Goal: Information Seeking & Learning: Learn about a topic

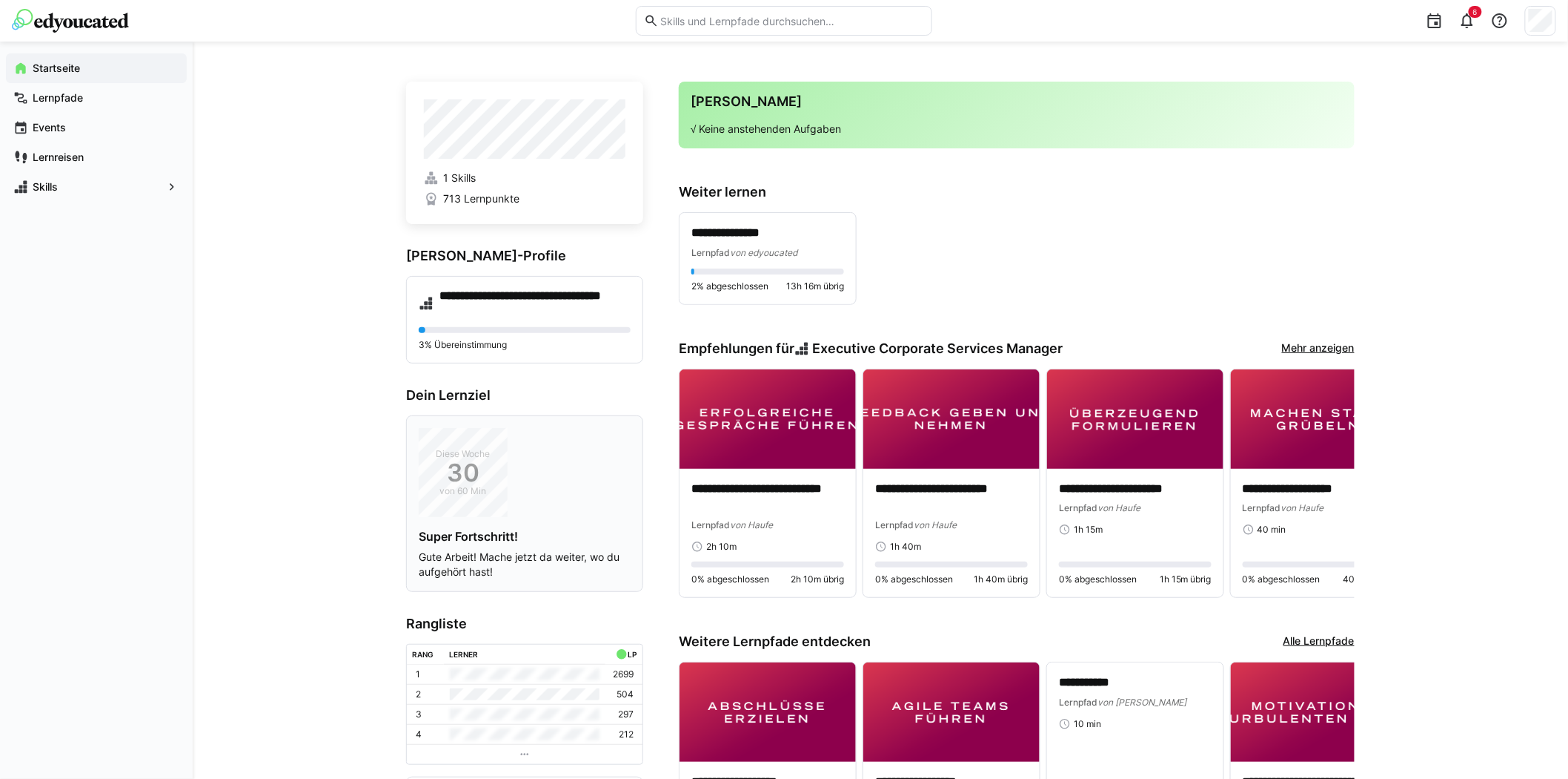
click at [571, 480] on div "Diese Woche 30 von 60 Min Super Fortschritt! Gute Arbeit! Mache jetzt da weiter…" at bounding box center [524, 504] width 212 height 151
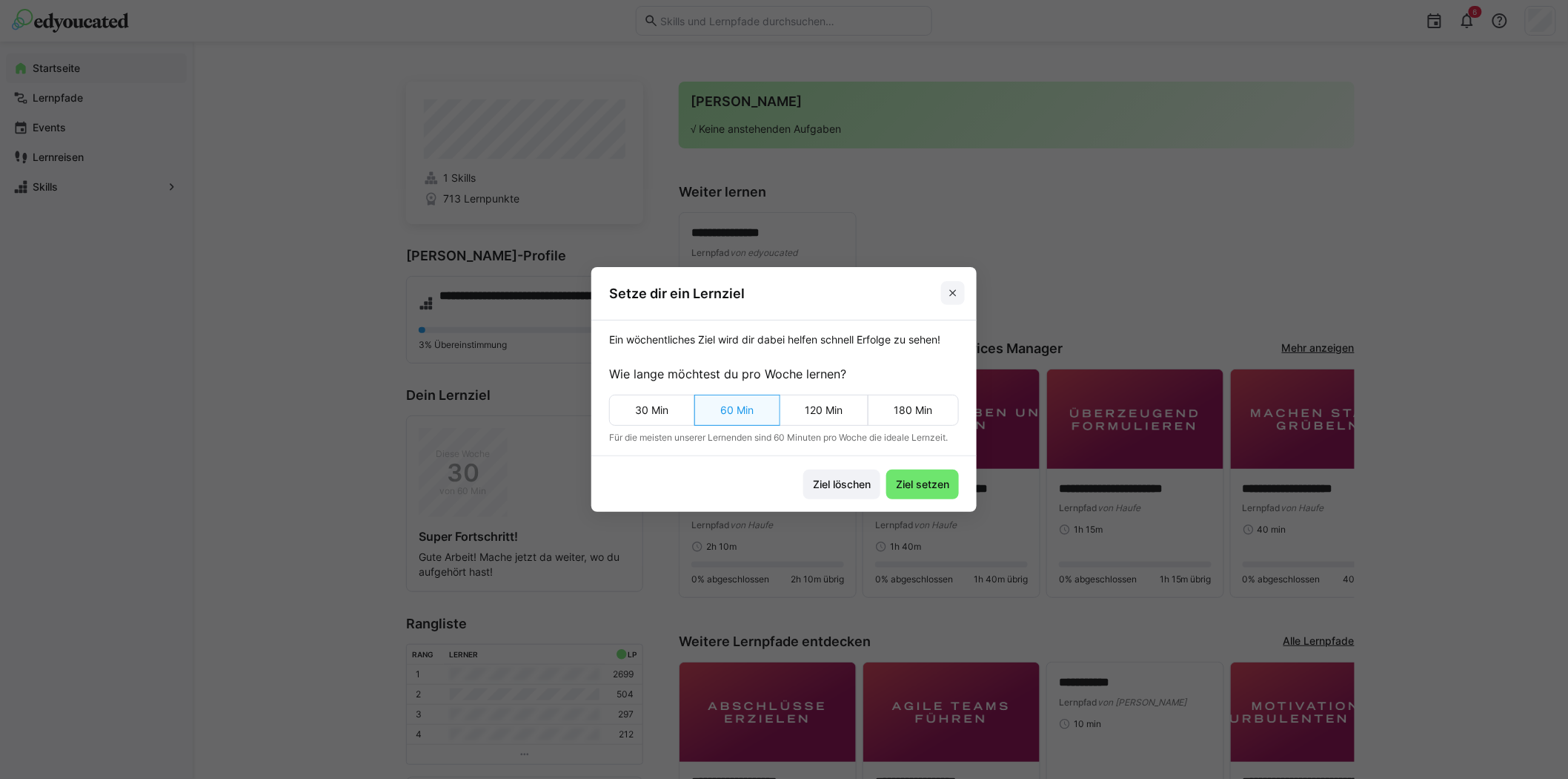
click at [954, 289] on eds-icon at bounding box center [953, 293] width 12 height 12
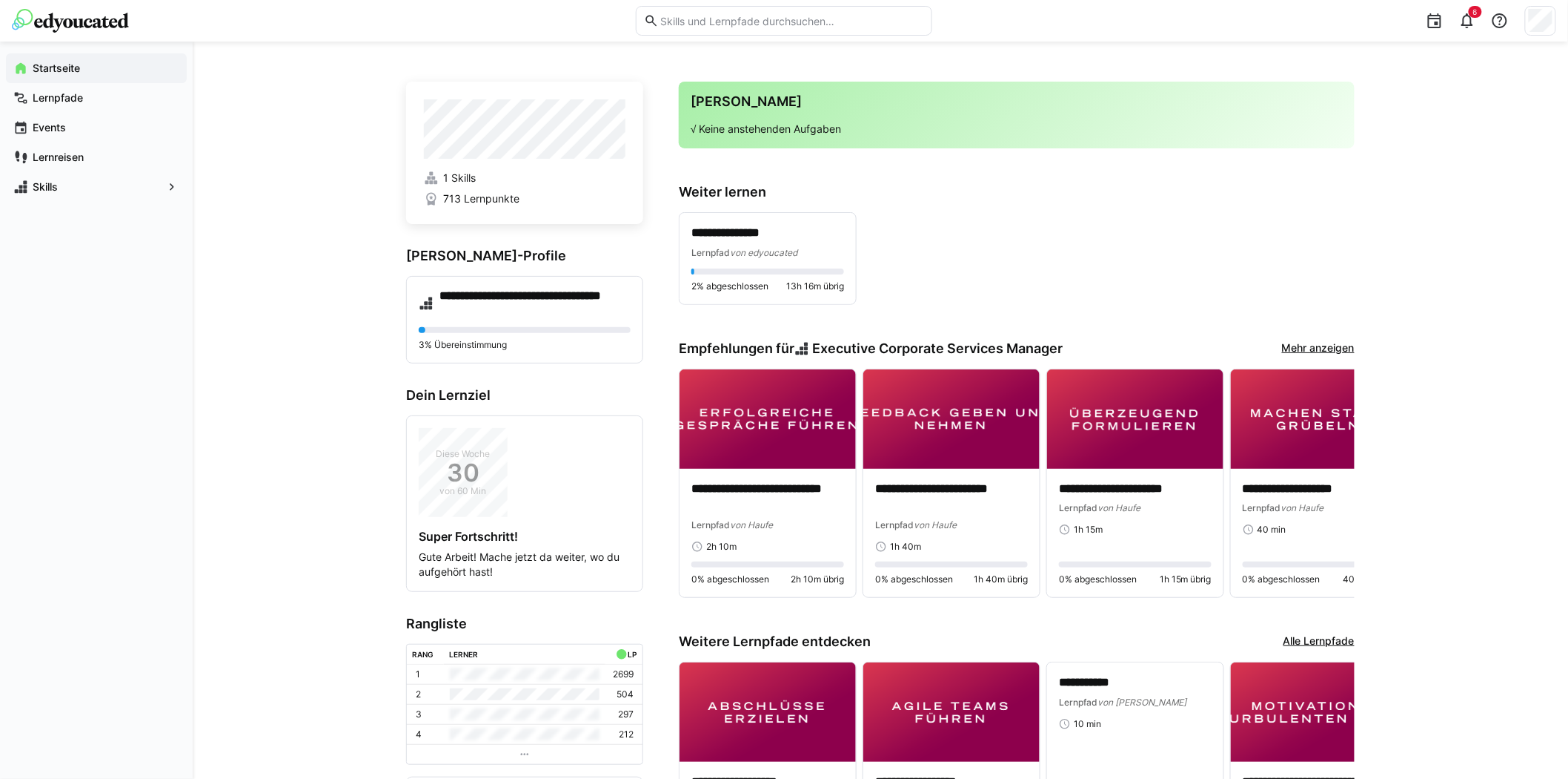
click at [769, 19] on input "text" at bounding box center [790, 20] width 265 height 13
type input "bwl"
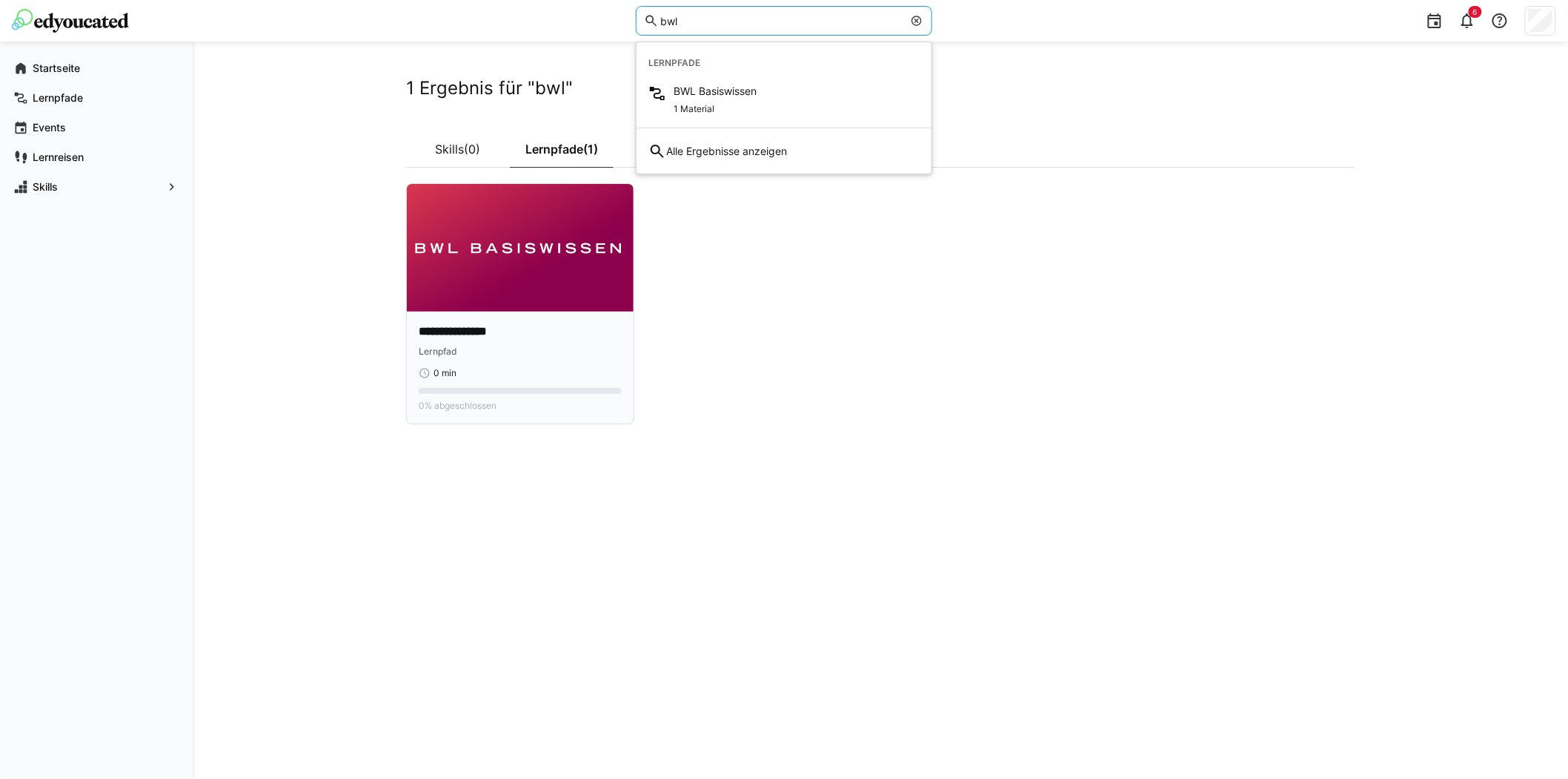
click at [531, 280] on img at bounding box center [520, 247] width 226 height 127
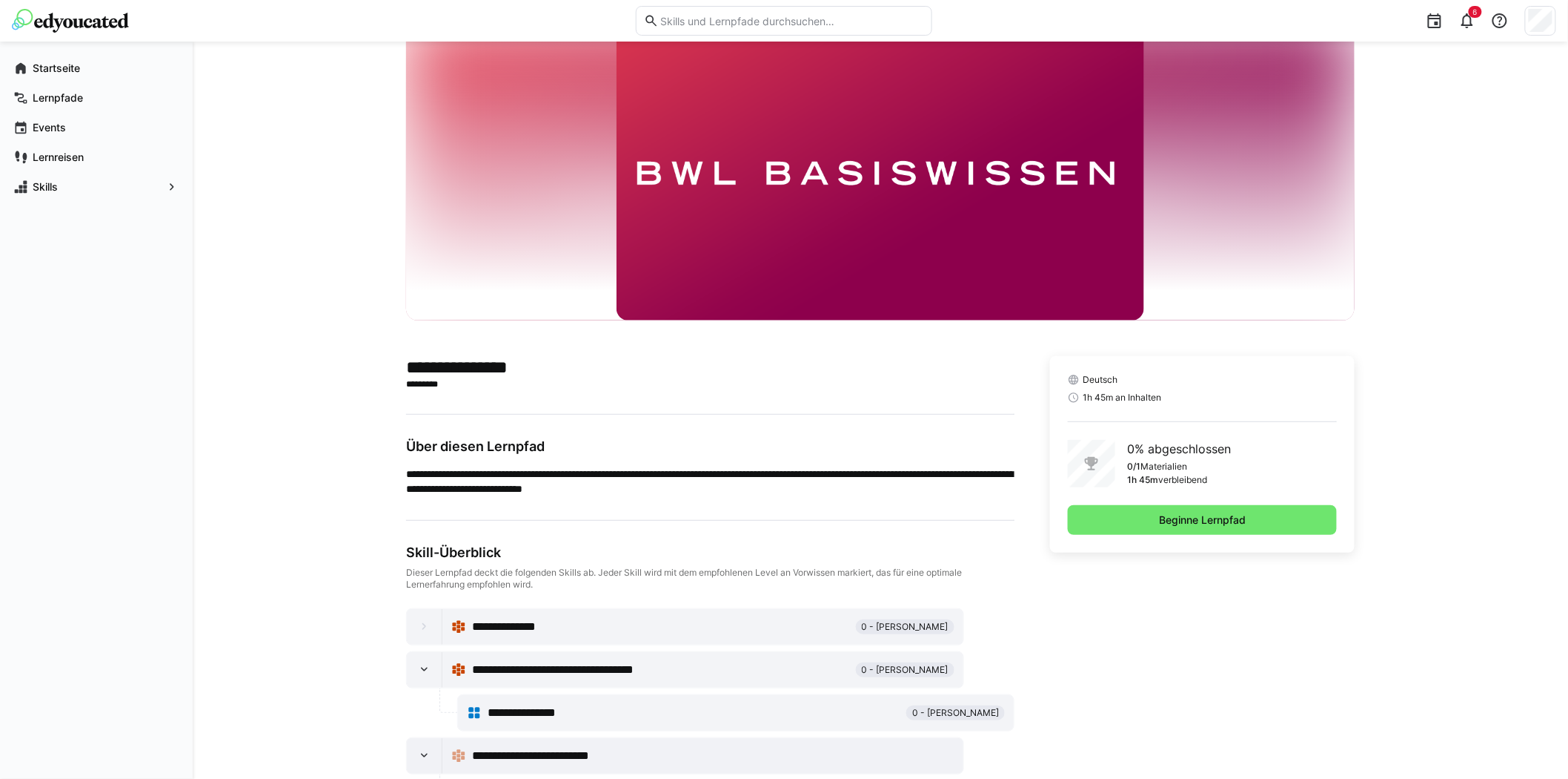
scroll to position [82, 0]
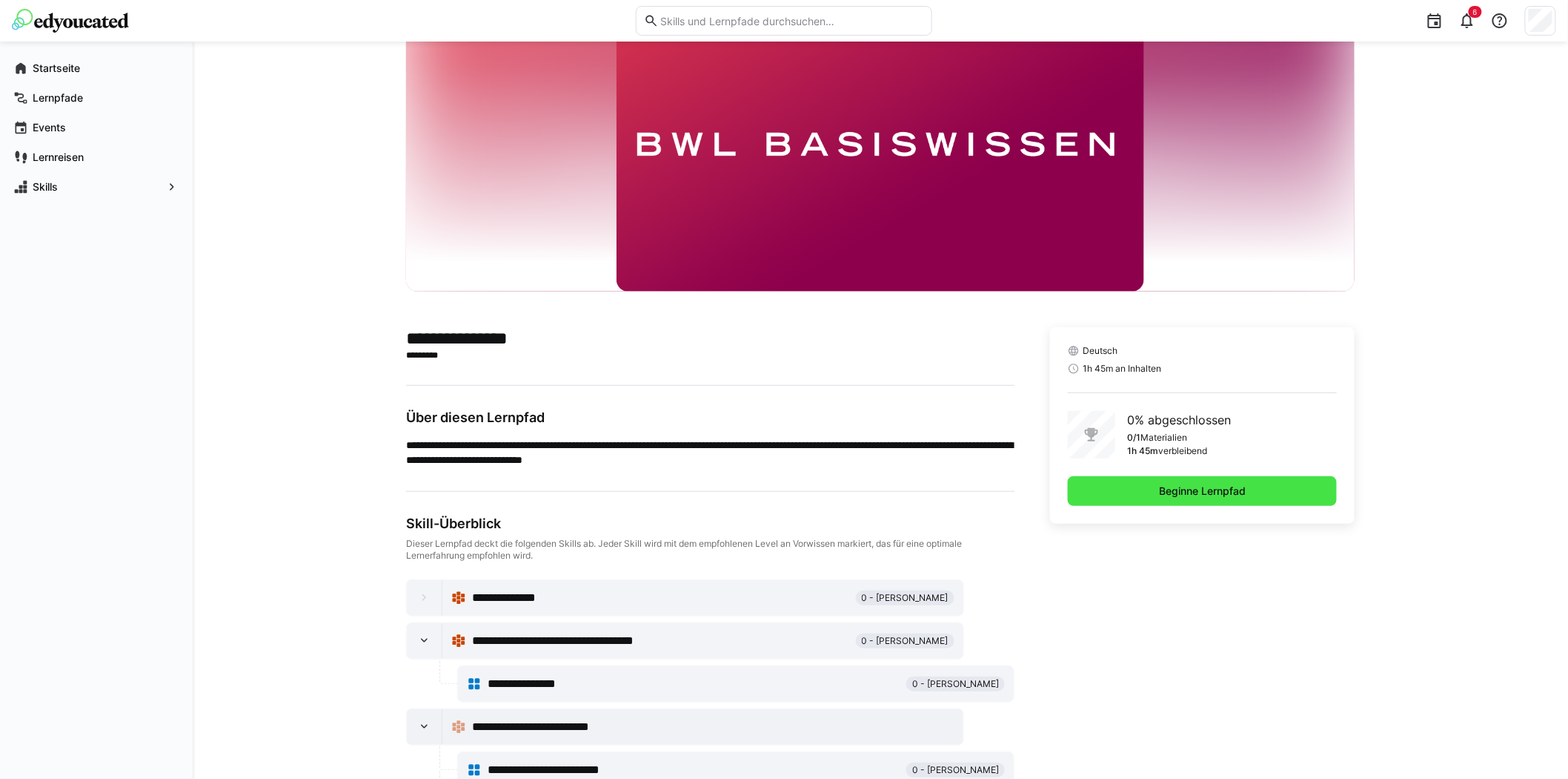
click at [1221, 492] on span "Beginne Lernpfad" at bounding box center [1203, 491] width 91 height 15
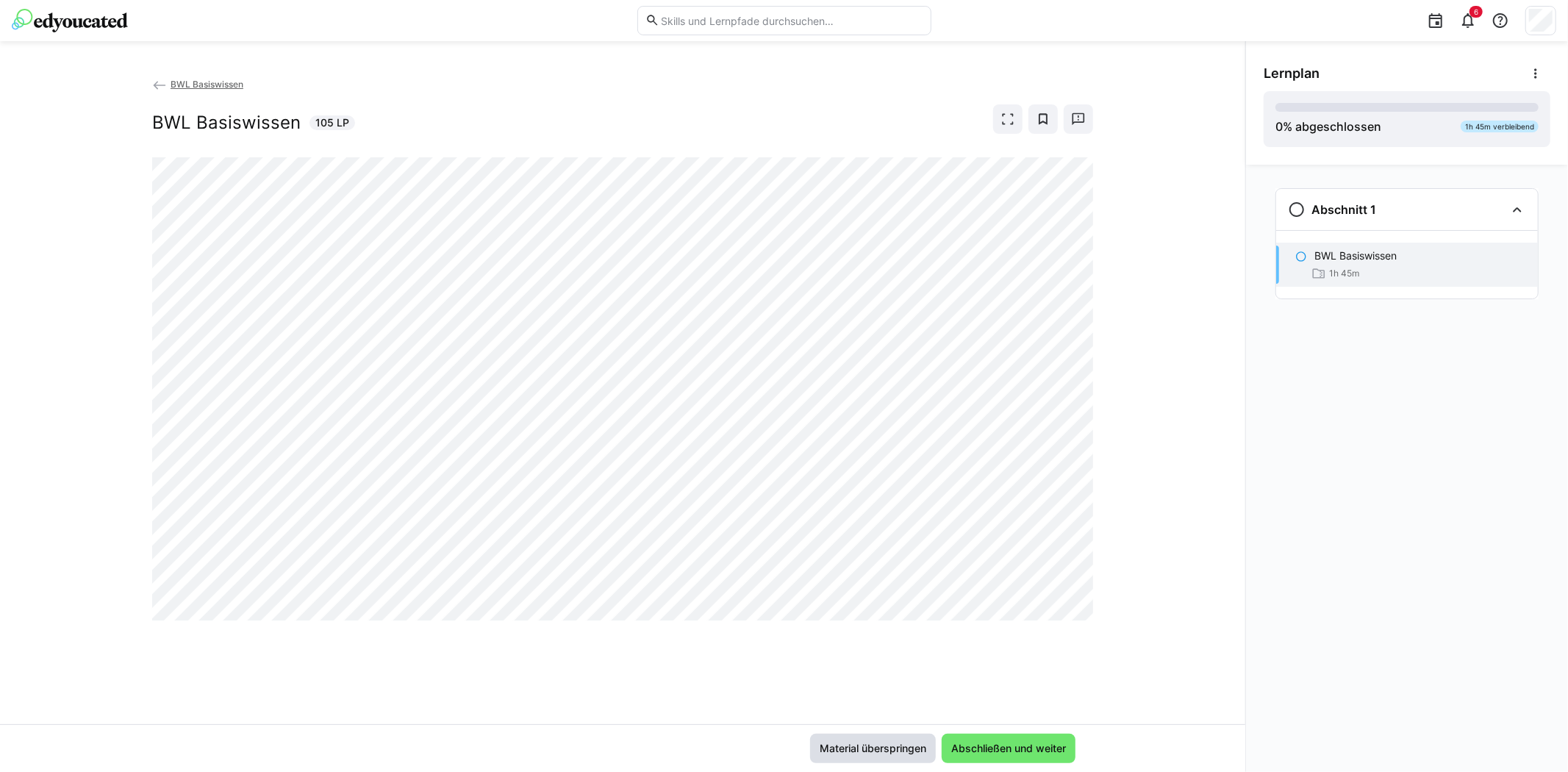
click at [857, 745] on span "Material überspringen" at bounding box center [873, 747] width 111 height 15
click at [202, 77] on app-back-navigation "BWL Basiswissen" at bounding box center [621, 85] width 941 height 16
click at [1465, 17] on eds-icon at bounding box center [1468, 21] width 18 height 18
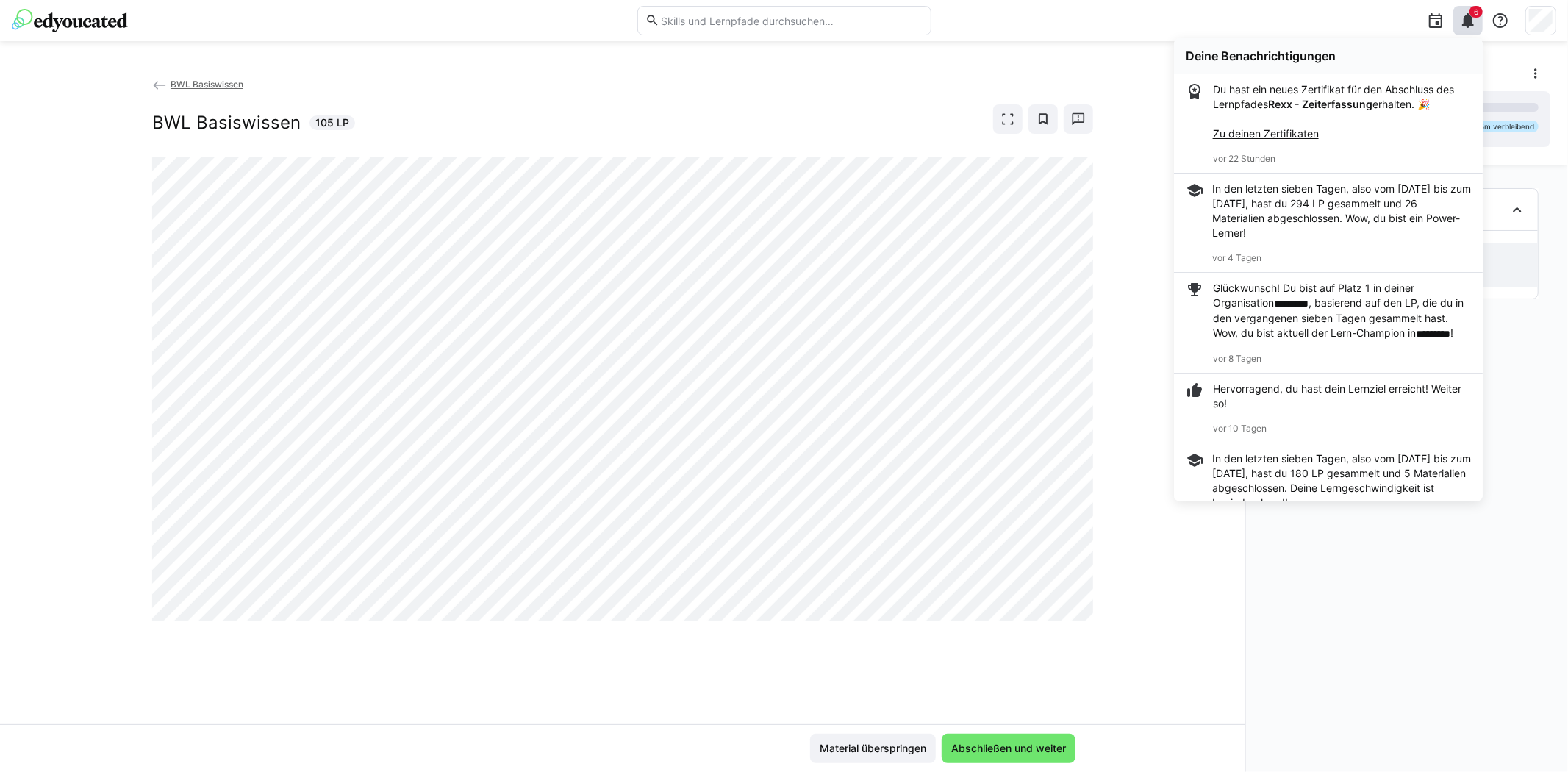
click at [1131, 74] on div "BWL Basiswissen BWL Basiswissen 105 LP Material überspringen Abschließen und we…" at bounding box center [622, 407] width 1245 height 731
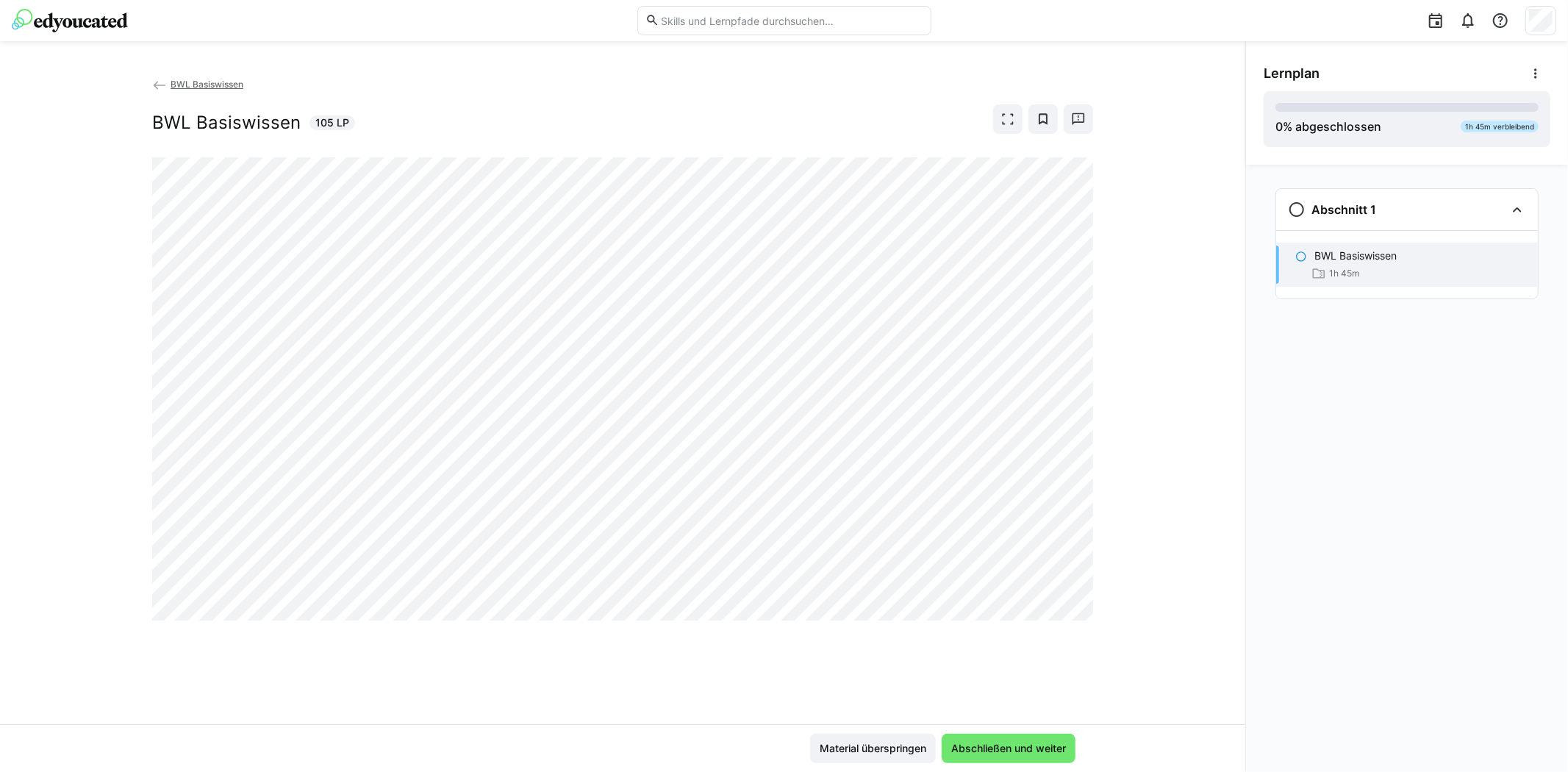
click at [199, 80] on span "BWL Basiswissen" at bounding box center [207, 84] width 73 height 11
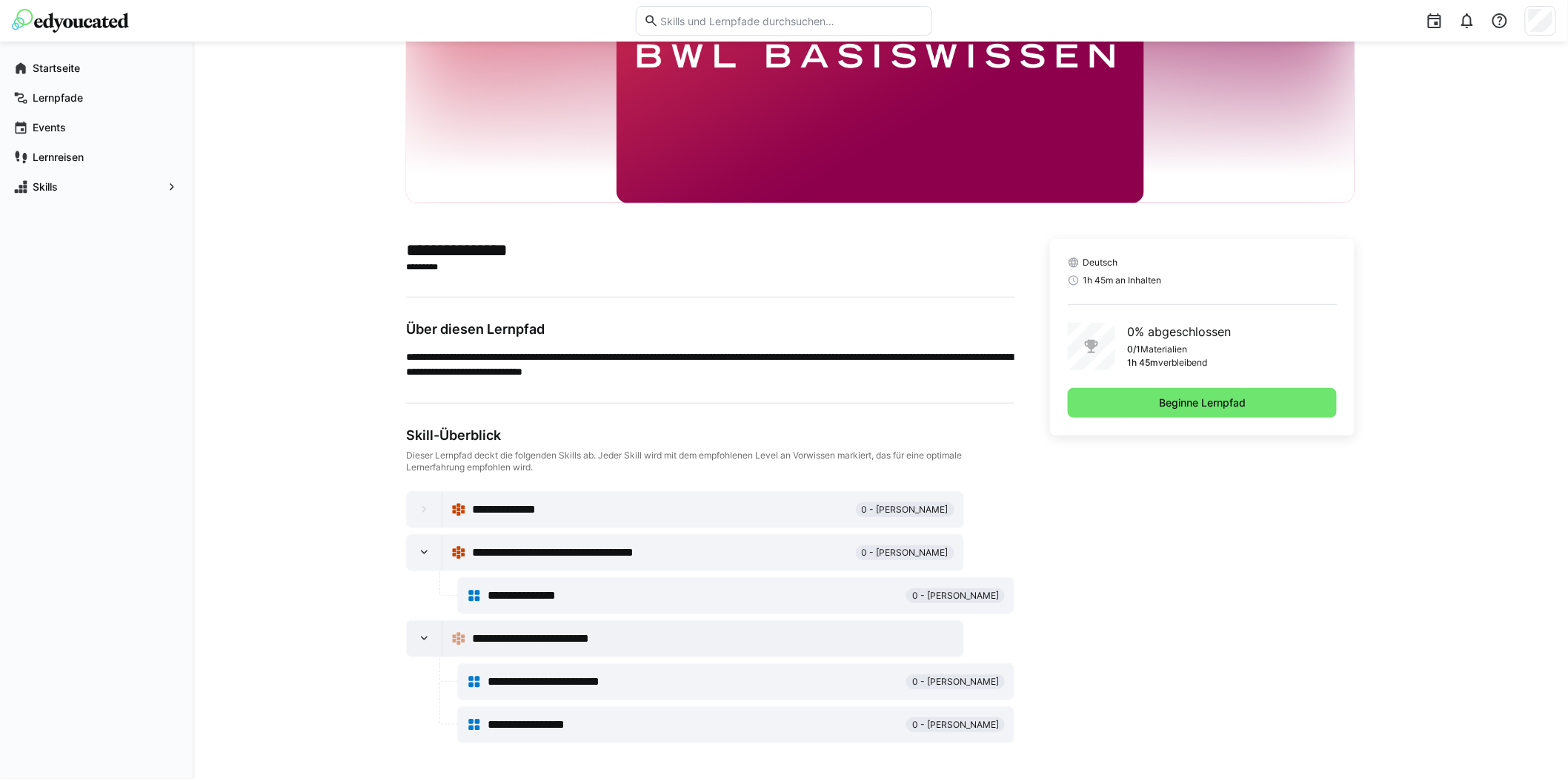
scroll to position [171, 0]
click at [509, 501] on span "**********" at bounding box center [521, 510] width 100 height 18
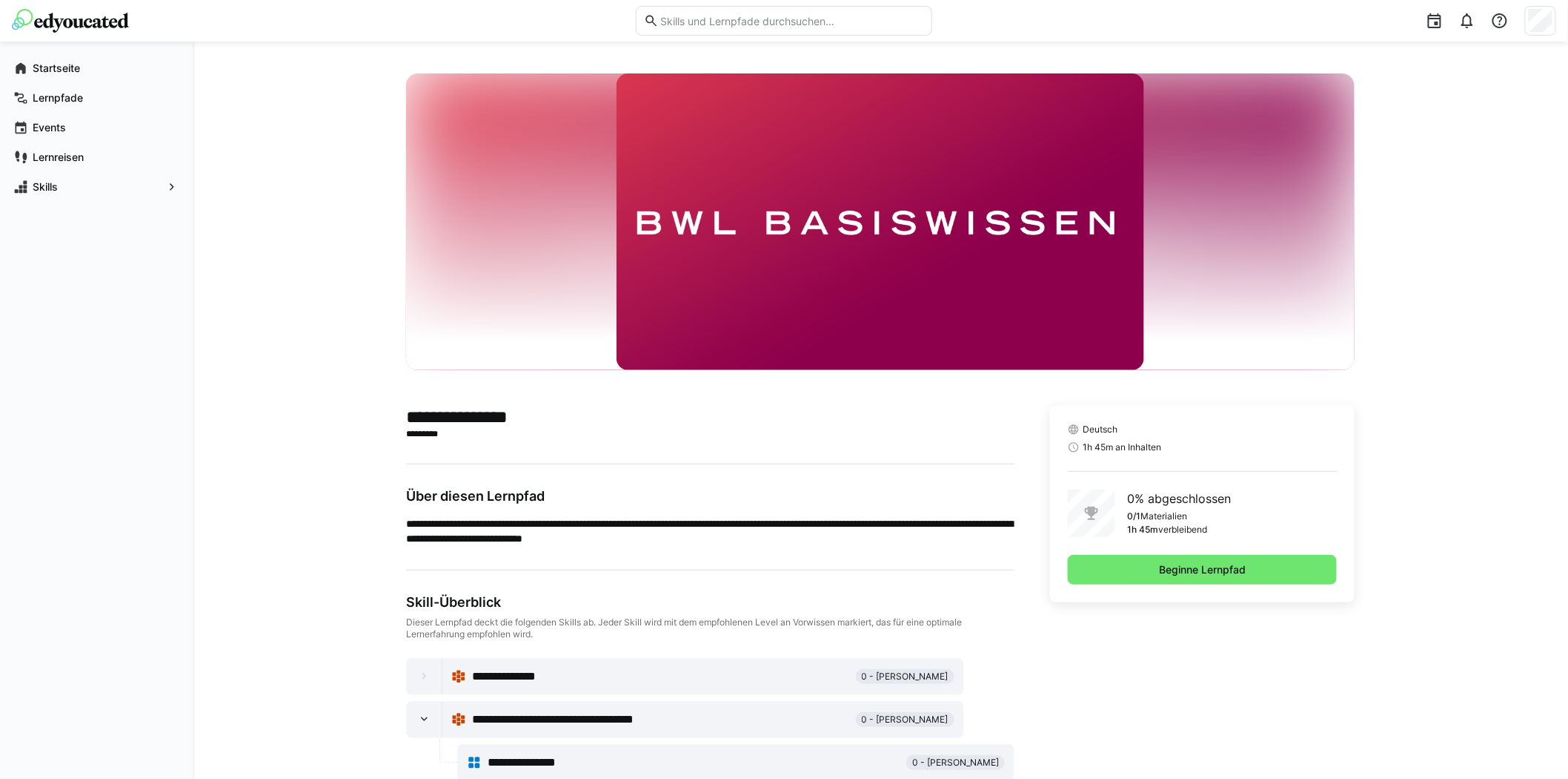
scroll to position [0, 0]
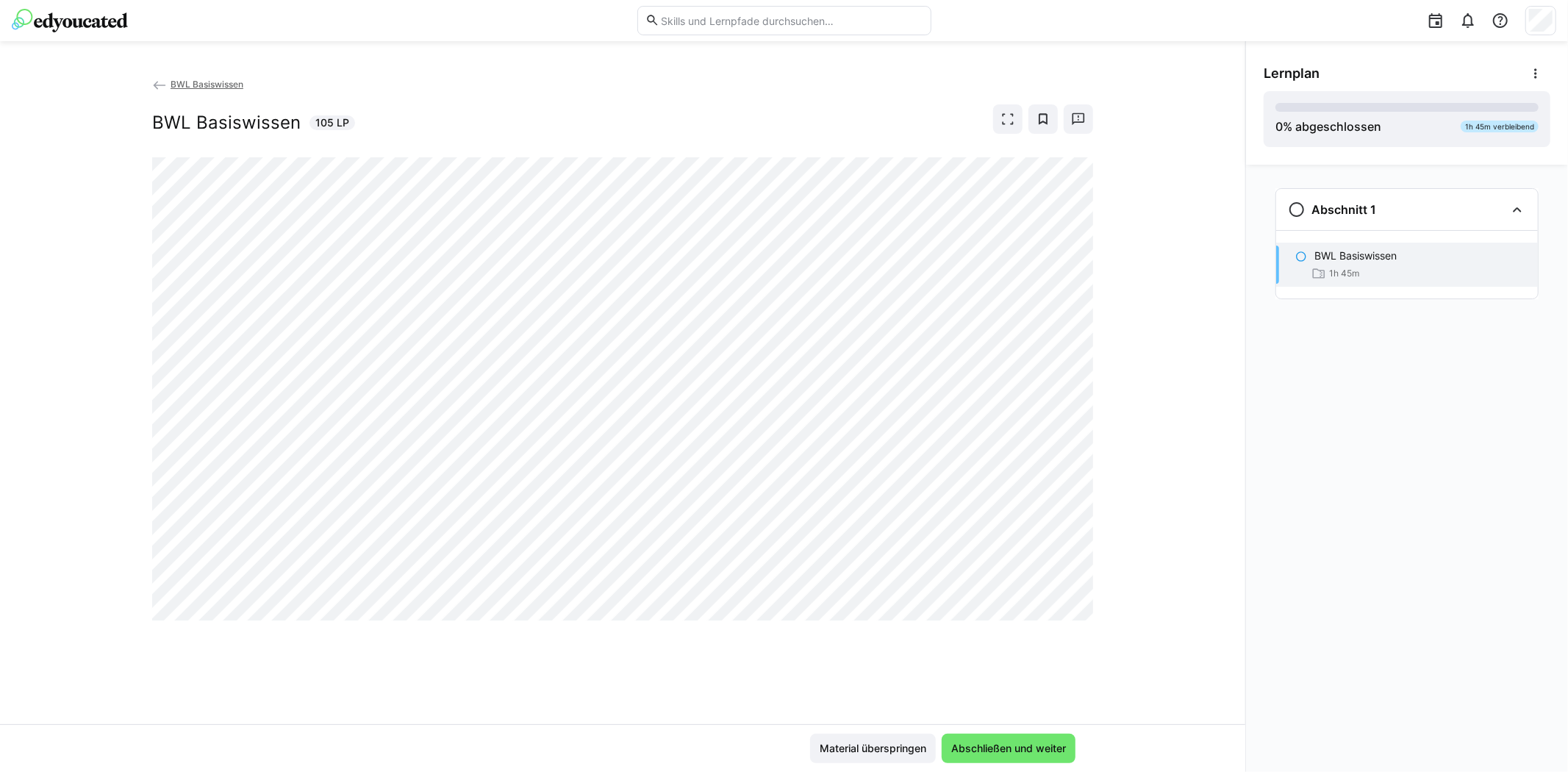
click at [69, 18] on img at bounding box center [70, 21] width 116 height 24
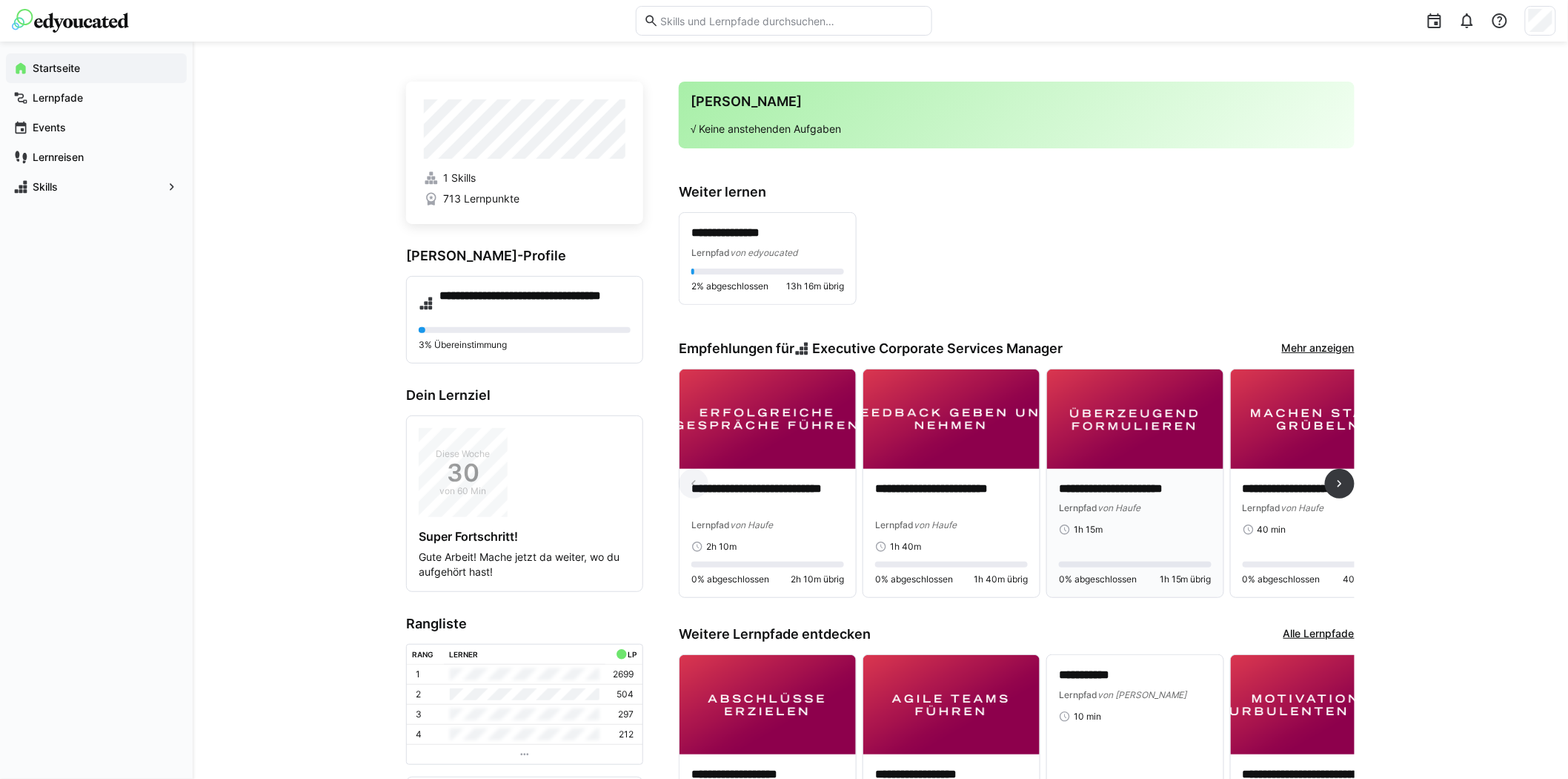
click at [1142, 430] on img at bounding box center [1135, 419] width 177 height 99
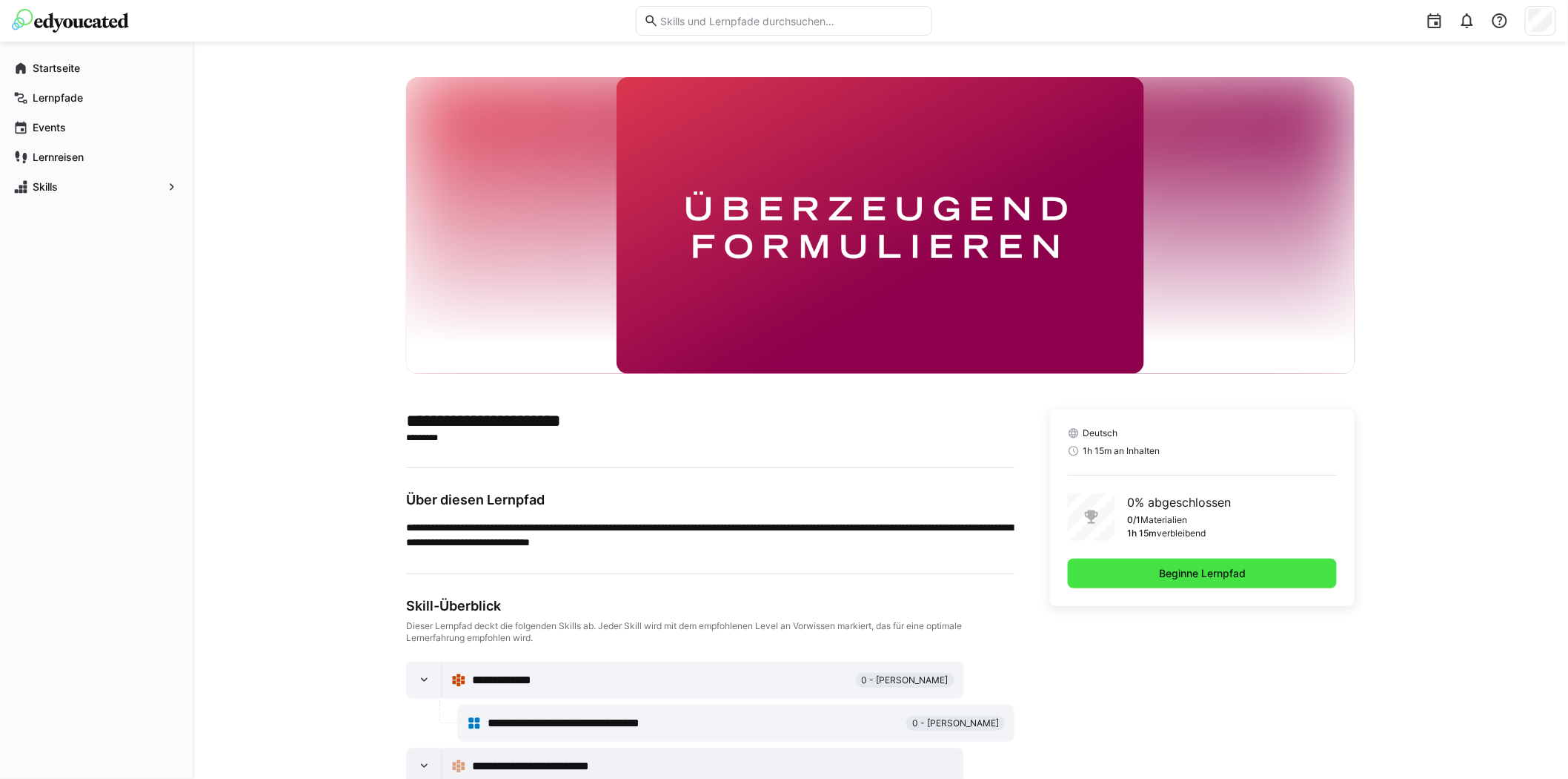
click at [1135, 576] on span "Beginne Lernpfad" at bounding box center [1202, 573] width 269 height 30
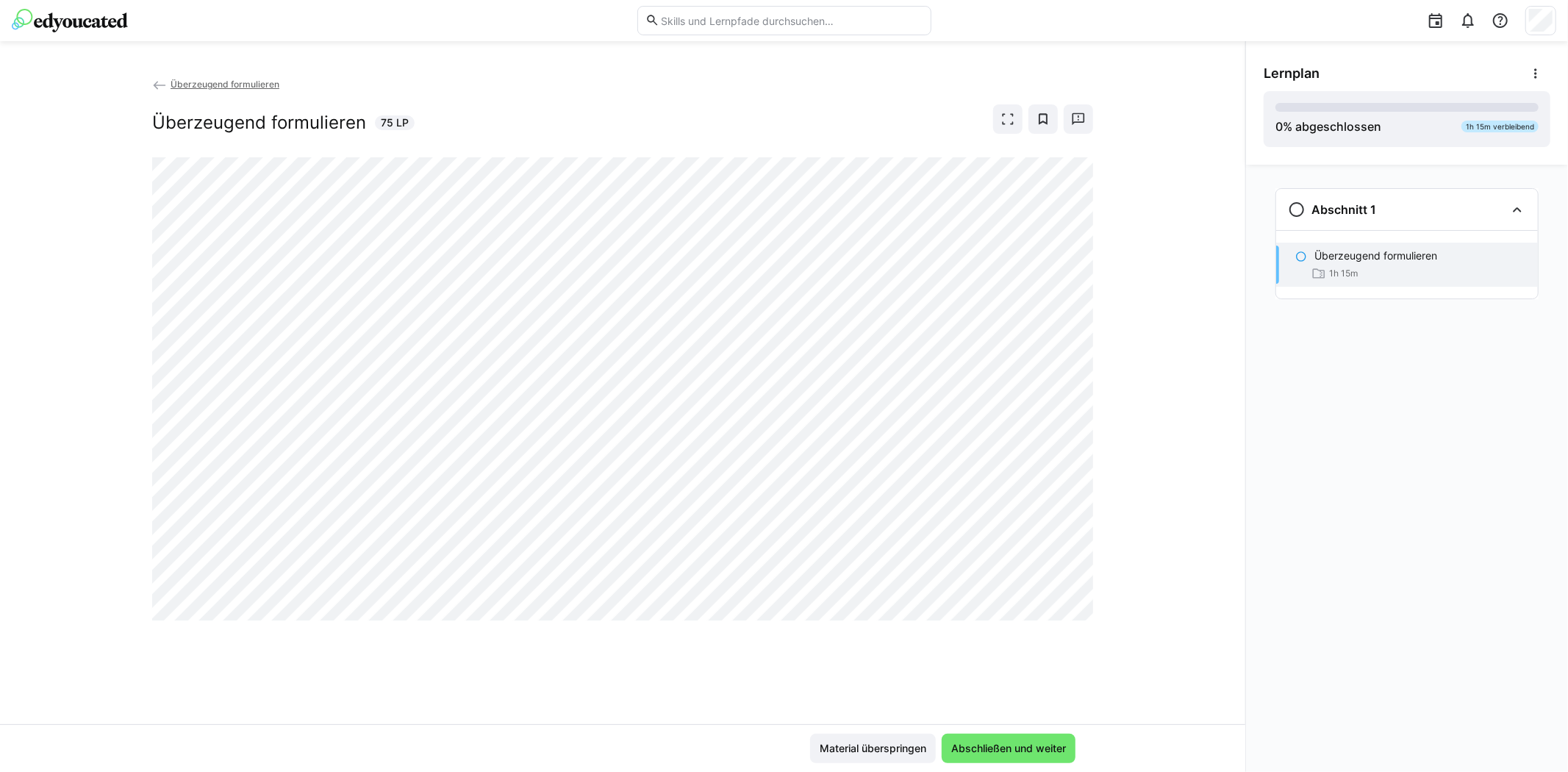
click at [74, 19] on img at bounding box center [70, 21] width 116 height 24
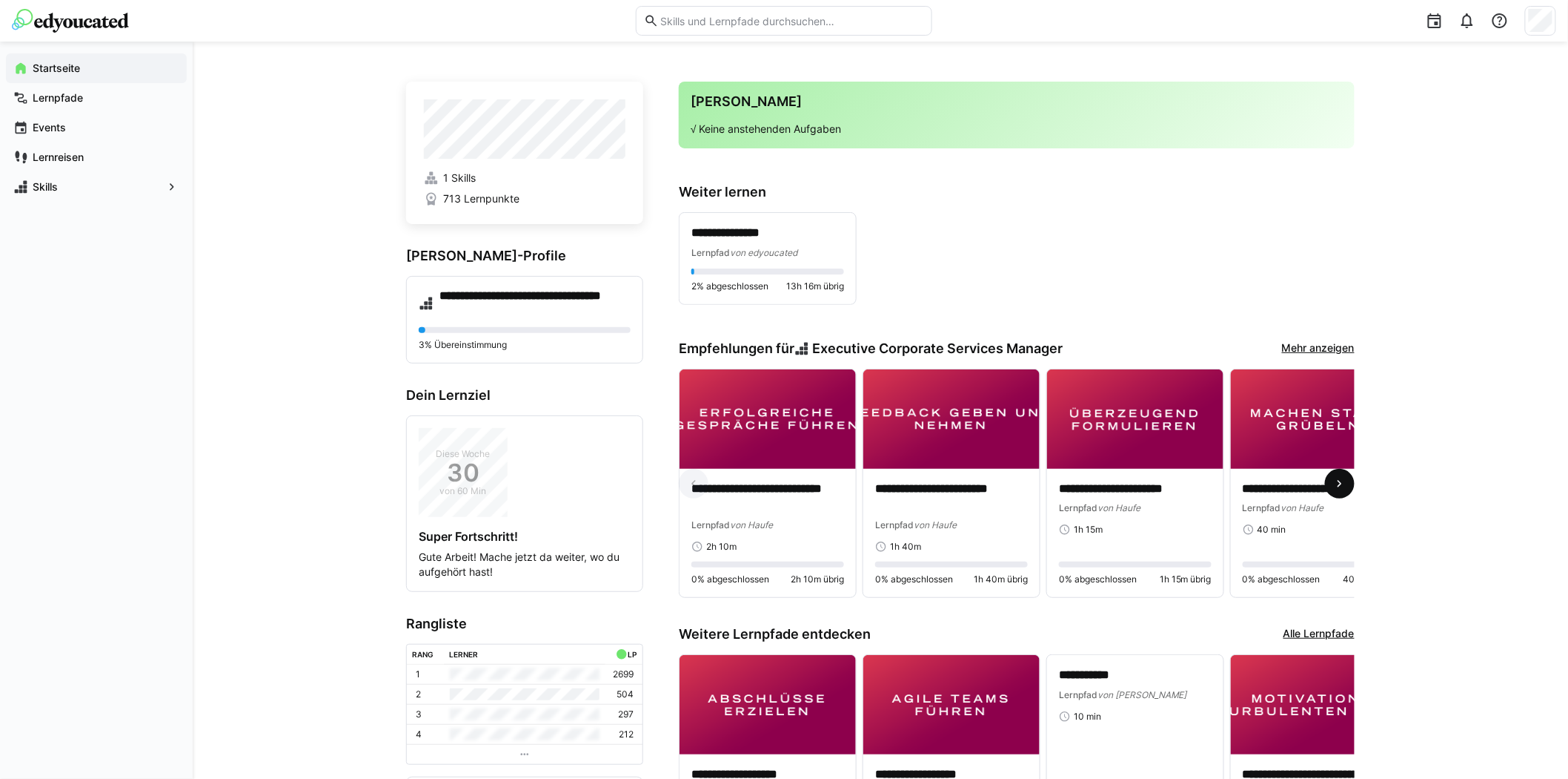
click at [1335, 484] on eds-icon at bounding box center [1340, 483] width 15 height 15
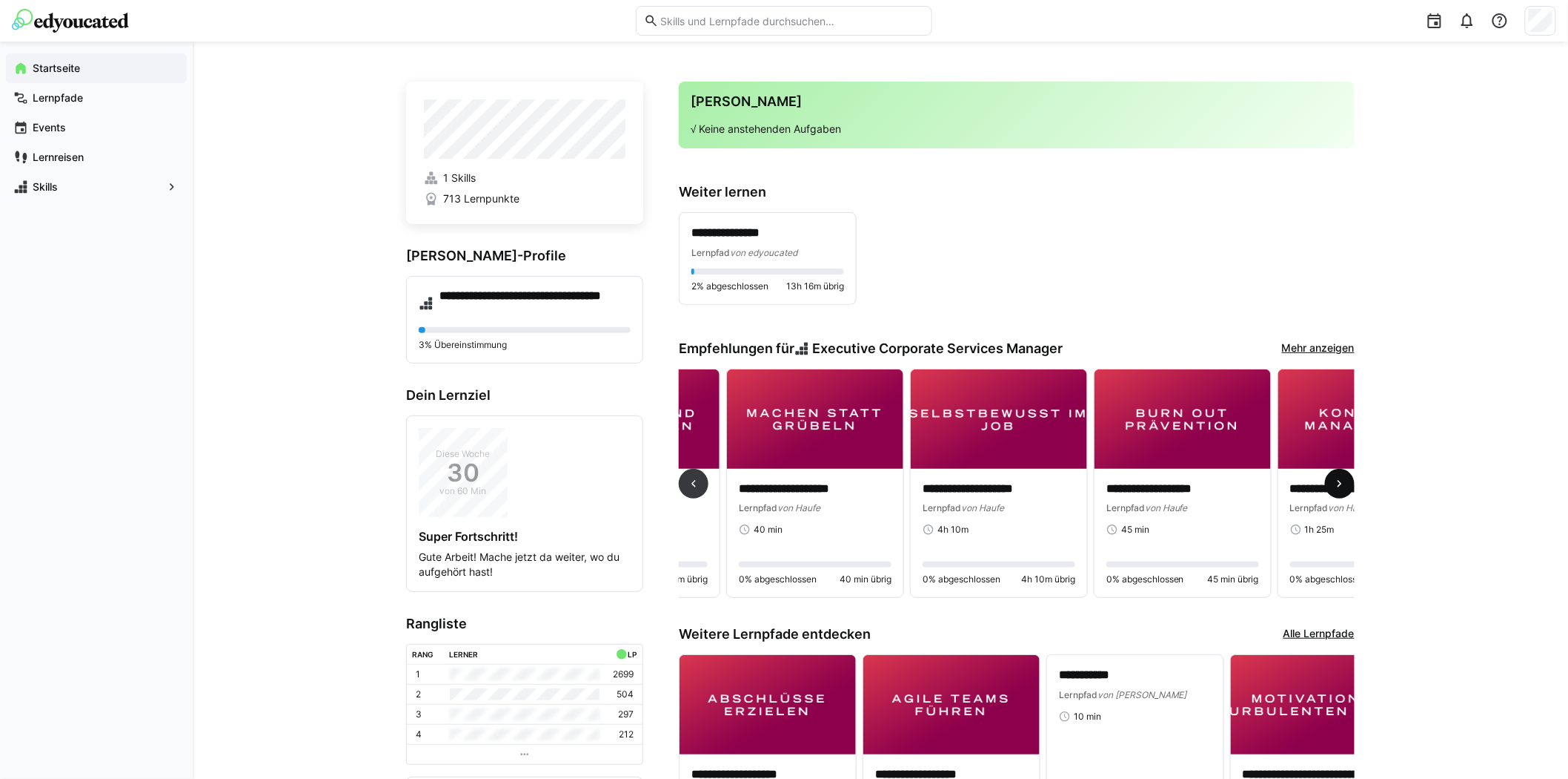
scroll to position [0, 551]
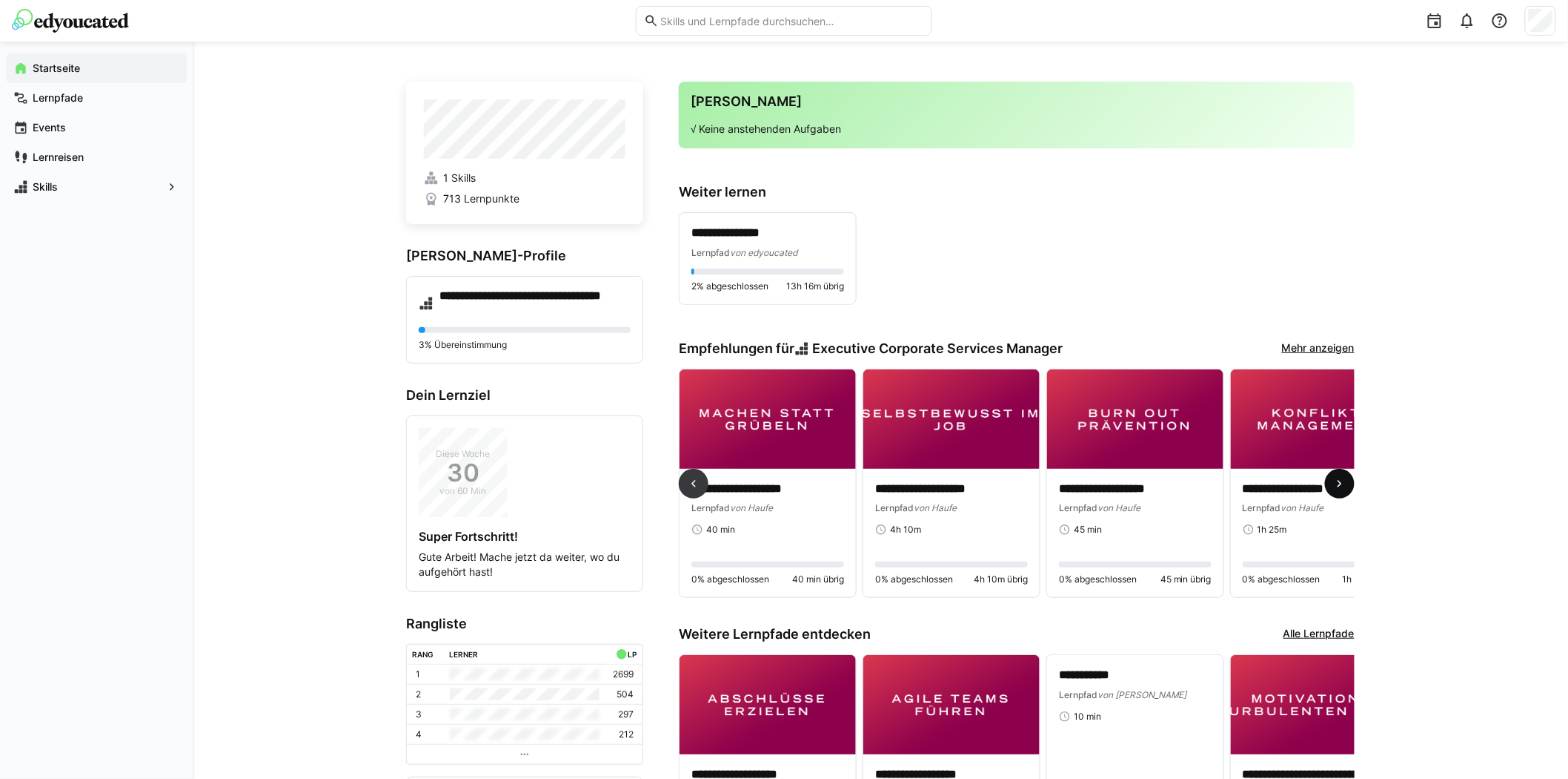
click at [1339, 483] on eds-icon at bounding box center [1340, 483] width 15 height 15
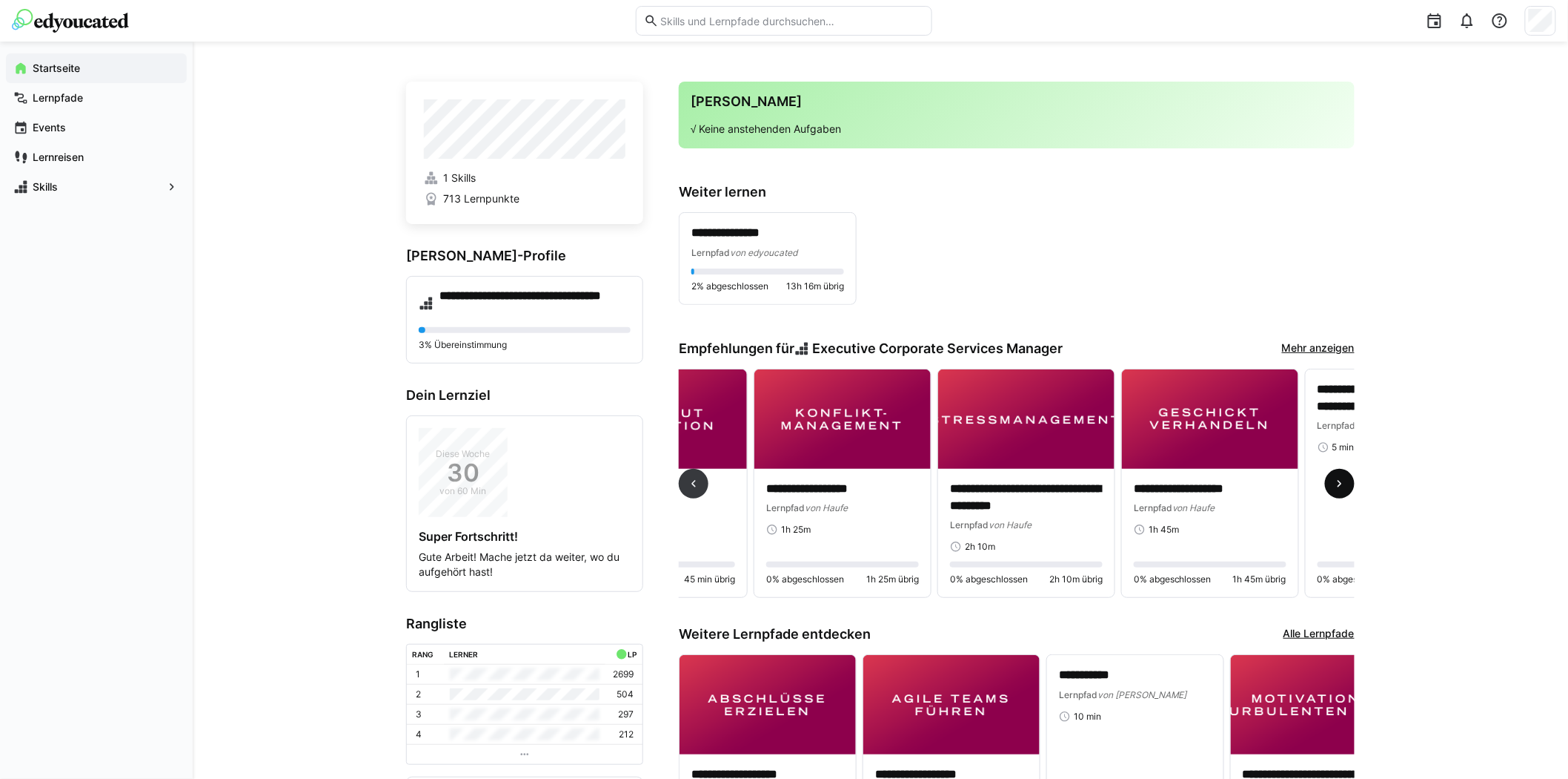
scroll to position [0, 1102]
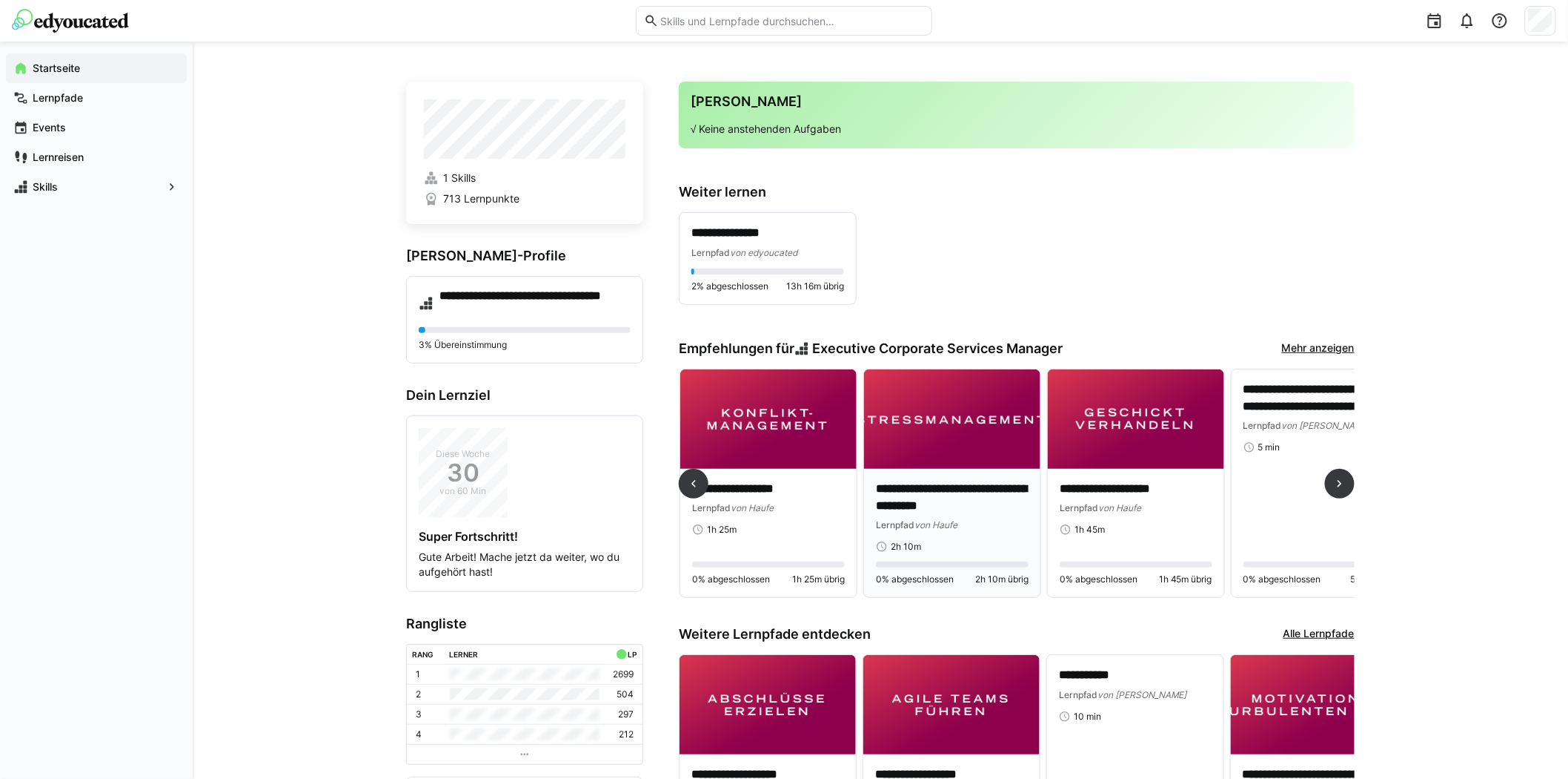
click at [939, 413] on img at bounding box center [952, 419] width 177 height 99
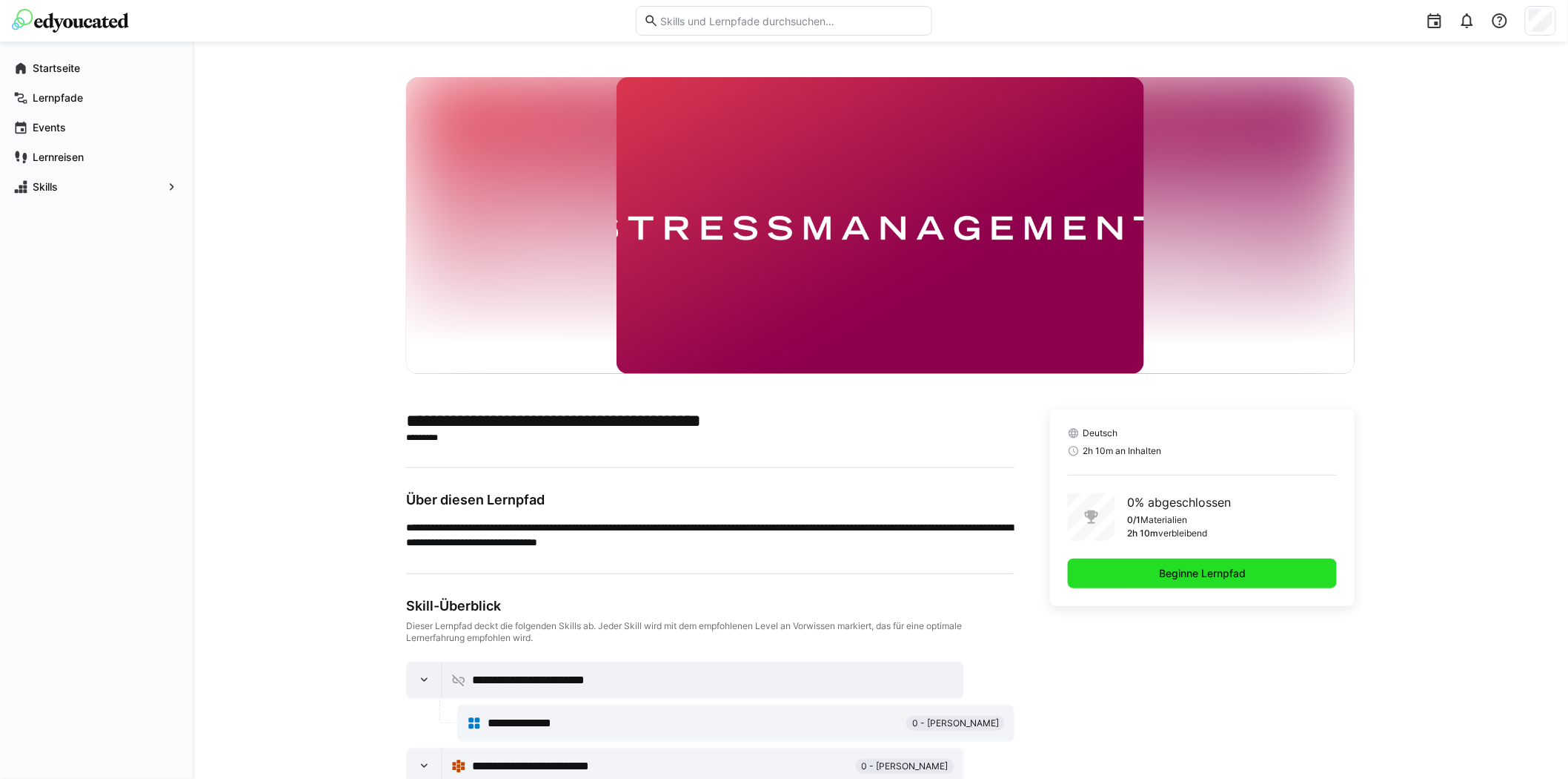
click at [1240, 569] on span "Beginne Lernpfad" at bounding box center [1203, 572] width 91 height 15
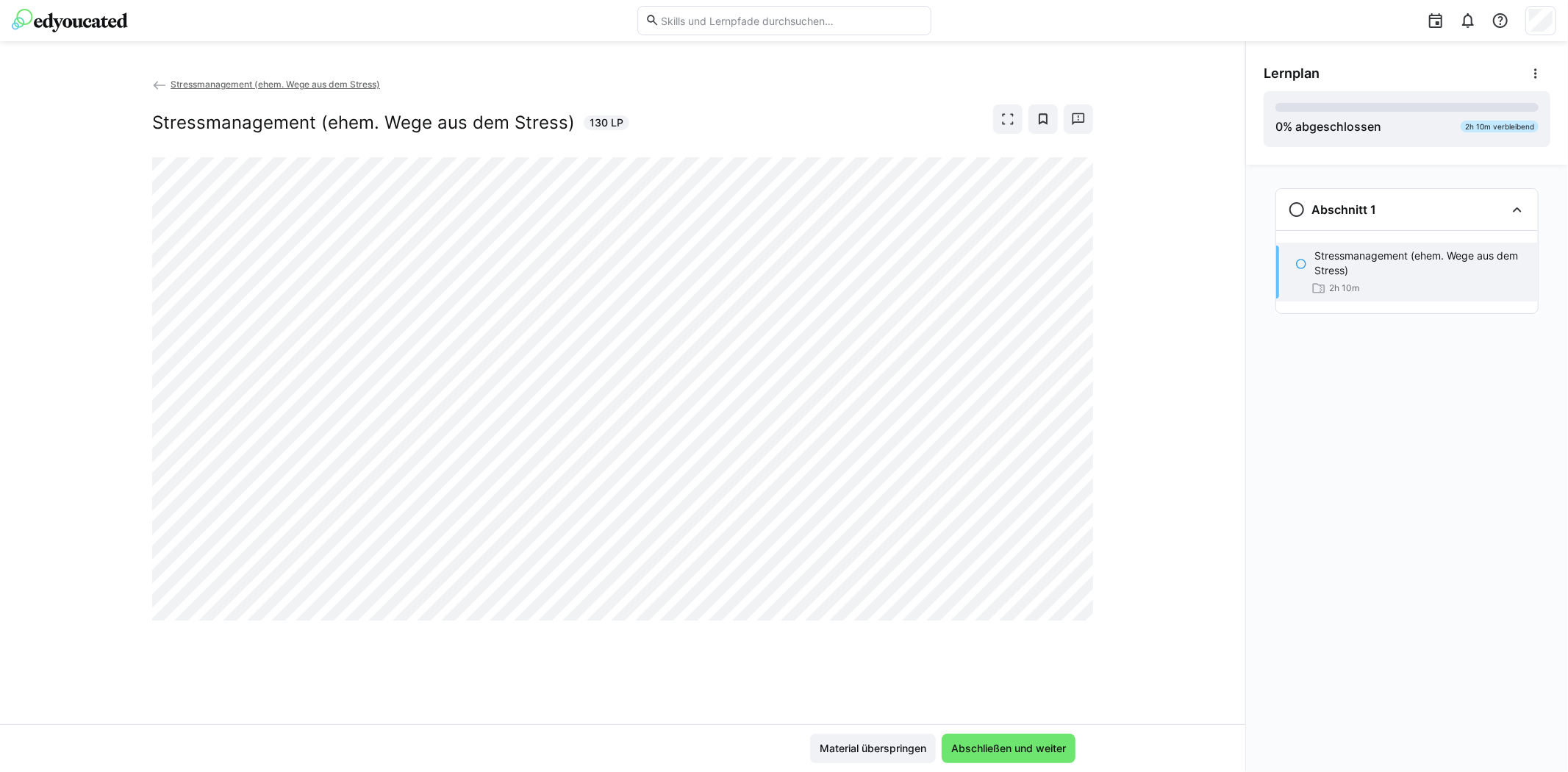
drag, startPoint x: 93, startPoint y: 15, endPoint x: 98, endPoint y: 21, distance: 7.8
click at [93, 15] on img at bounding box center [70, 21] width 116 height 24
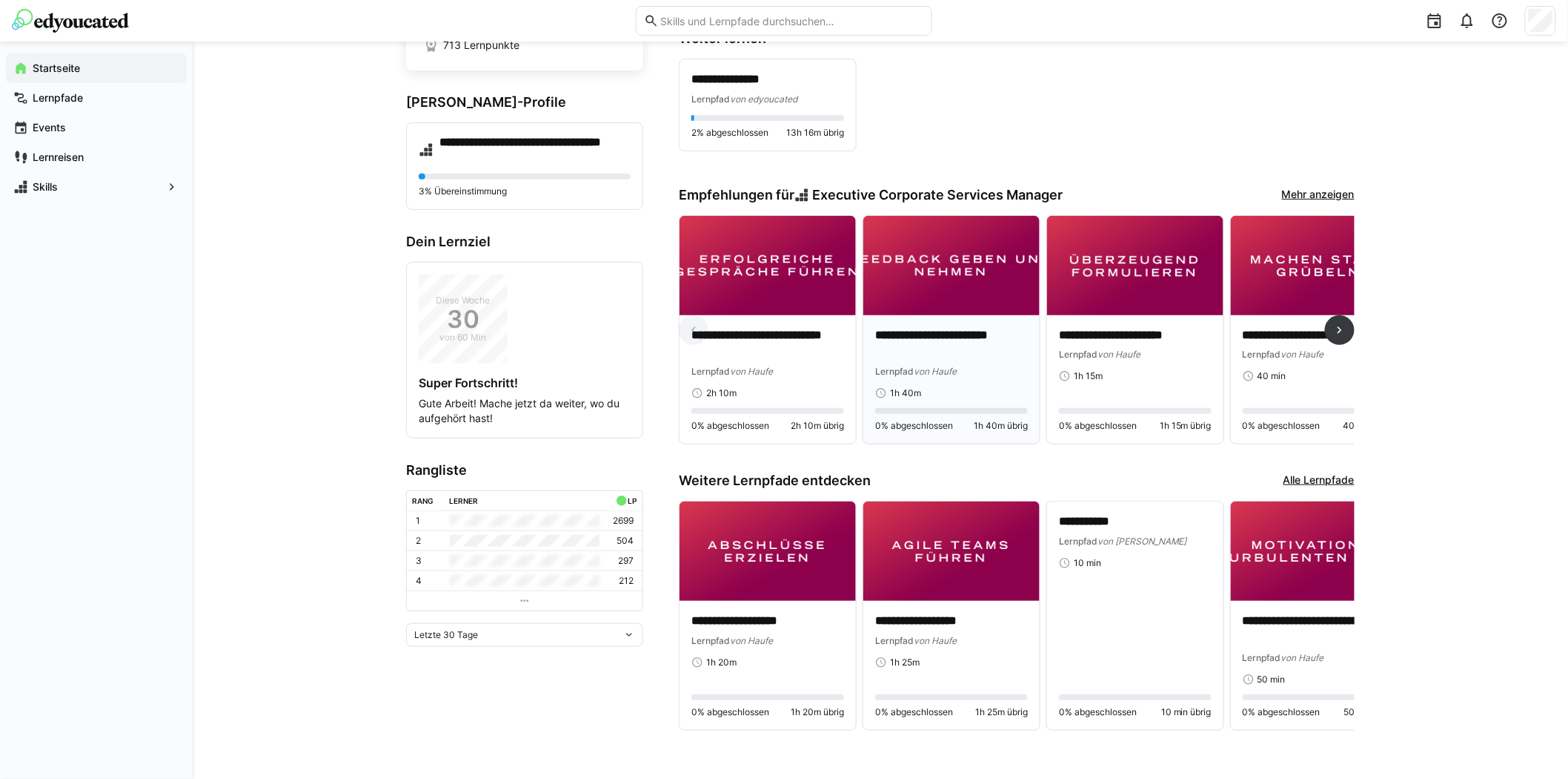
scroll to position [168, 0]
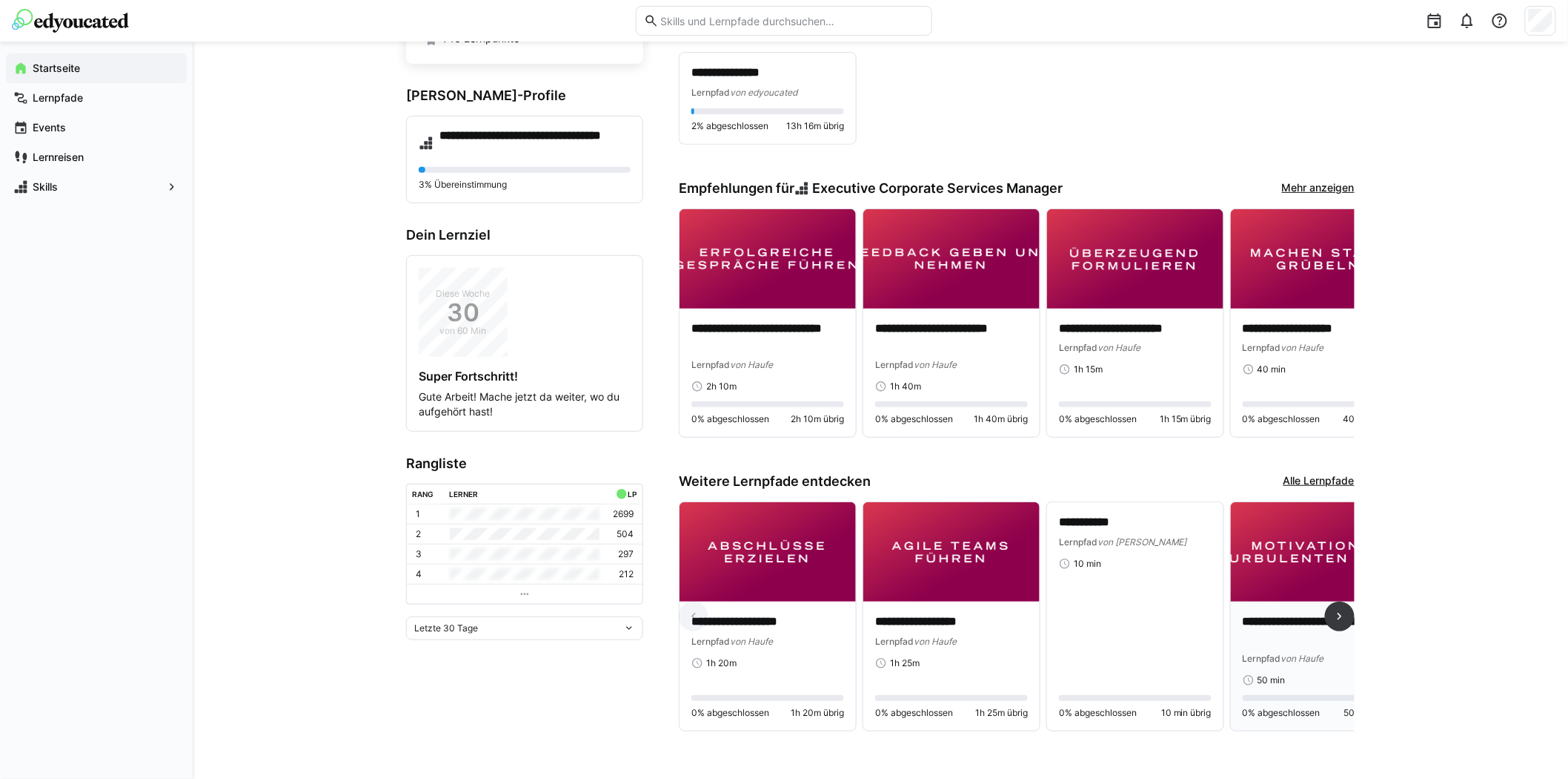
click at [1293, 550] on img at bounding box center [1320, 551] width 177 height 99
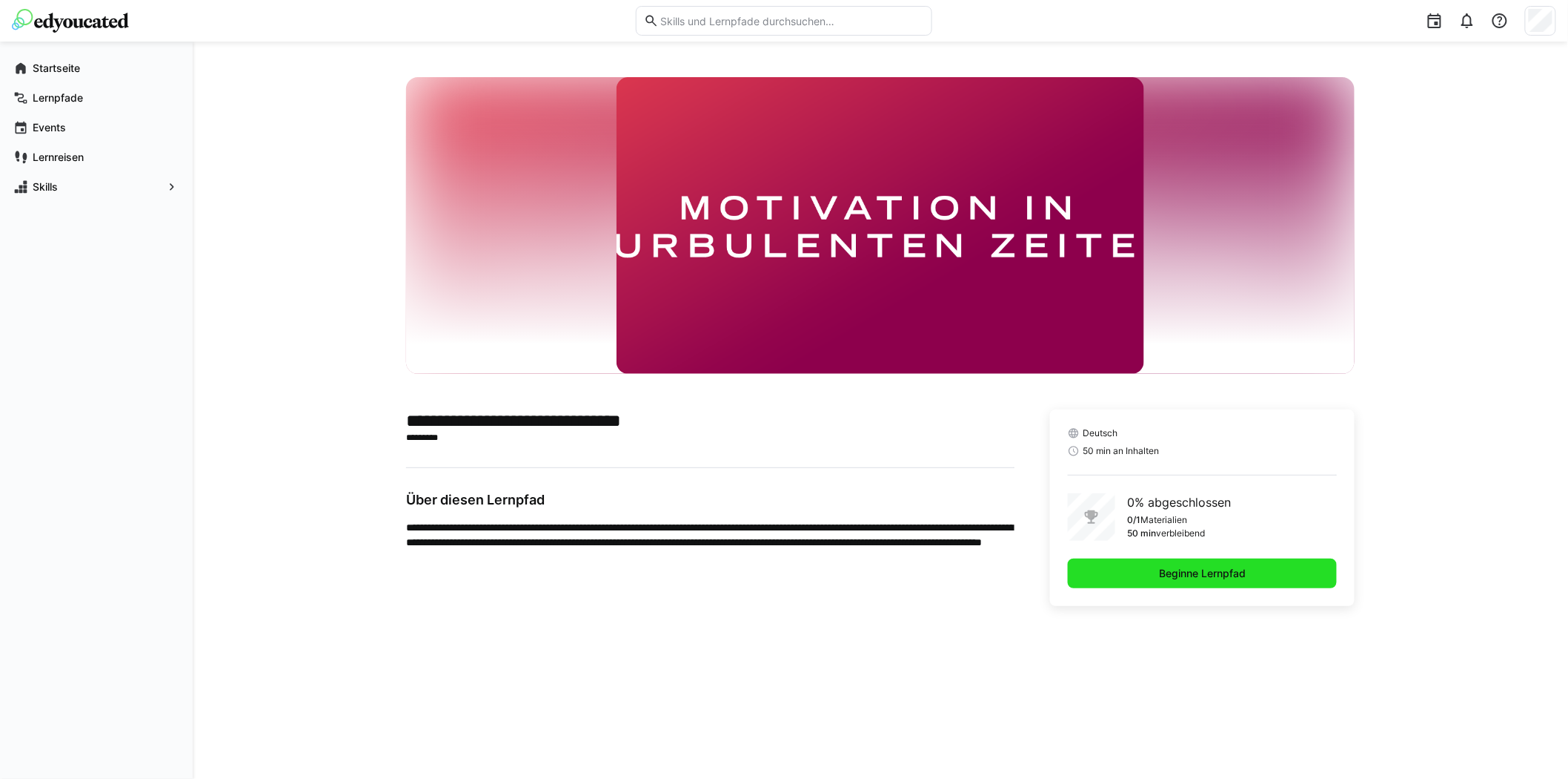
click at [1220, 577] on span "Beginne Lernpfad" at bounding box center [1203, 572] width 91 height 15
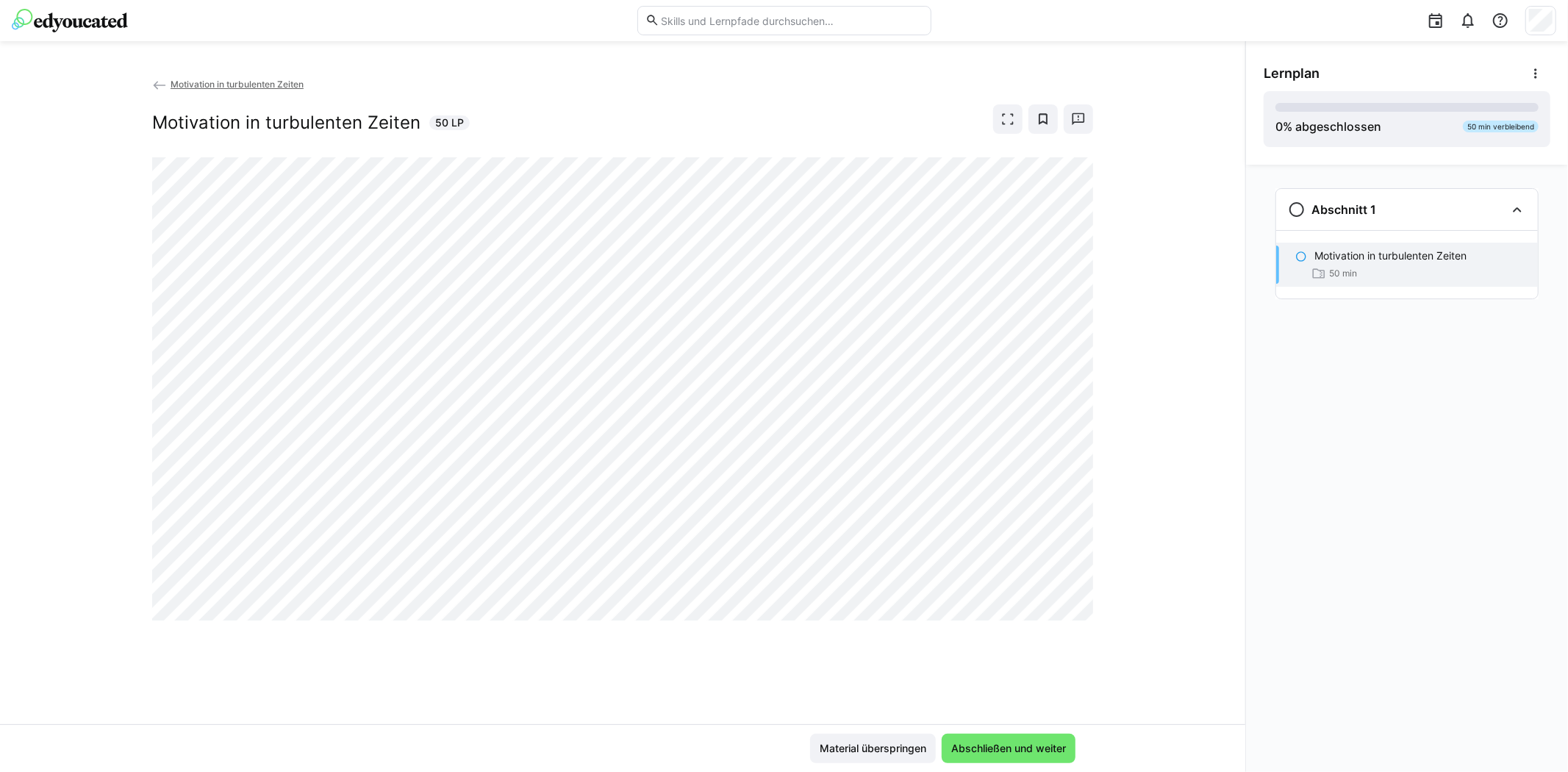
click at [1372, 265] on div "Motivation in turbulenten Zeiten 50 min" at bounding box center [1406, 264] width 262 height 44
click at [1409, 211] on div "Abschnitt 1" at bounding box center [1396, 210] width 218 height 18
click at [246, 77] on app-back-navigation "Motivation in turbulenten Zeiten" at bounding box center [621, 85] width 941 height 16
click at [259, 85] on span "Motivation in turbulenten Zeiten" at bounding box center [236, 84] width 133 height 11
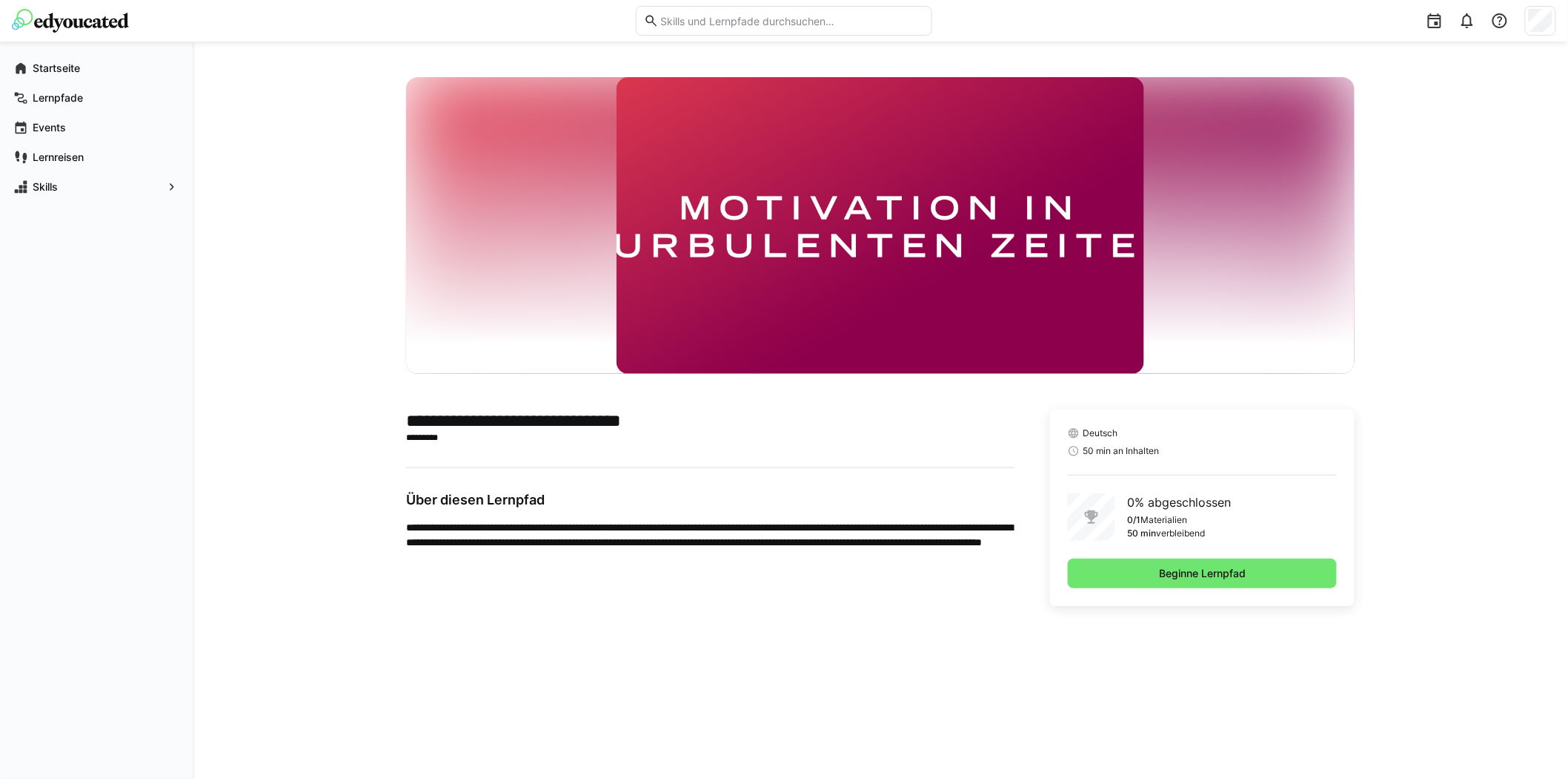
click at [89, 15] on img at bounding box center [71, 21] width 117 height 24
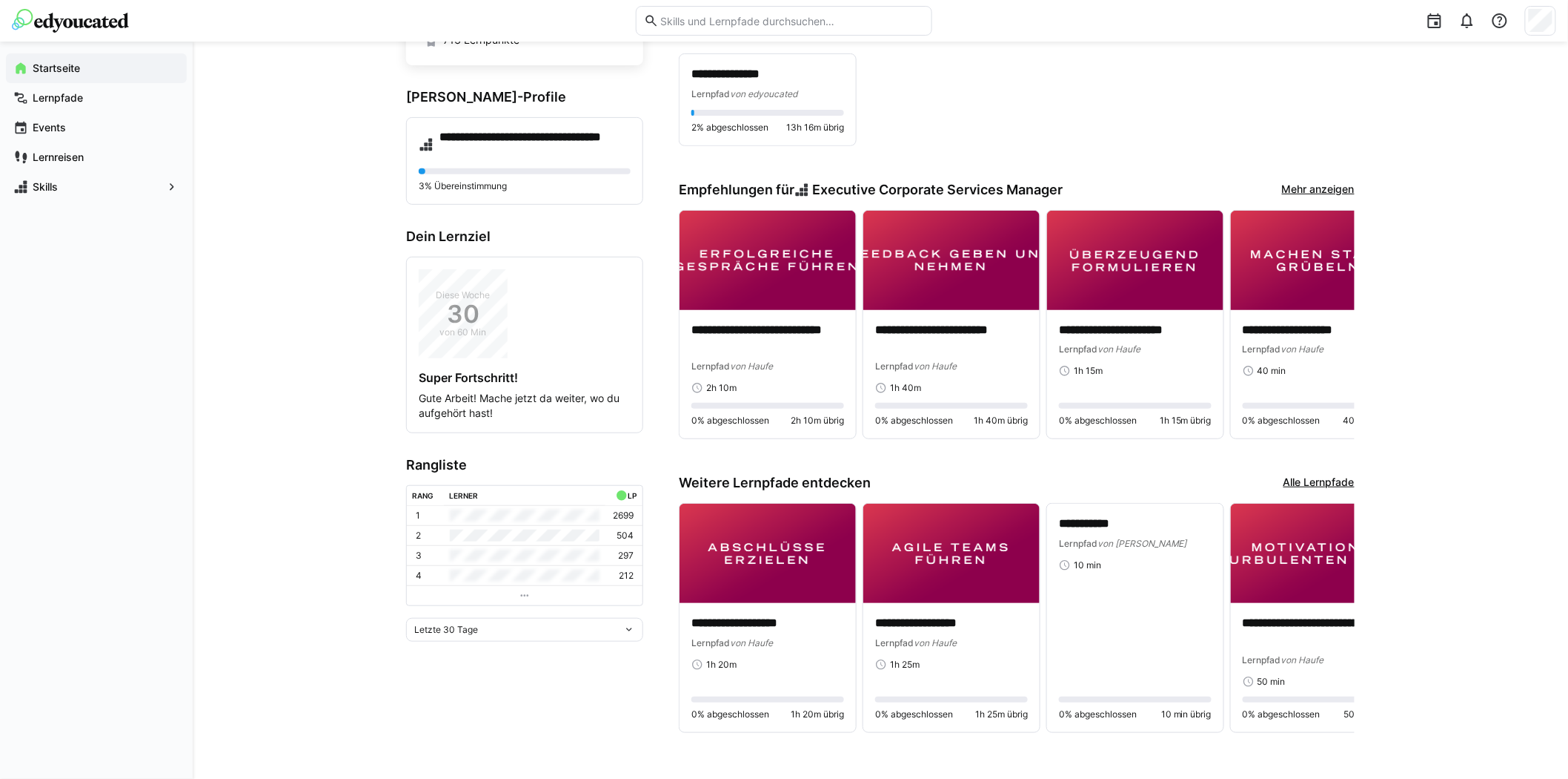
scroll to position [168, 0]
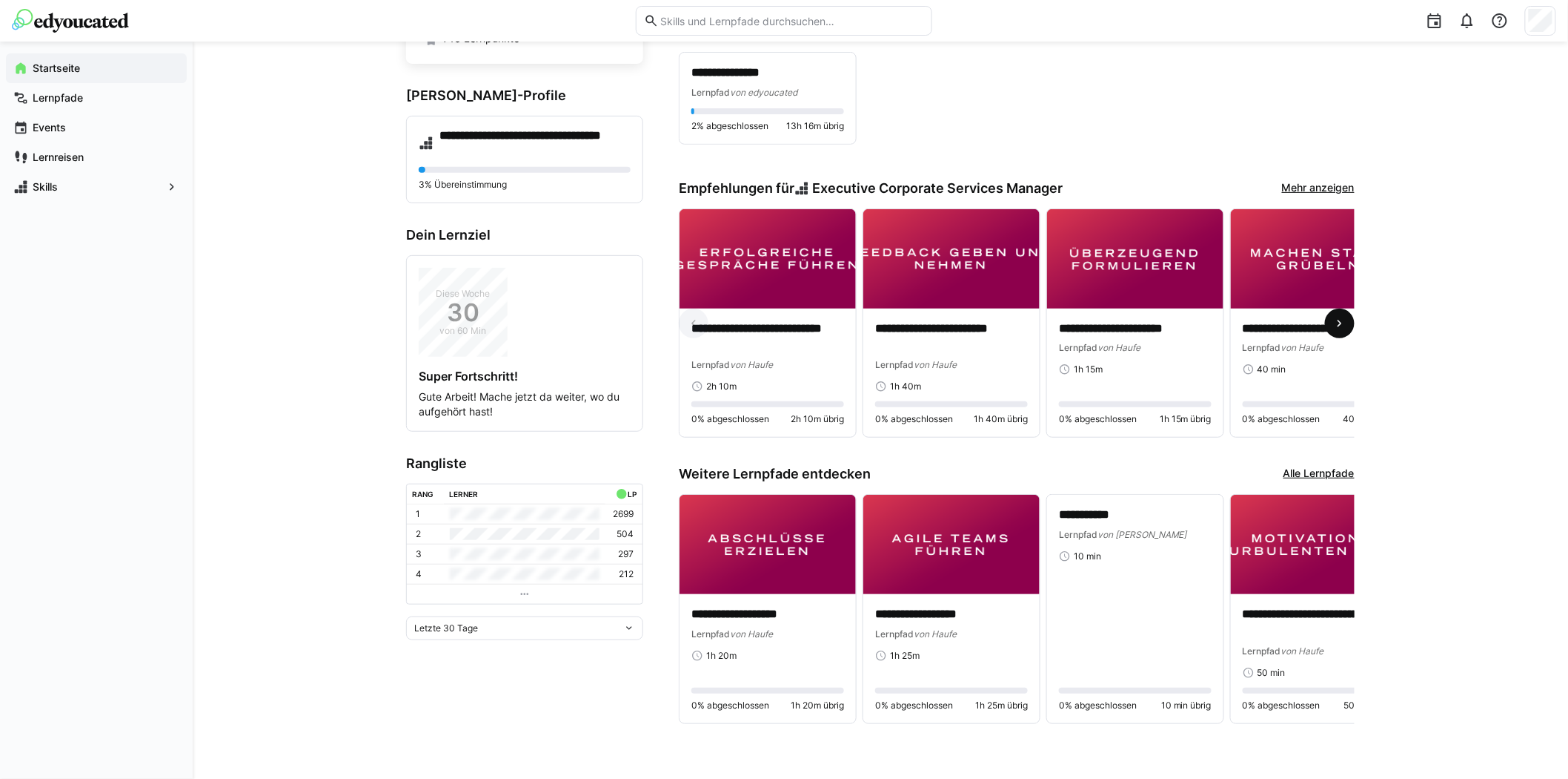
click at [1335, 316] on eds-icon at bounding box center [1340, 323] width 15 height 15
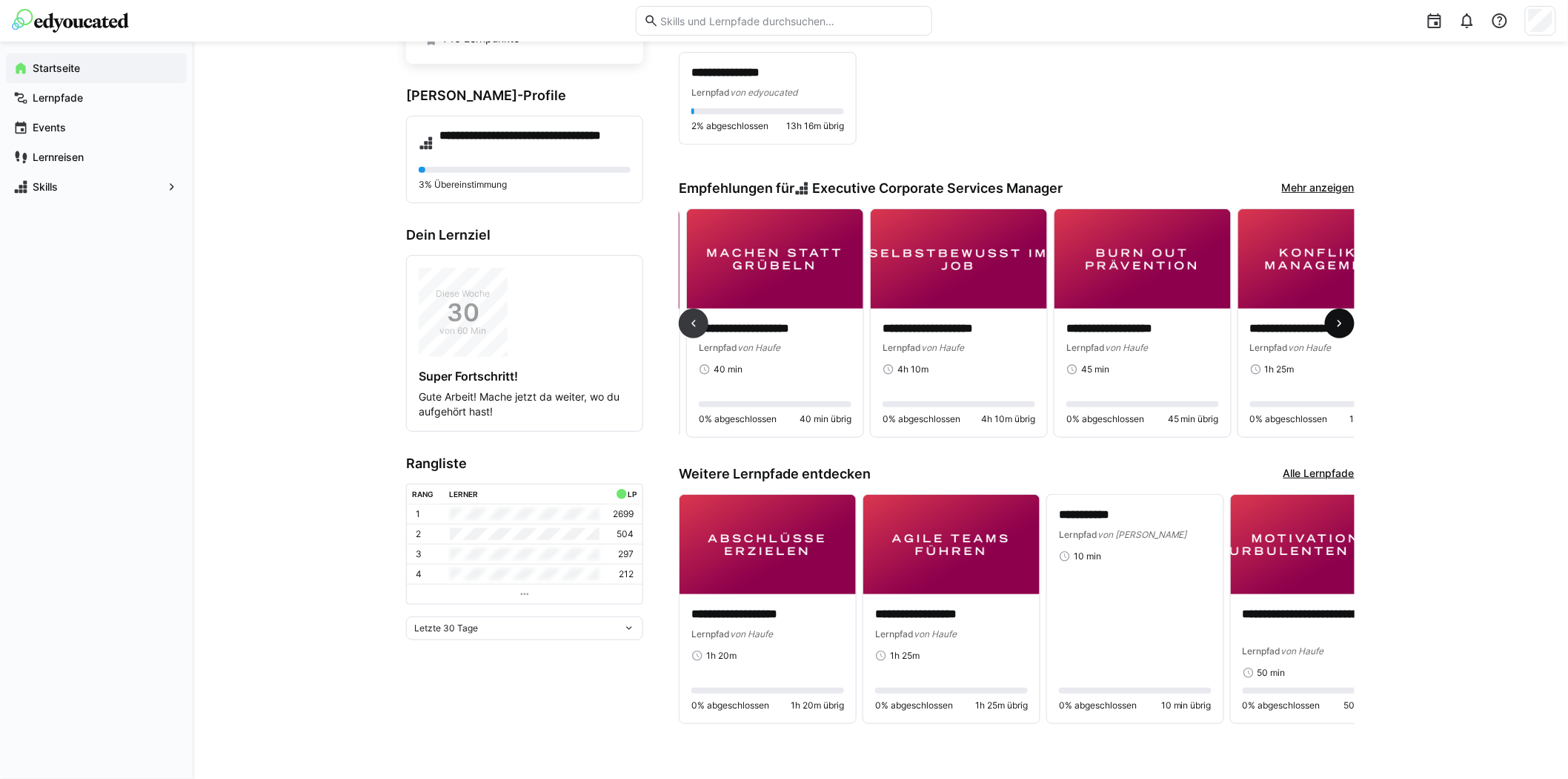
scroll to position [0, 551]
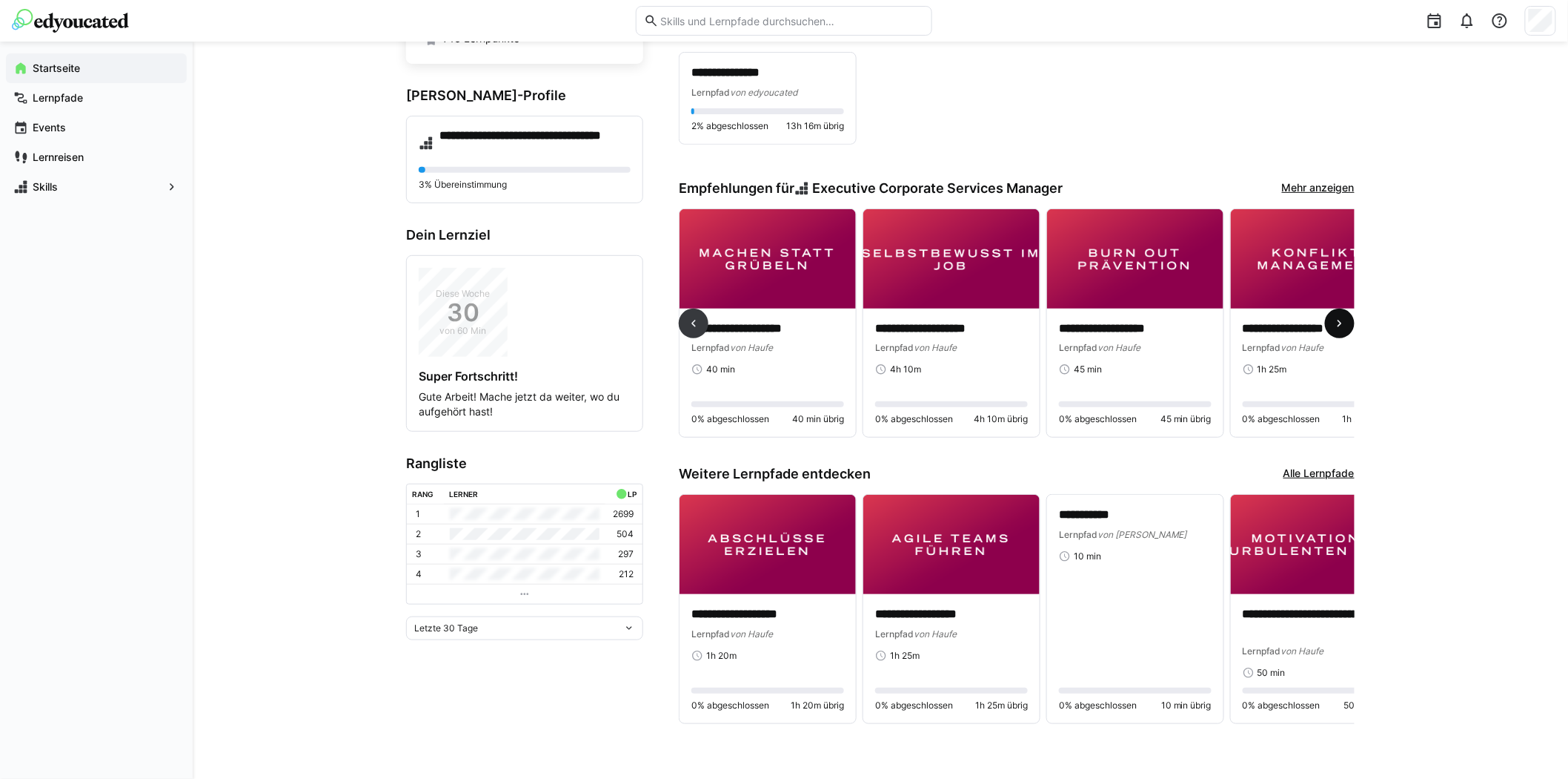
click at [1335, 316] on eds-icon at bounding box center [1340, 323] width 15 height 15
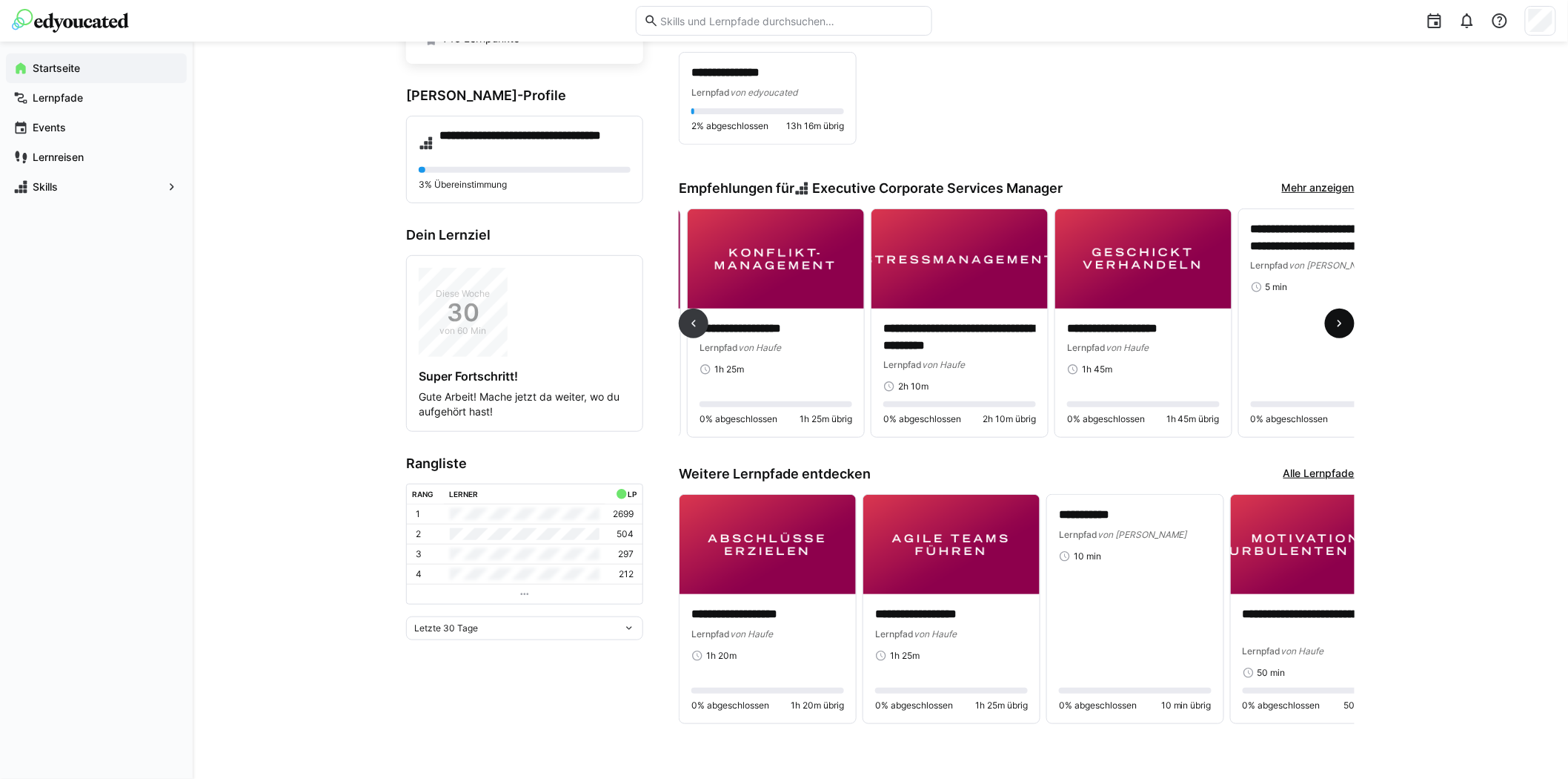
scroll to position [0, 1102]
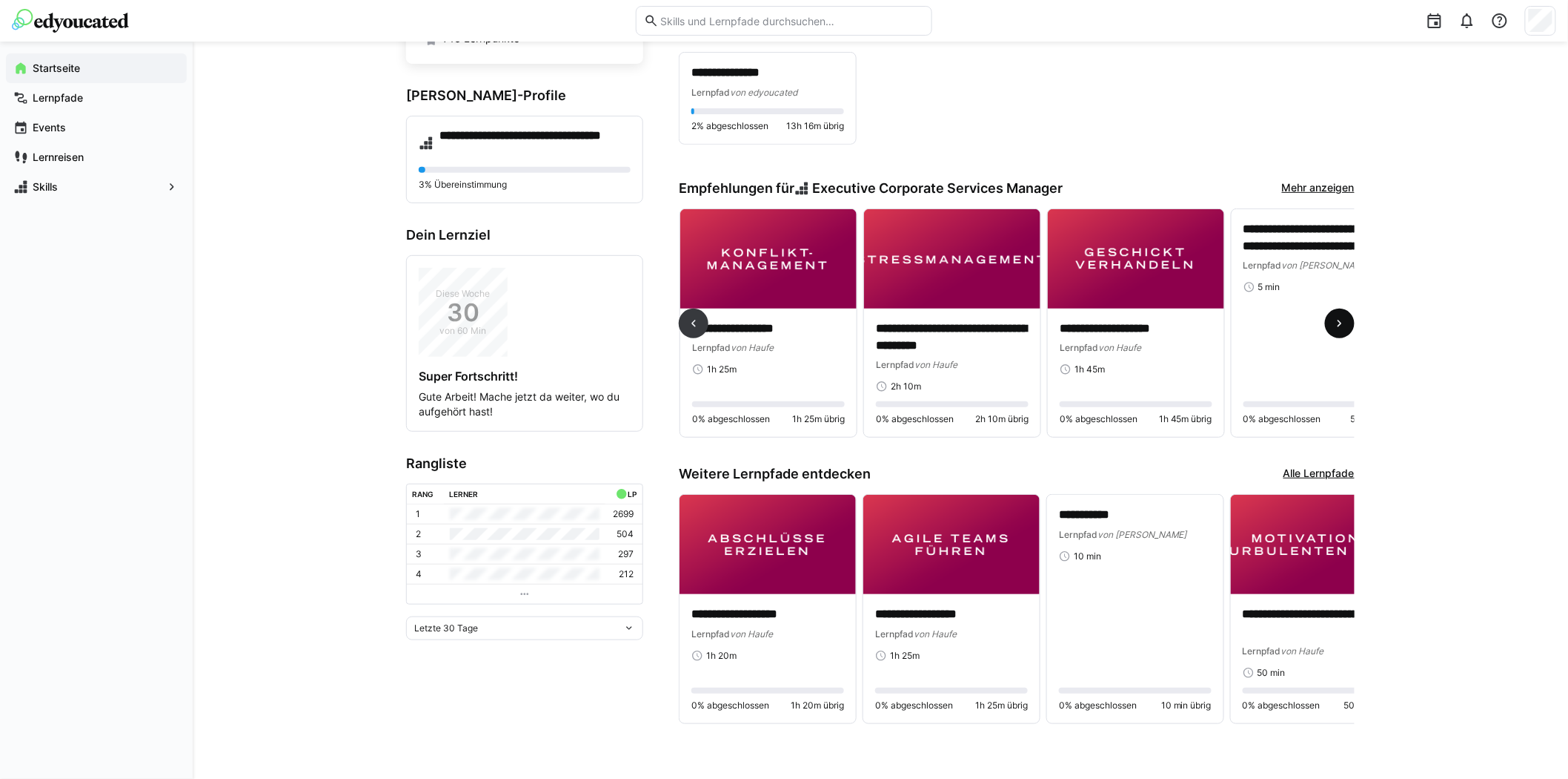
click at [1336, 316] on eds-icon at bounding box center [1340, 323] width 15 height 15
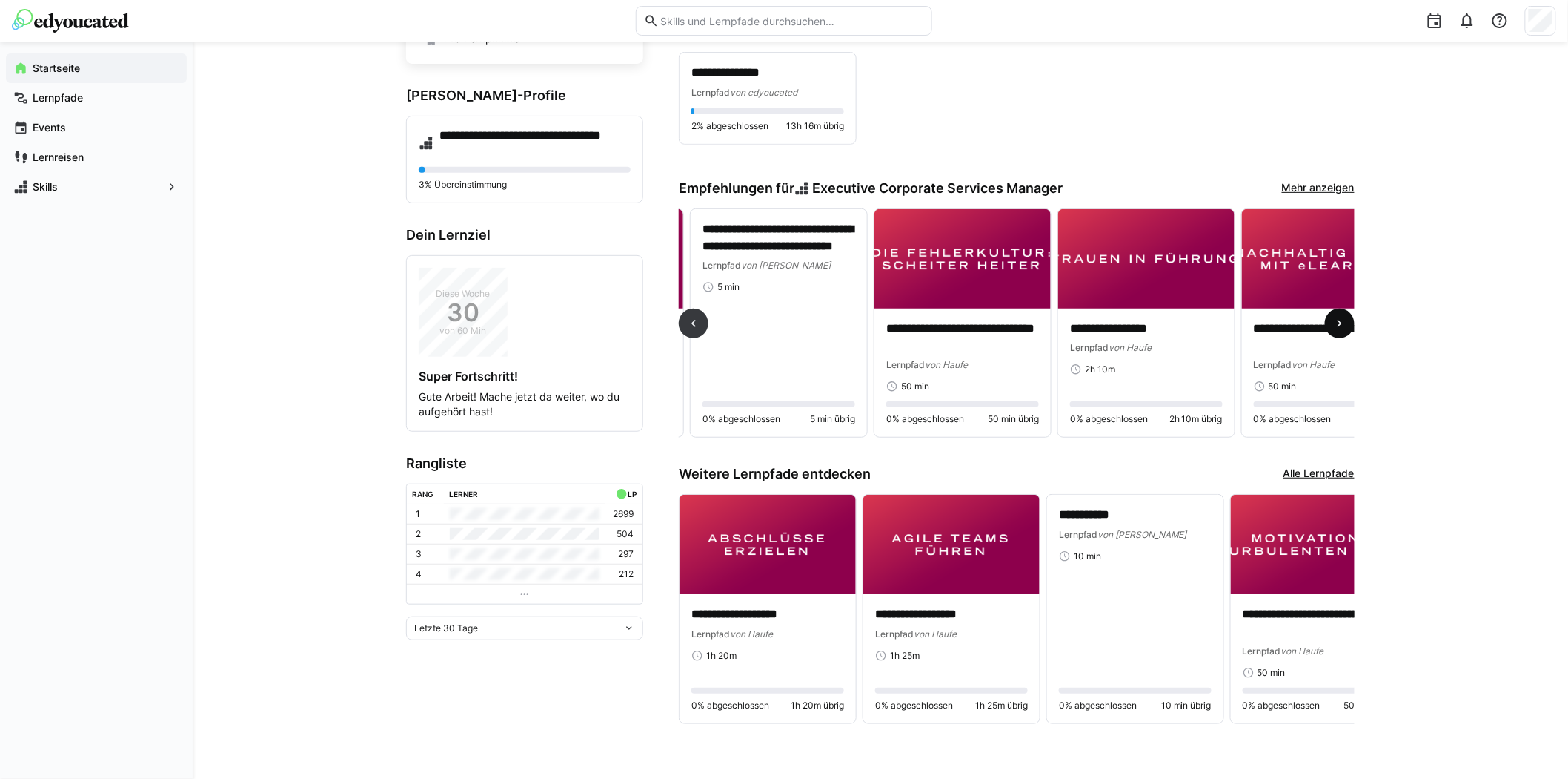
scroll to position [0, 1654]
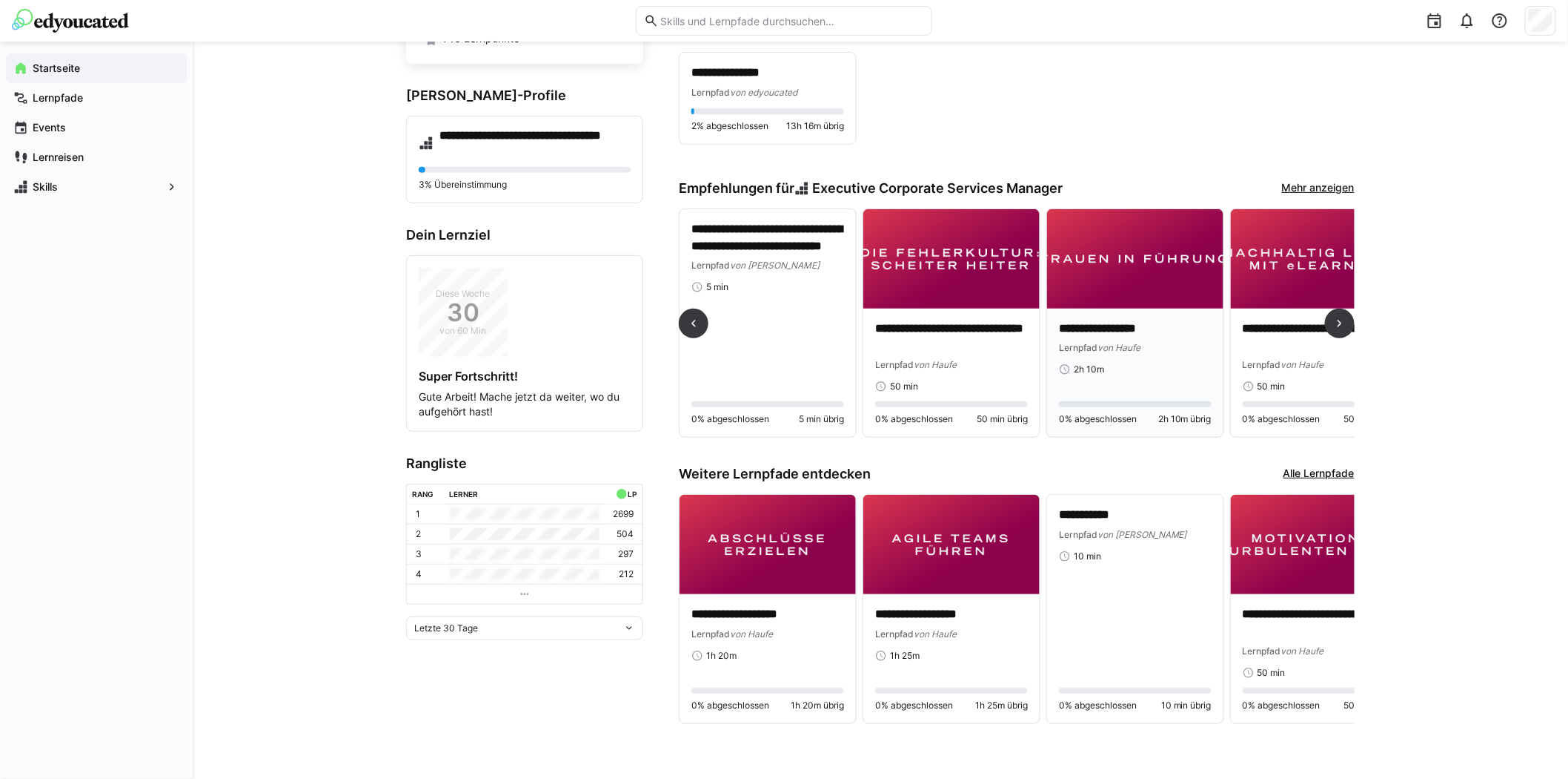
click at [1131, 277] on img at bounding box center [1135, 258] width 177 height 99
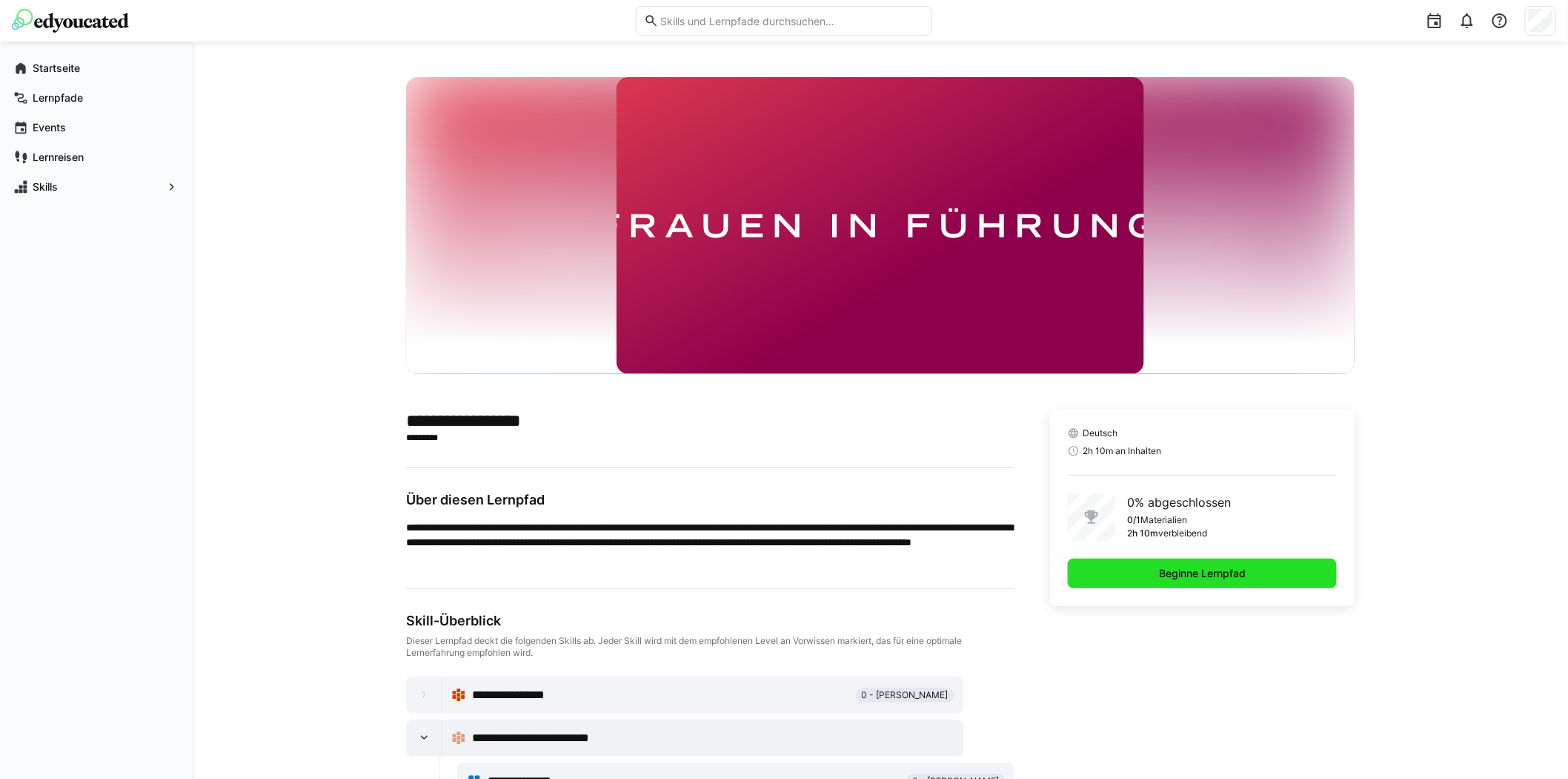
click at [1114, 577] on span "Beginne Lernpfad" at bounding box center [1202, 573] width 269 height 30
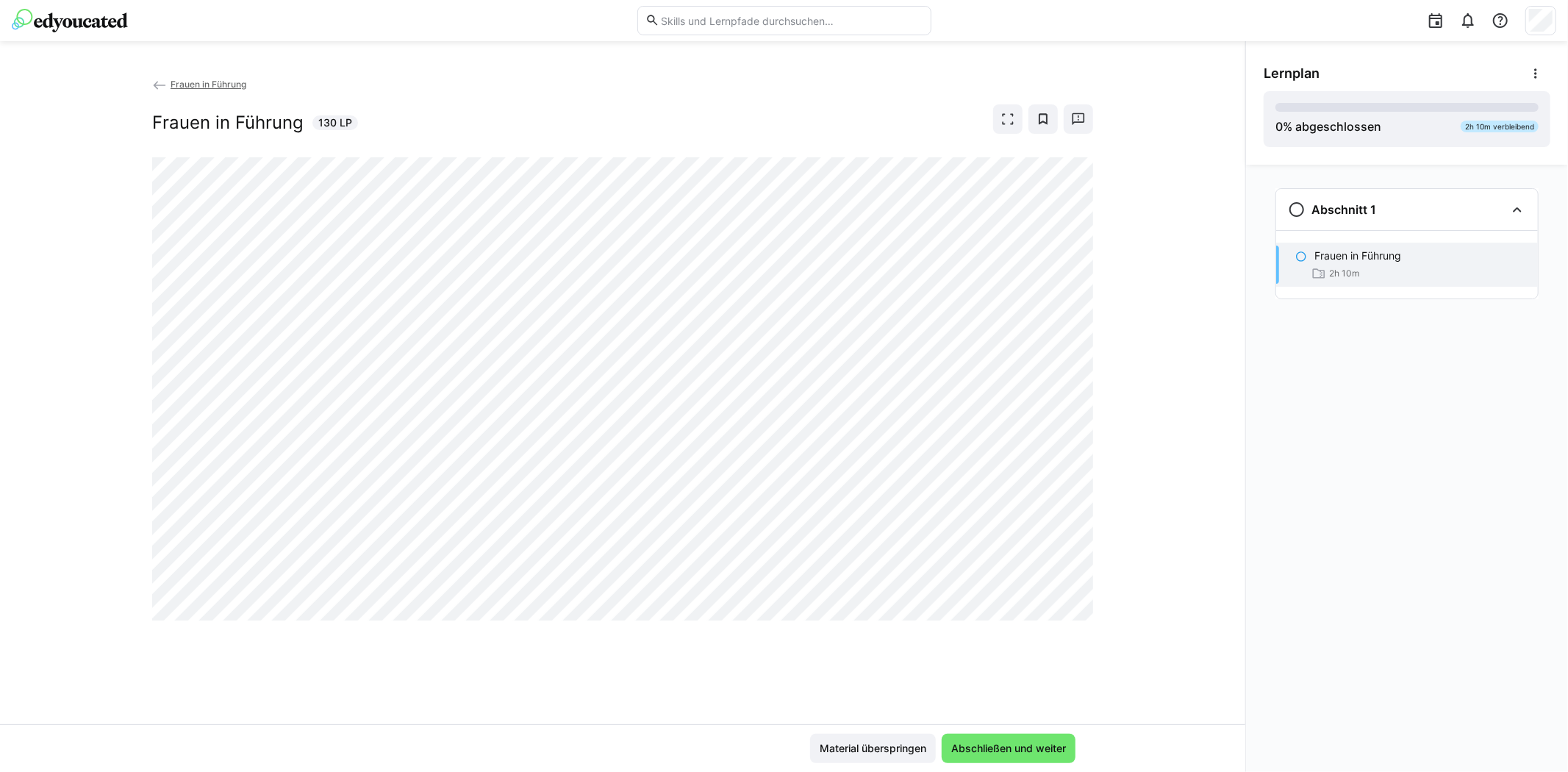
click at [191, 79] on span "Frauen in Führung" at bounding box center [208, 84] width 76 height 11
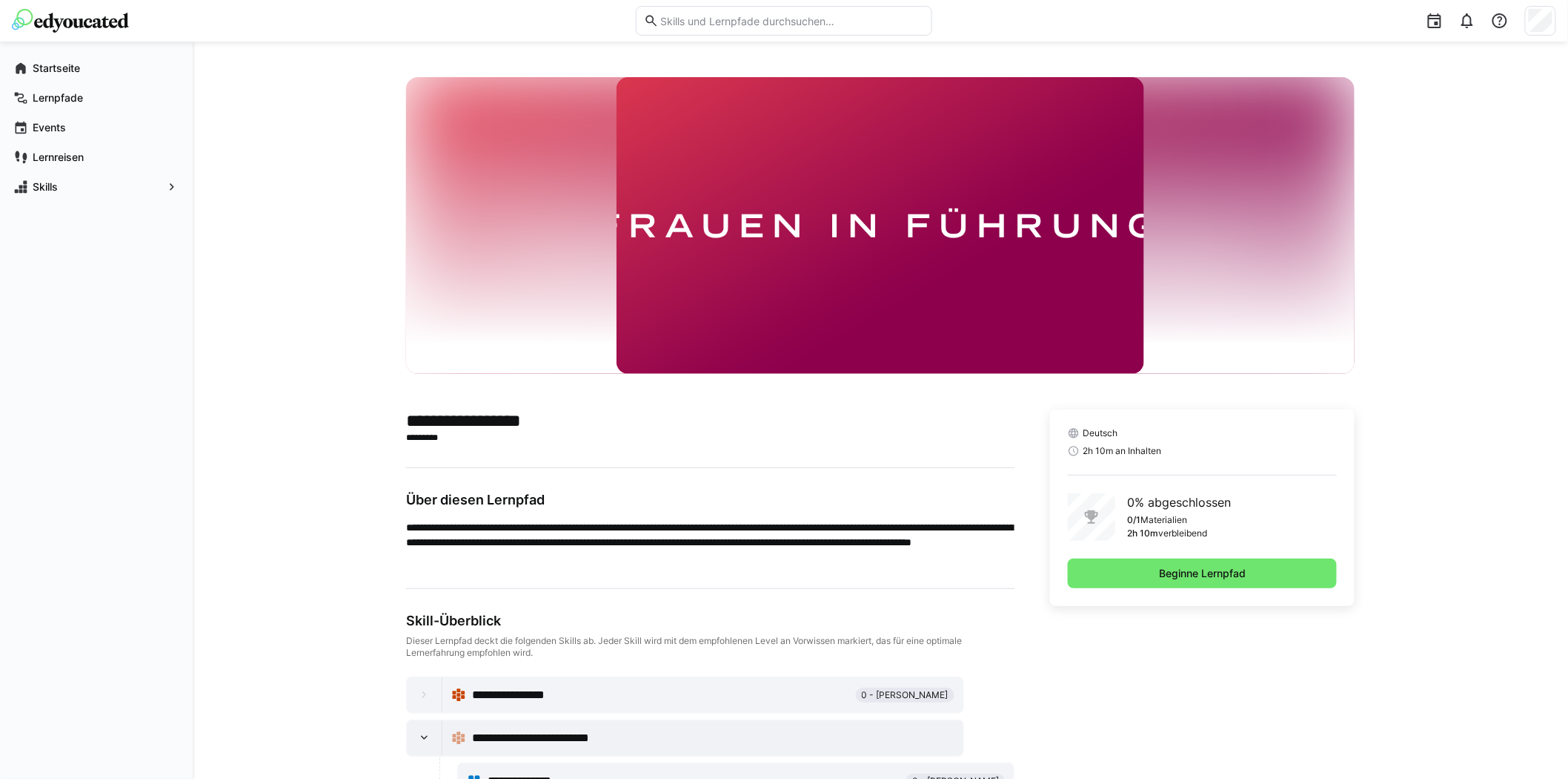
click at [77, 16] on img at bounding box center [71, 21] width 117 height 24
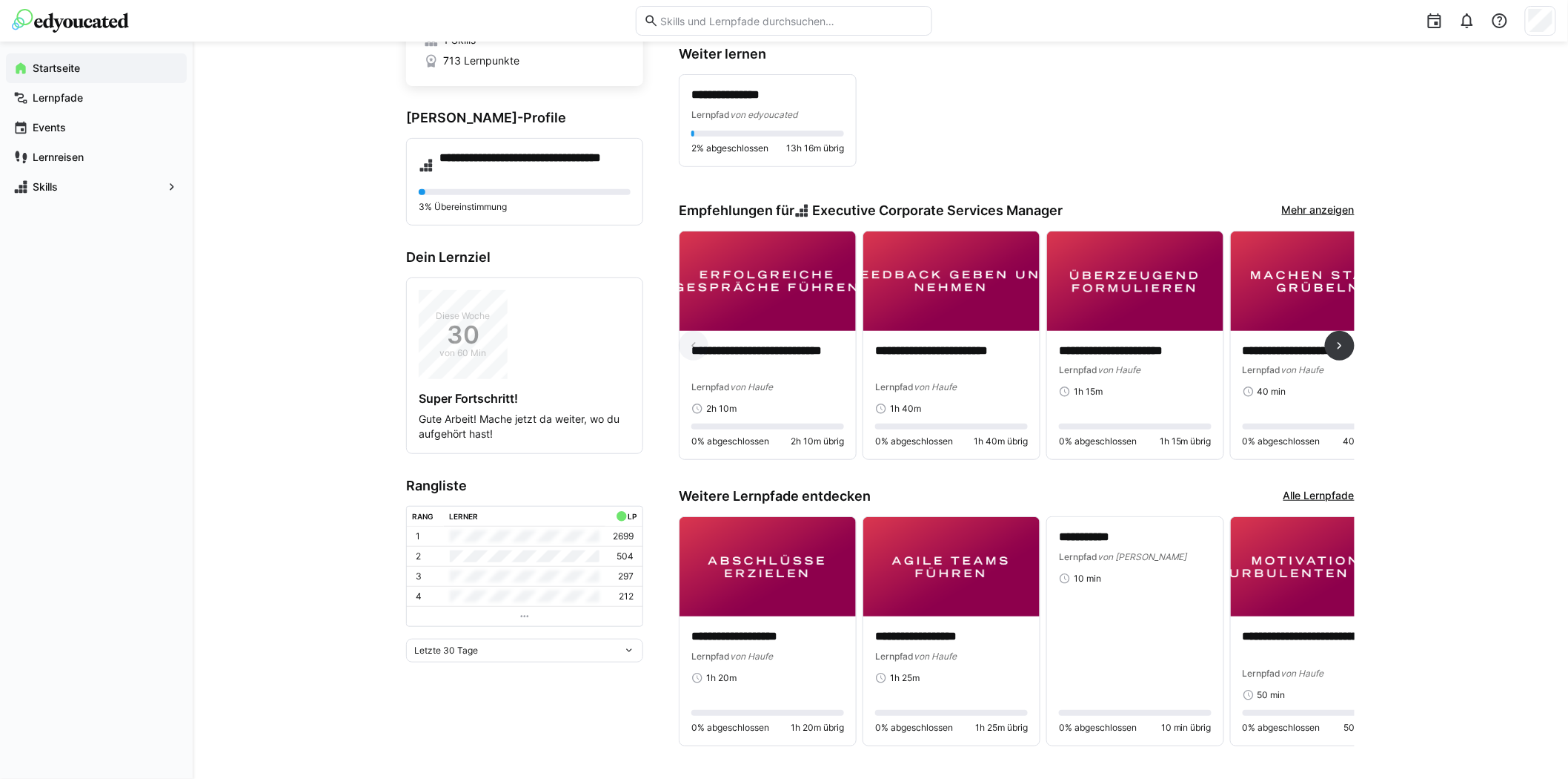
scroll to position [168, 0]
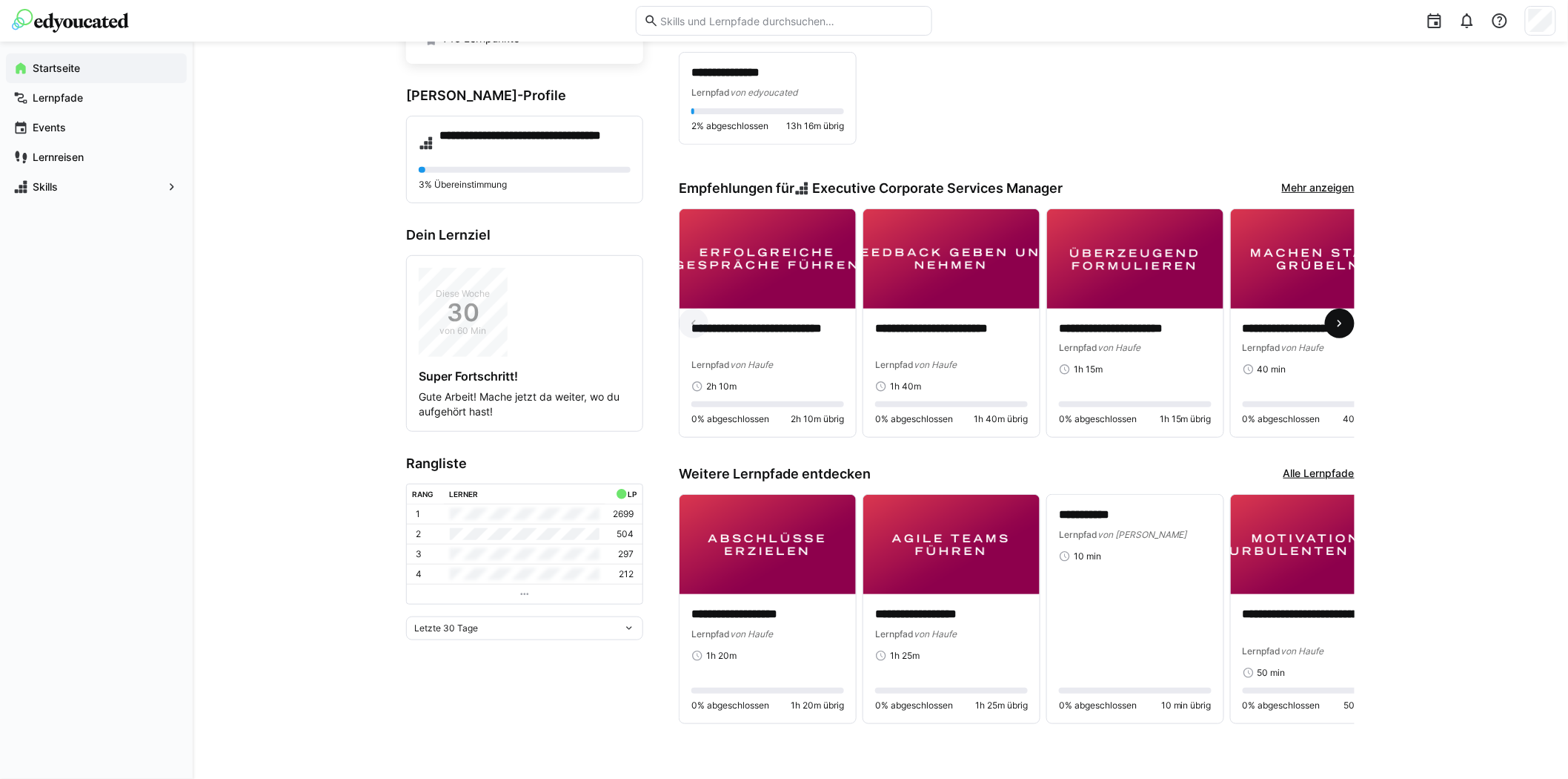
click at [1334, 320] on eds-icon at bounding box center [1340, 323] width 15 height 15
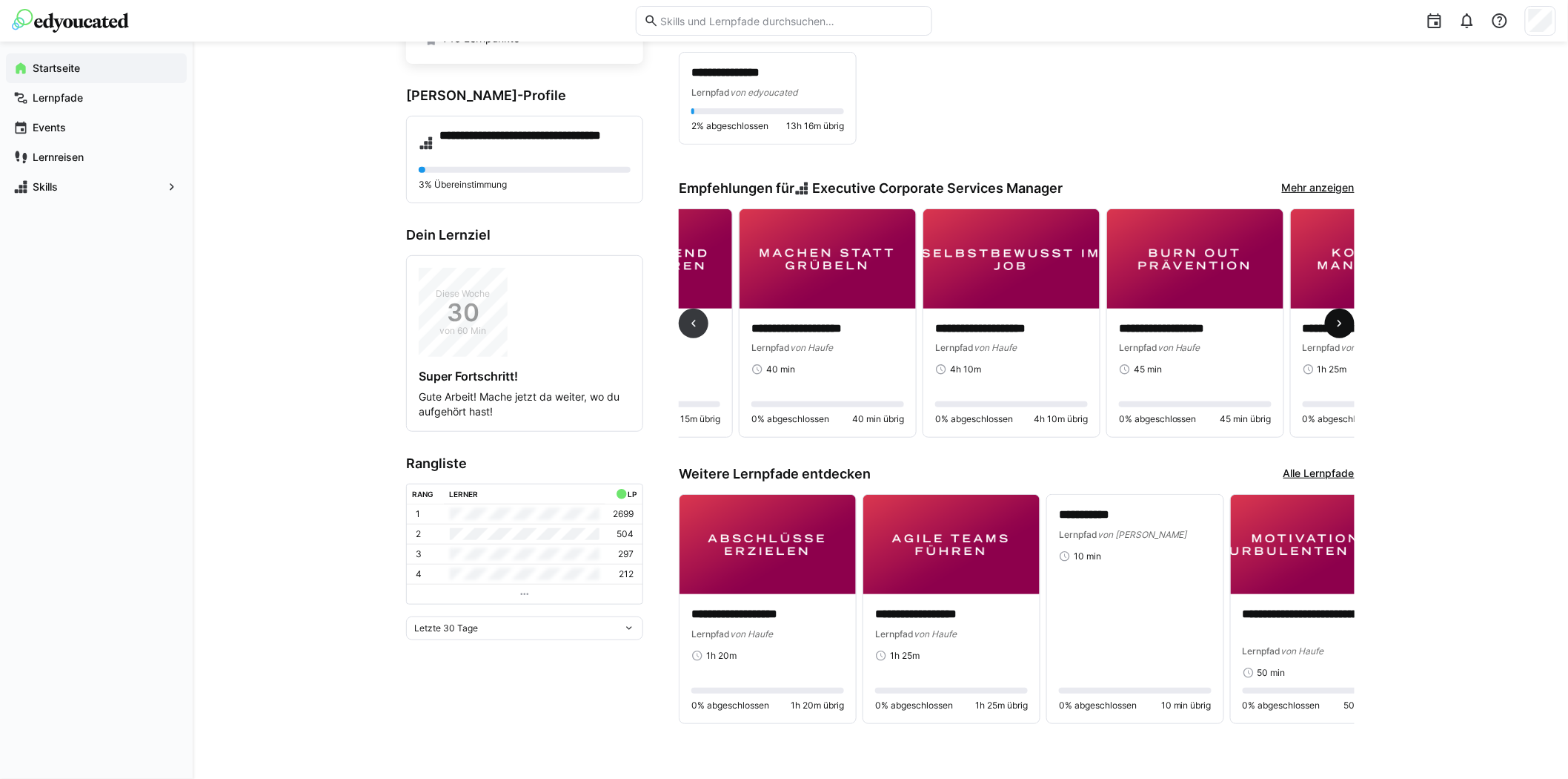
scroll to position [0, 551]
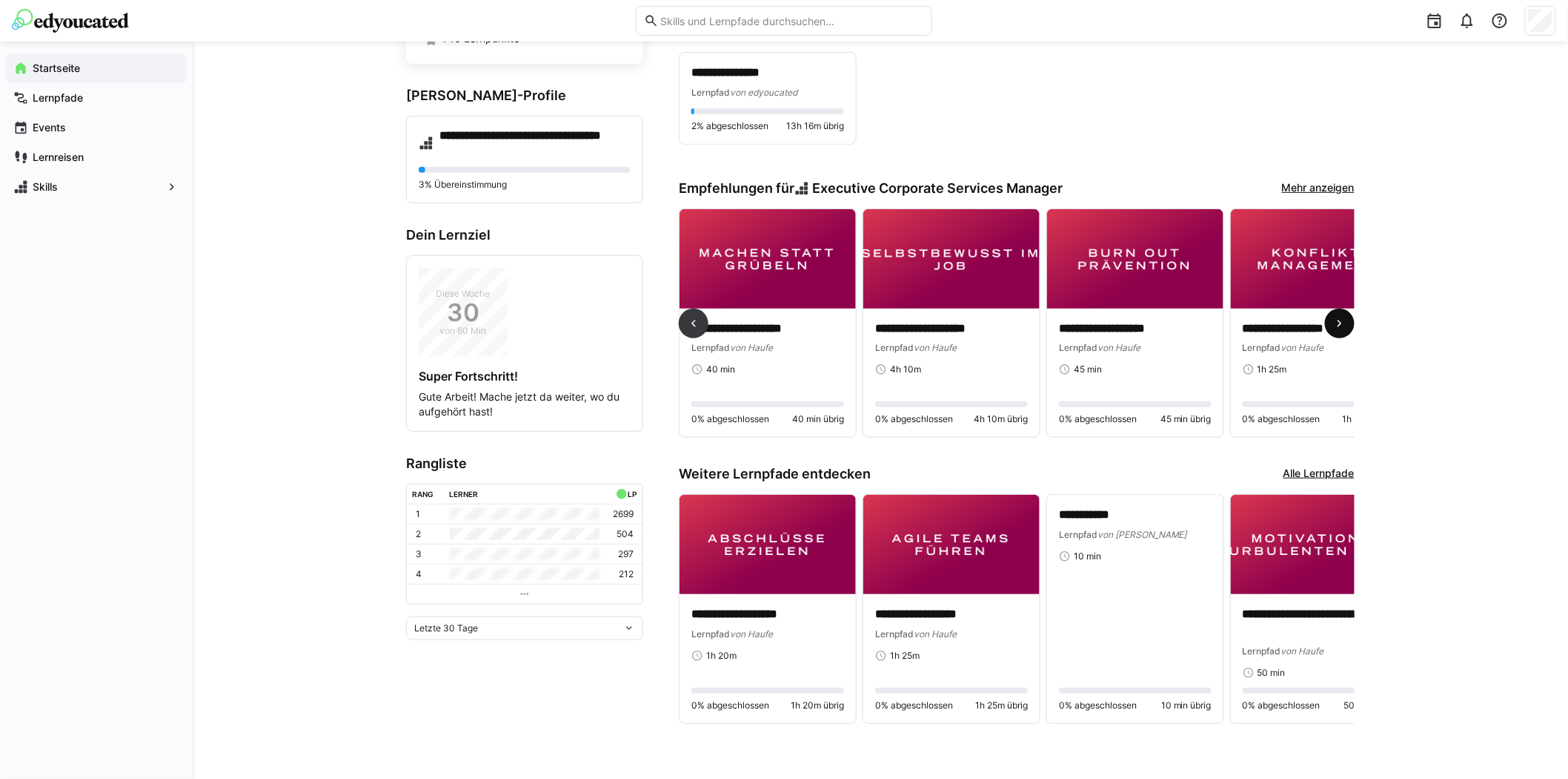
click at [1336, 320] on eds-icon at bounding box center [1340, 323] width 15 height 15
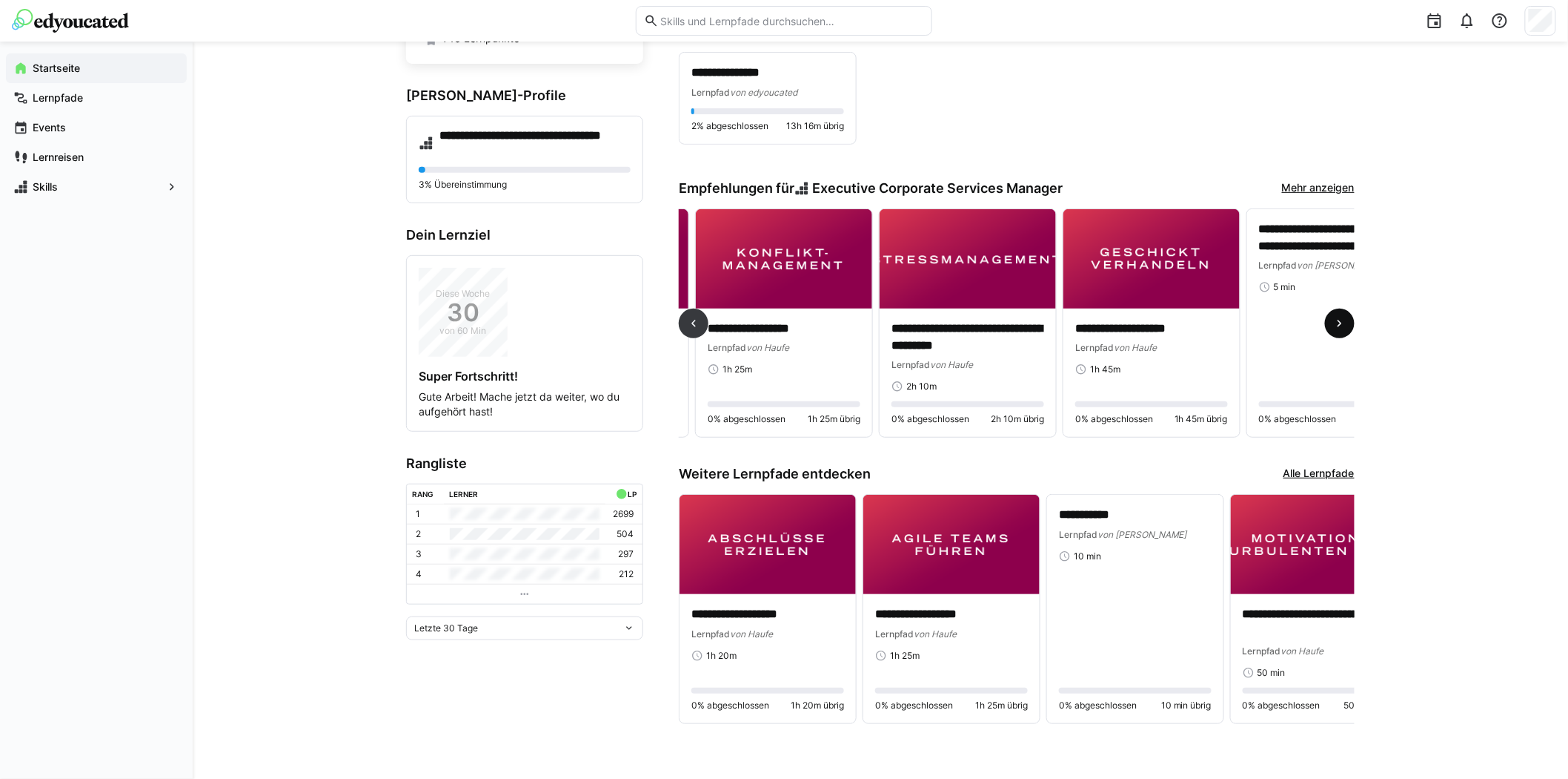
scroll to position [0, 1102]
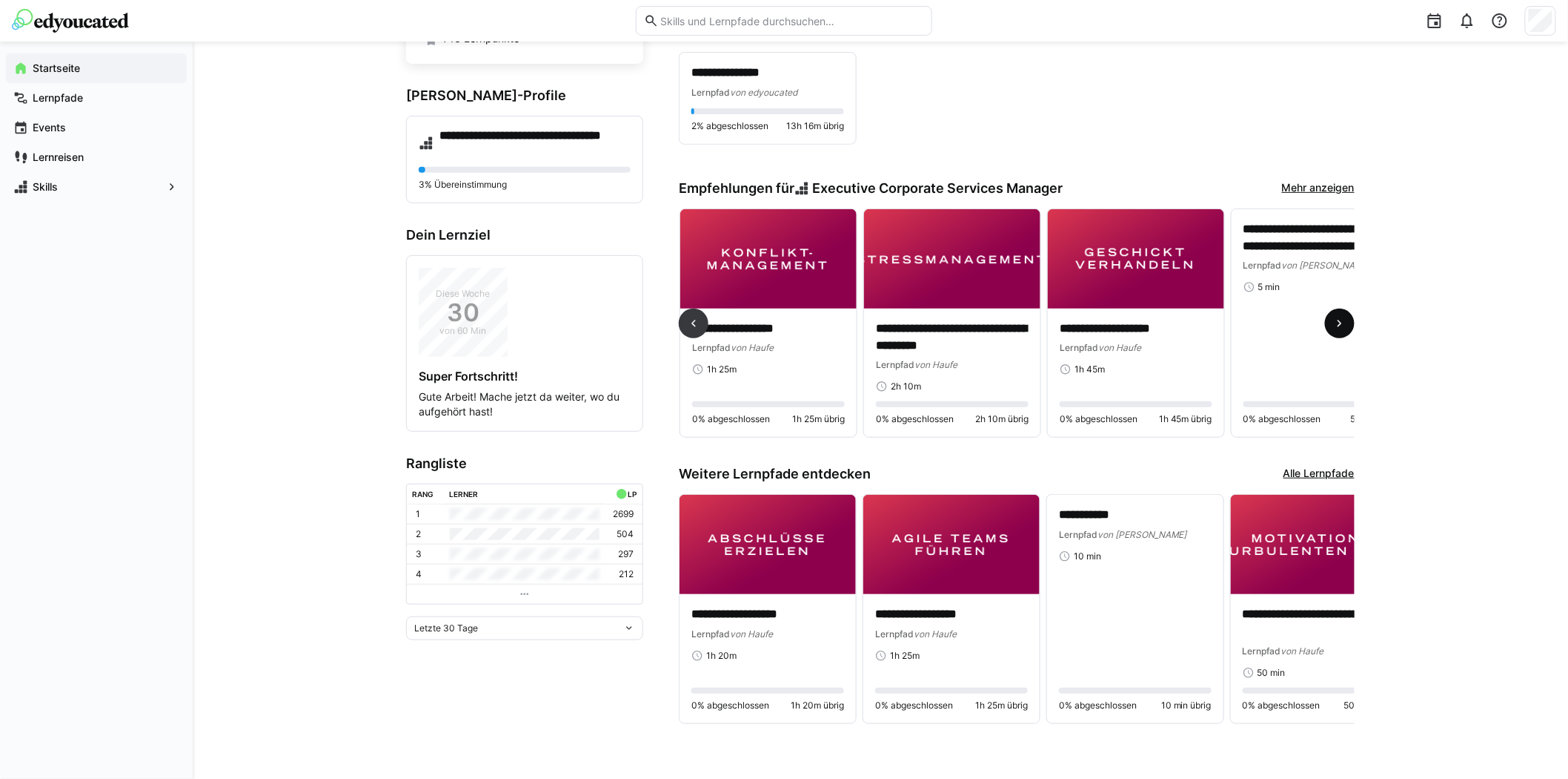
click at [1336, 320] on eds-icon at bounding box center [1340, 323] width 15 height 15
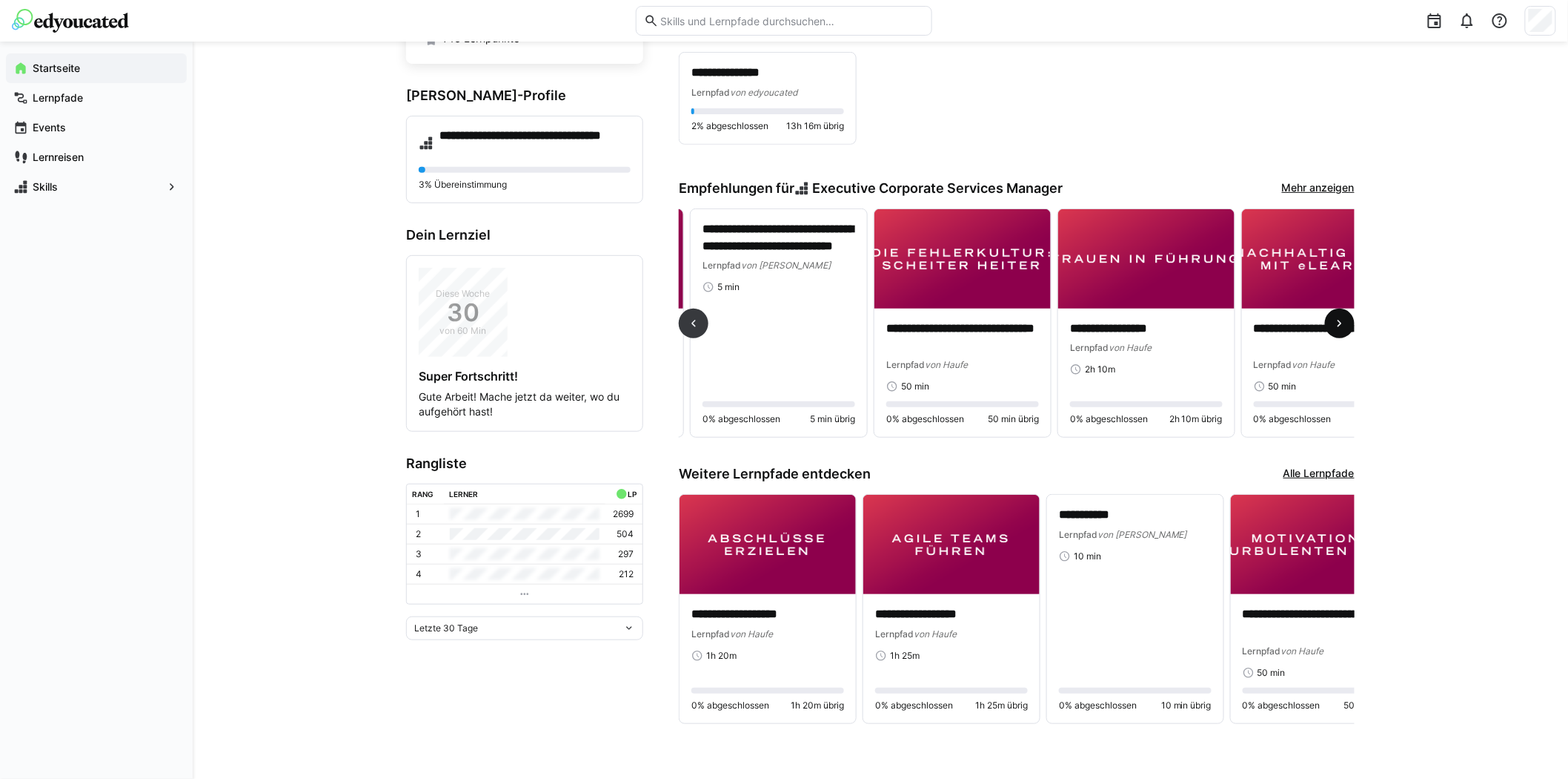
scroll to position [0, 1654]
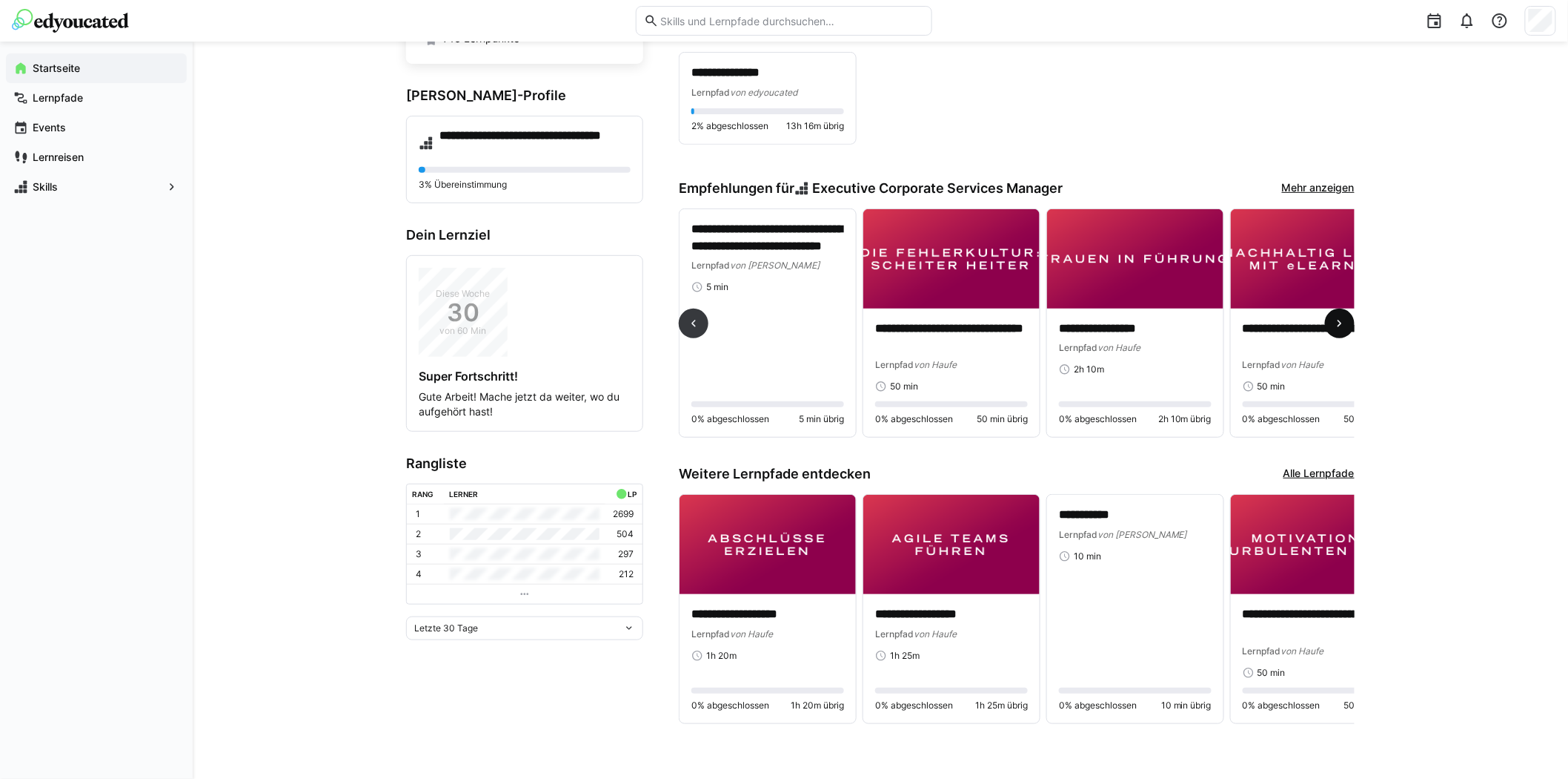
click at [1336, 320] on eds-icon at bounding box center [1340, 323] width 15 height 15
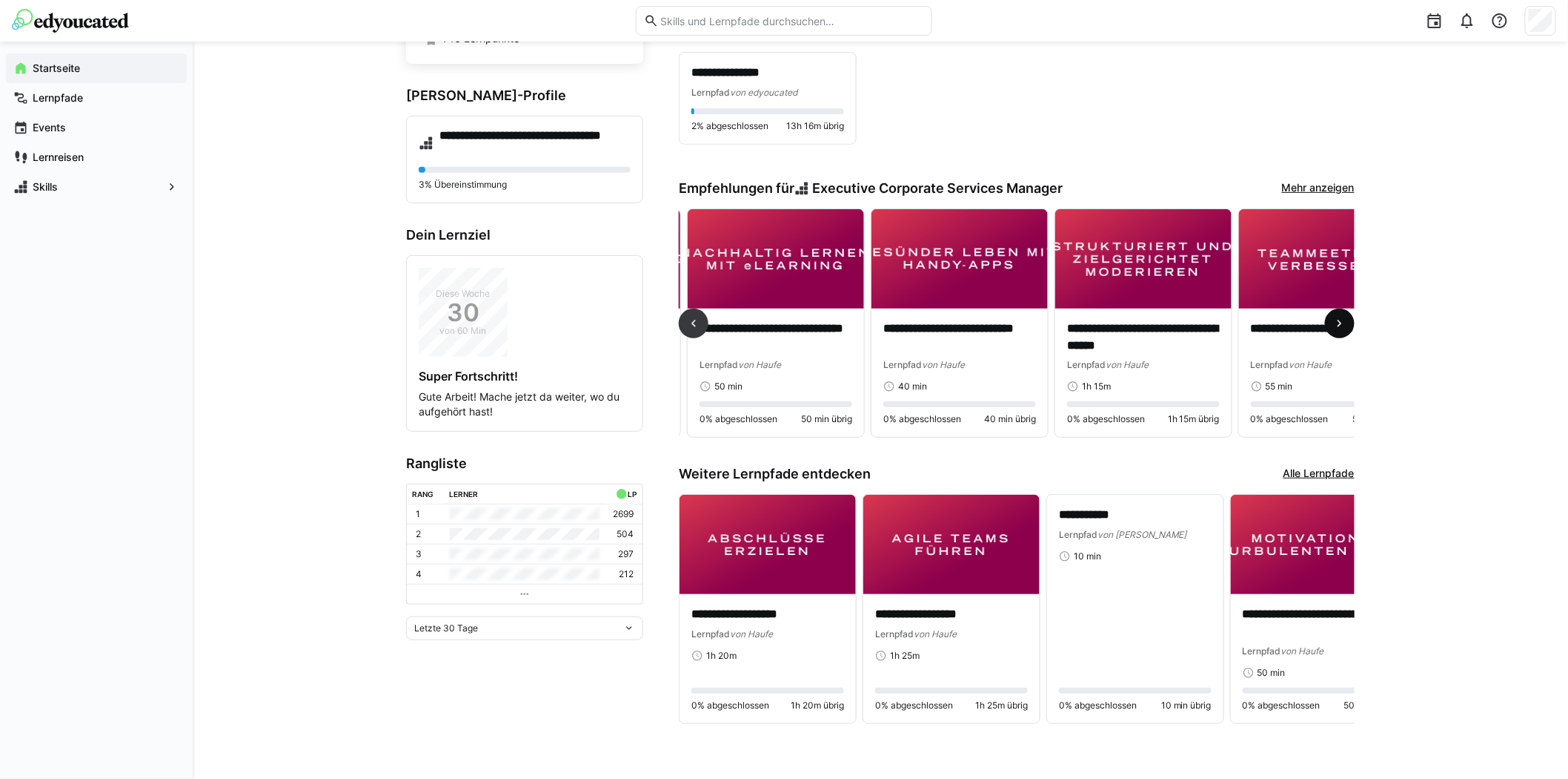
scroll to position [0, 2205]
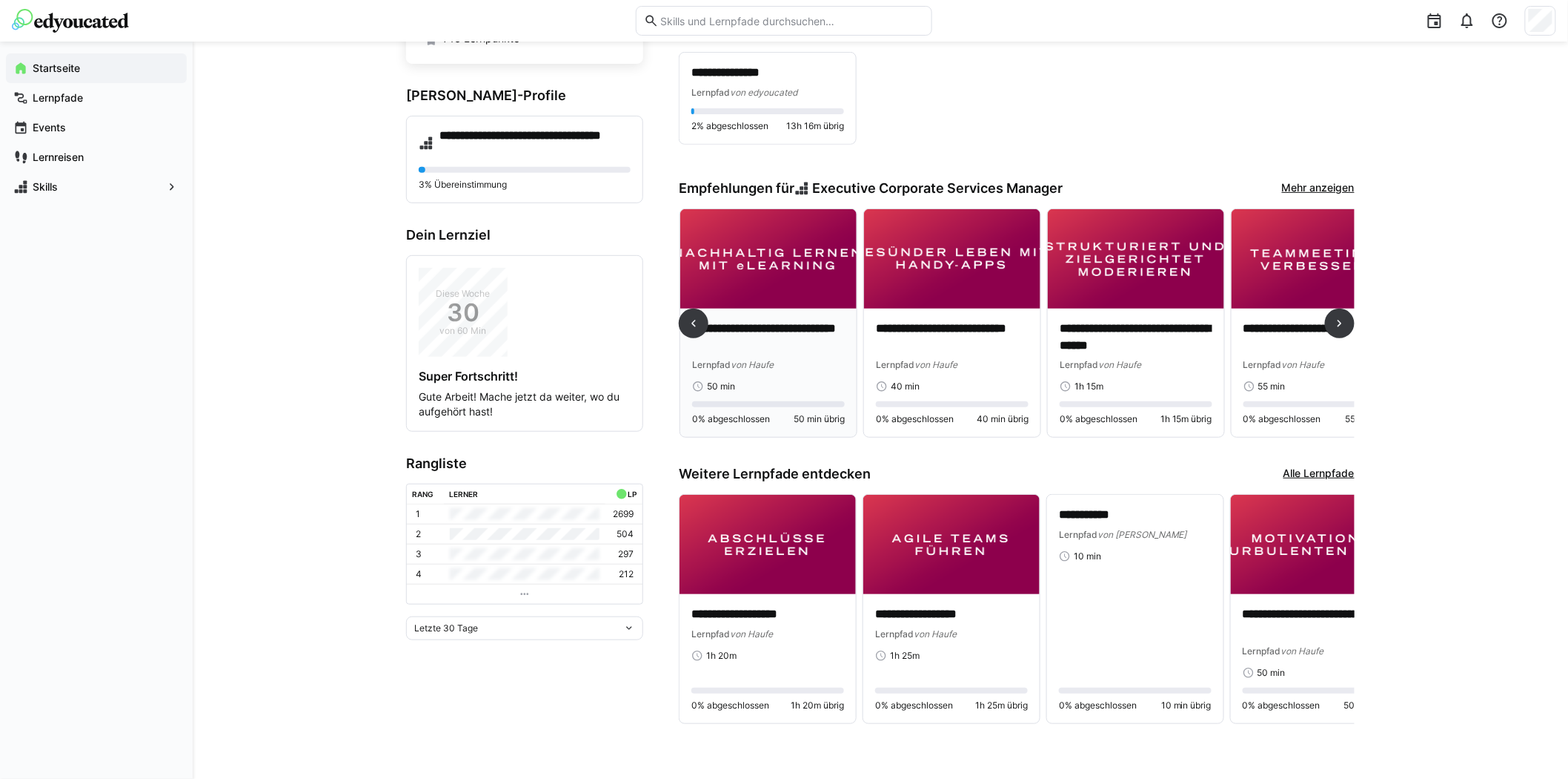
click at [775, 276] on img at bounding box center [769, 258] width 177 height 99
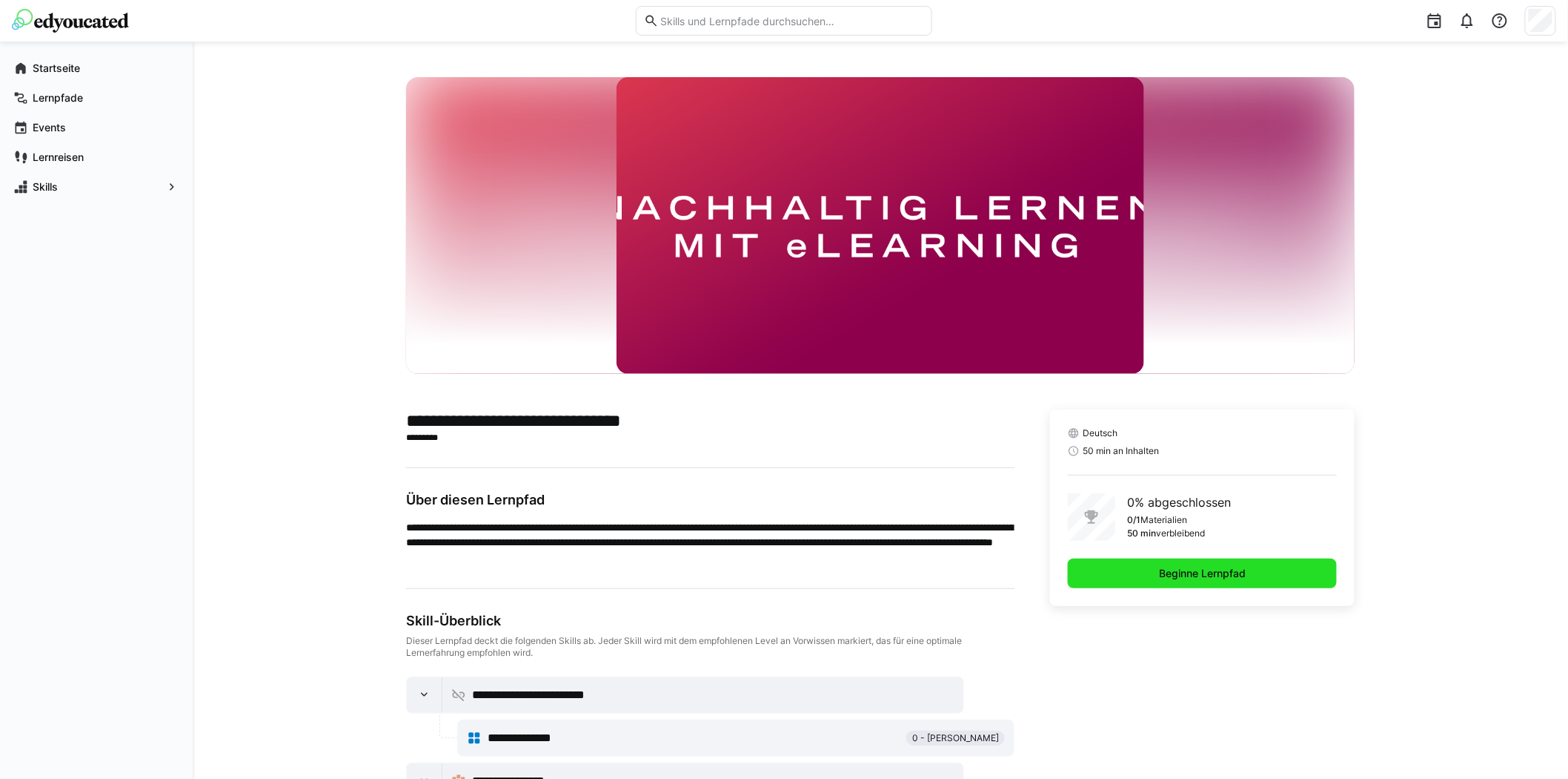
click at [1158, 571] on span "Beginne Lernpfad" at bounding box center [1203, 572] width 91 height 15
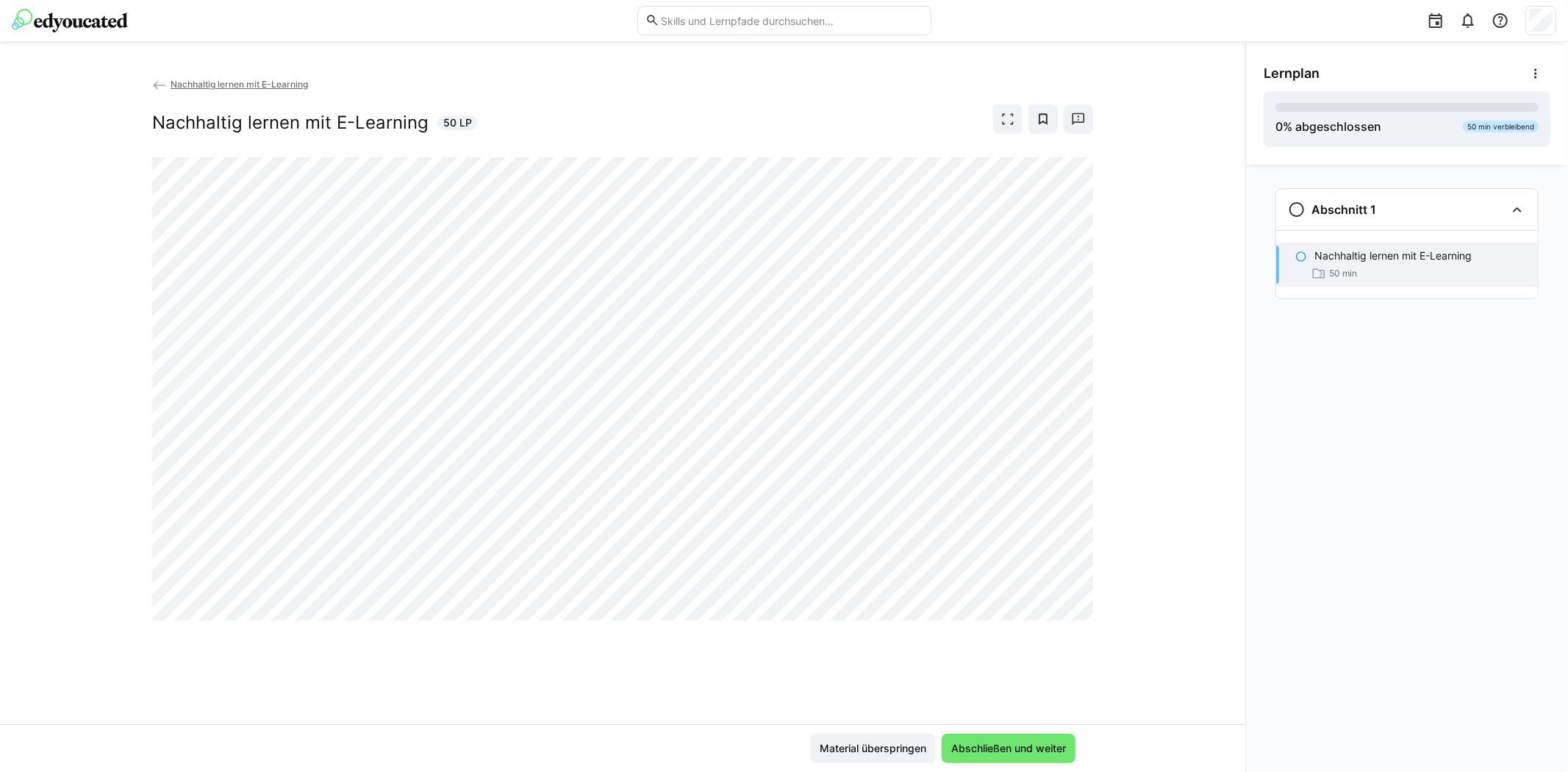
click at [83, 19] on img at bounding box center [70, 21] width 116 height 24
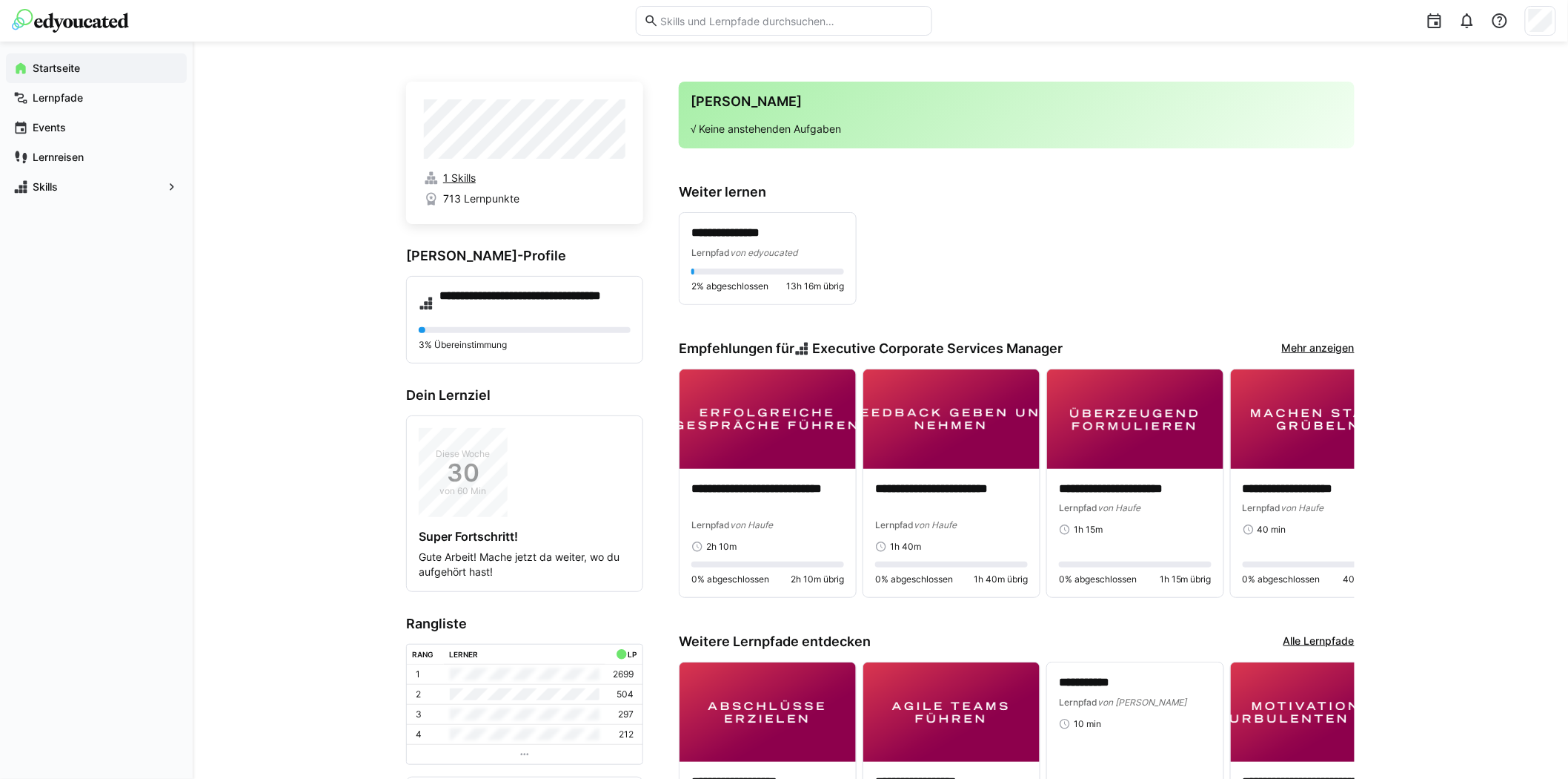
click at [455, 176] on span "1 Skills" at bounding box center [459, 178] width 33 height 15
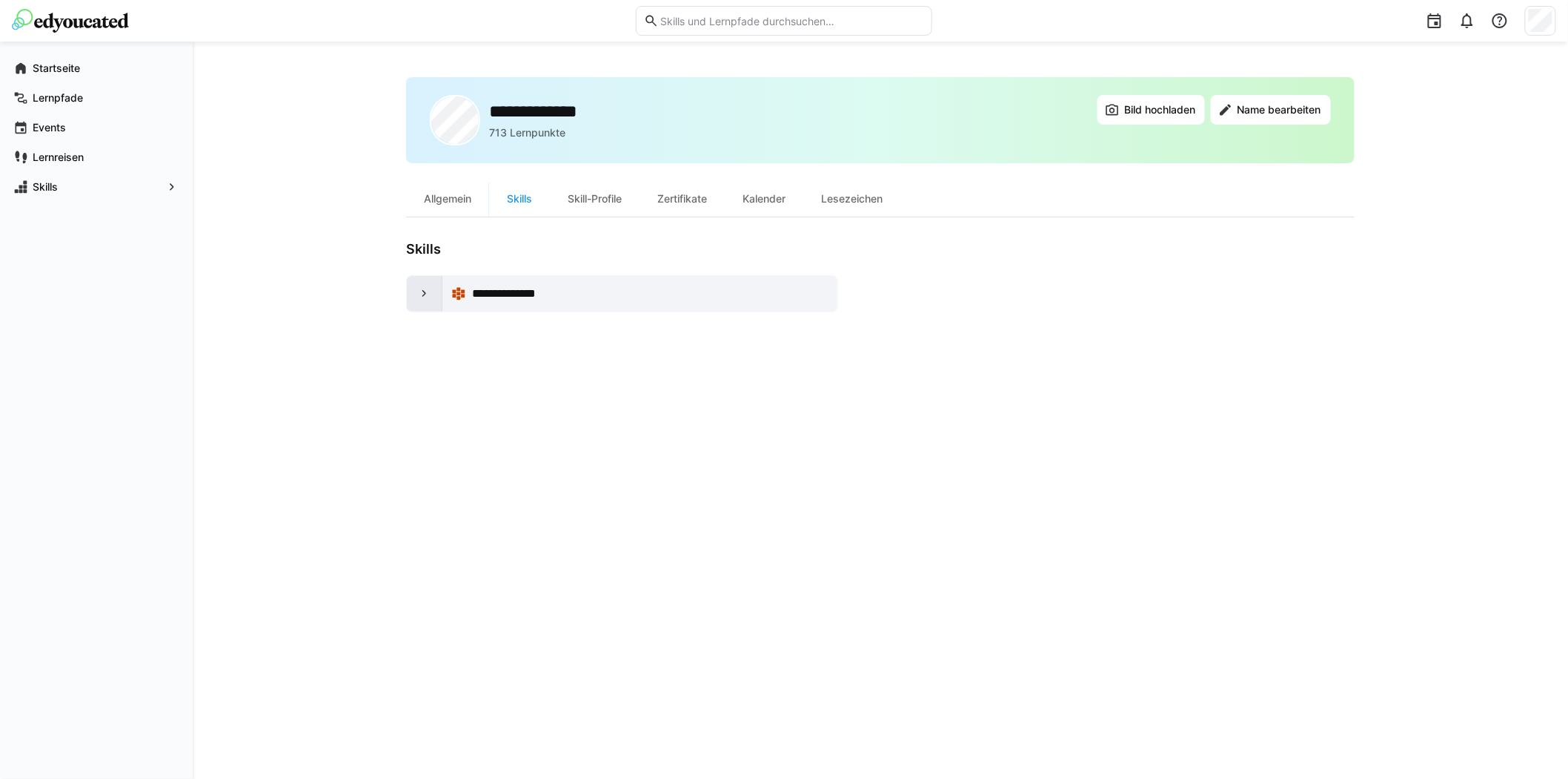
click at [419, 291] on eds-icon at bounding box center [424, 293] width 15 height 15
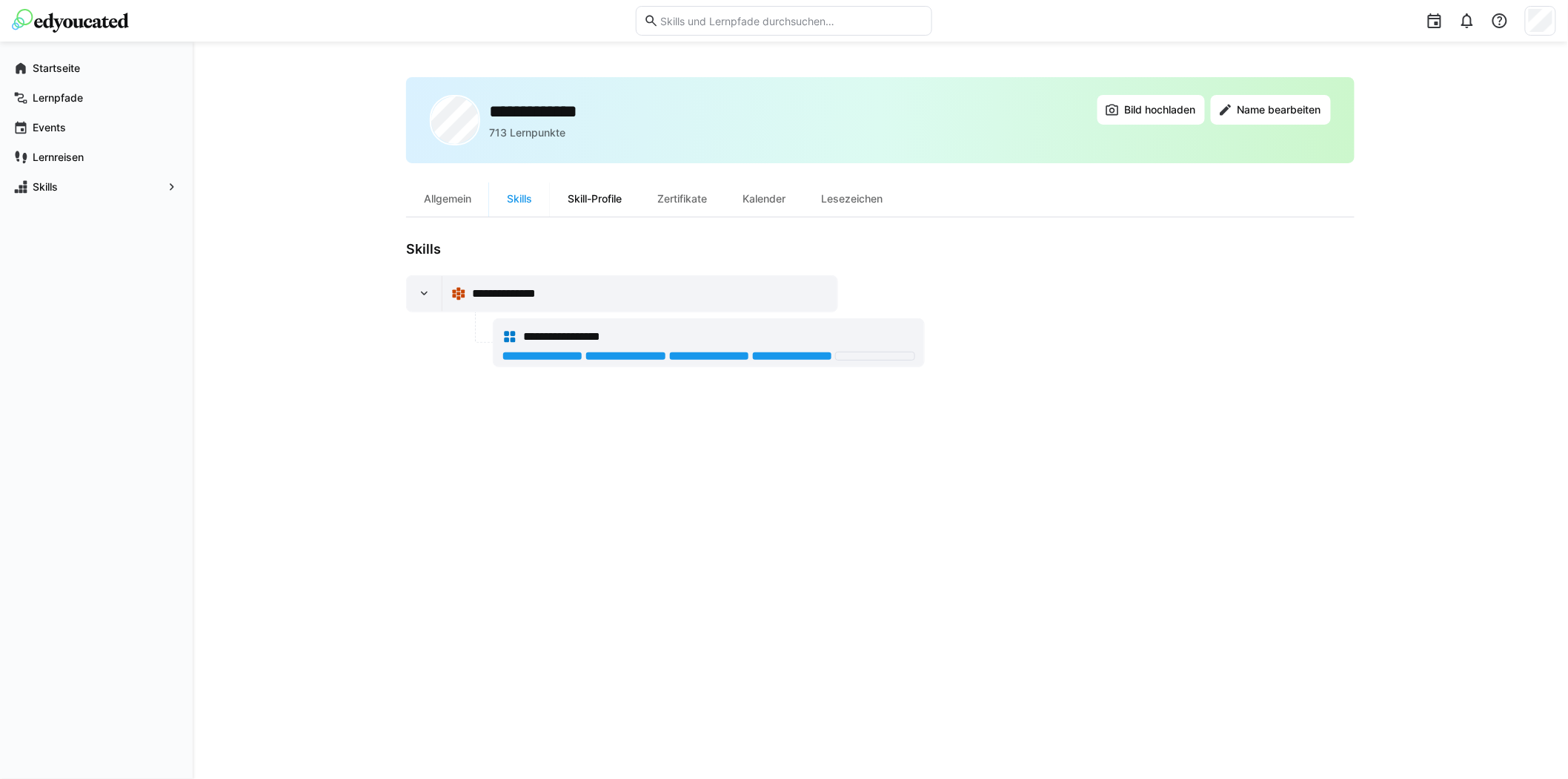
click at [597, 195] on div "Skill-Profile" at bounding box center [595, 199] width 89 height 36
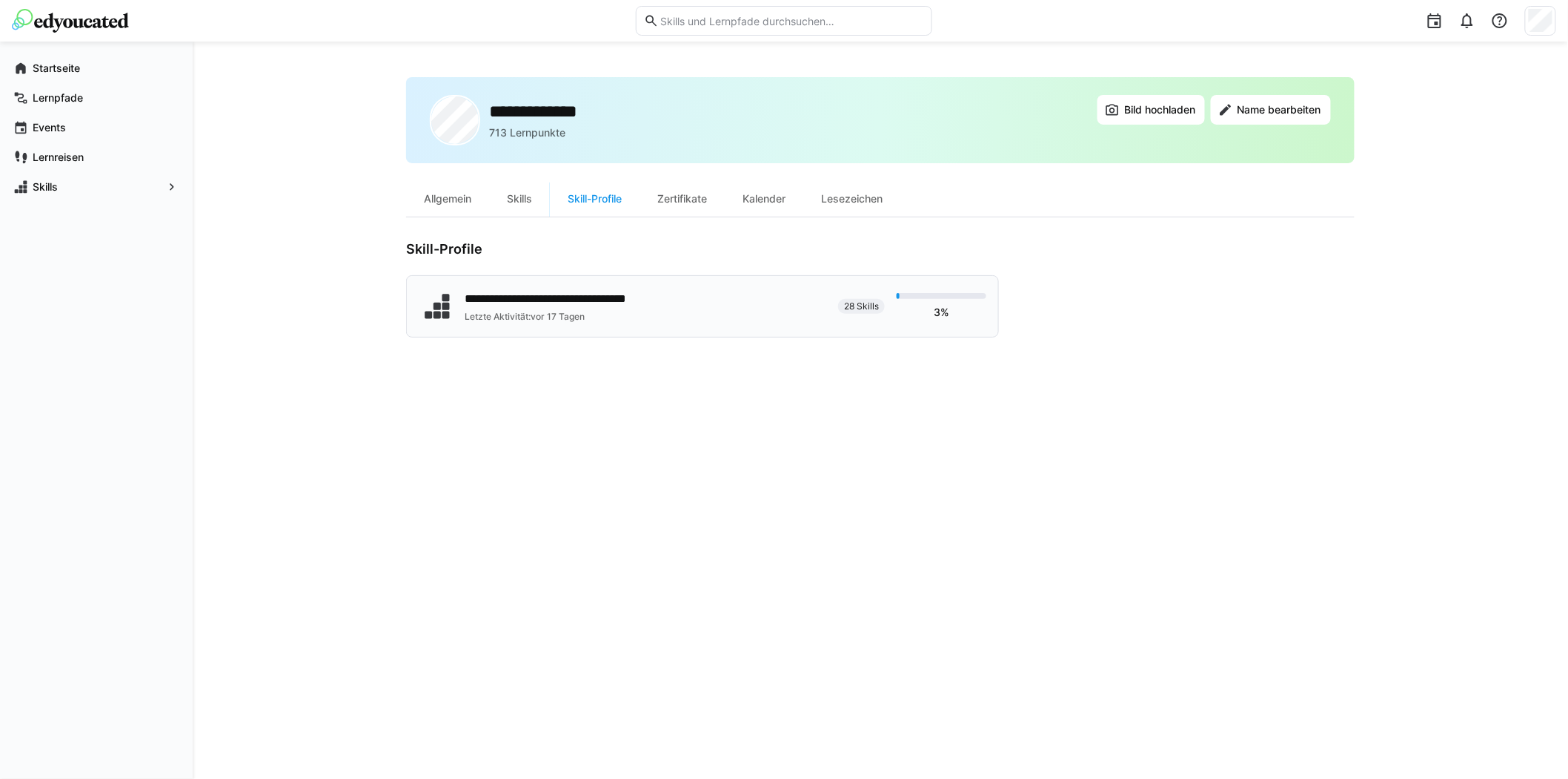
click at [476, 314] on div "Letzte Aktivität: [DATE]" at bounding box center [575, 317] width 220 height 12
click at [684, 198] on div "Zertifikate" at bounding box center [682, 199] width 85 height 36
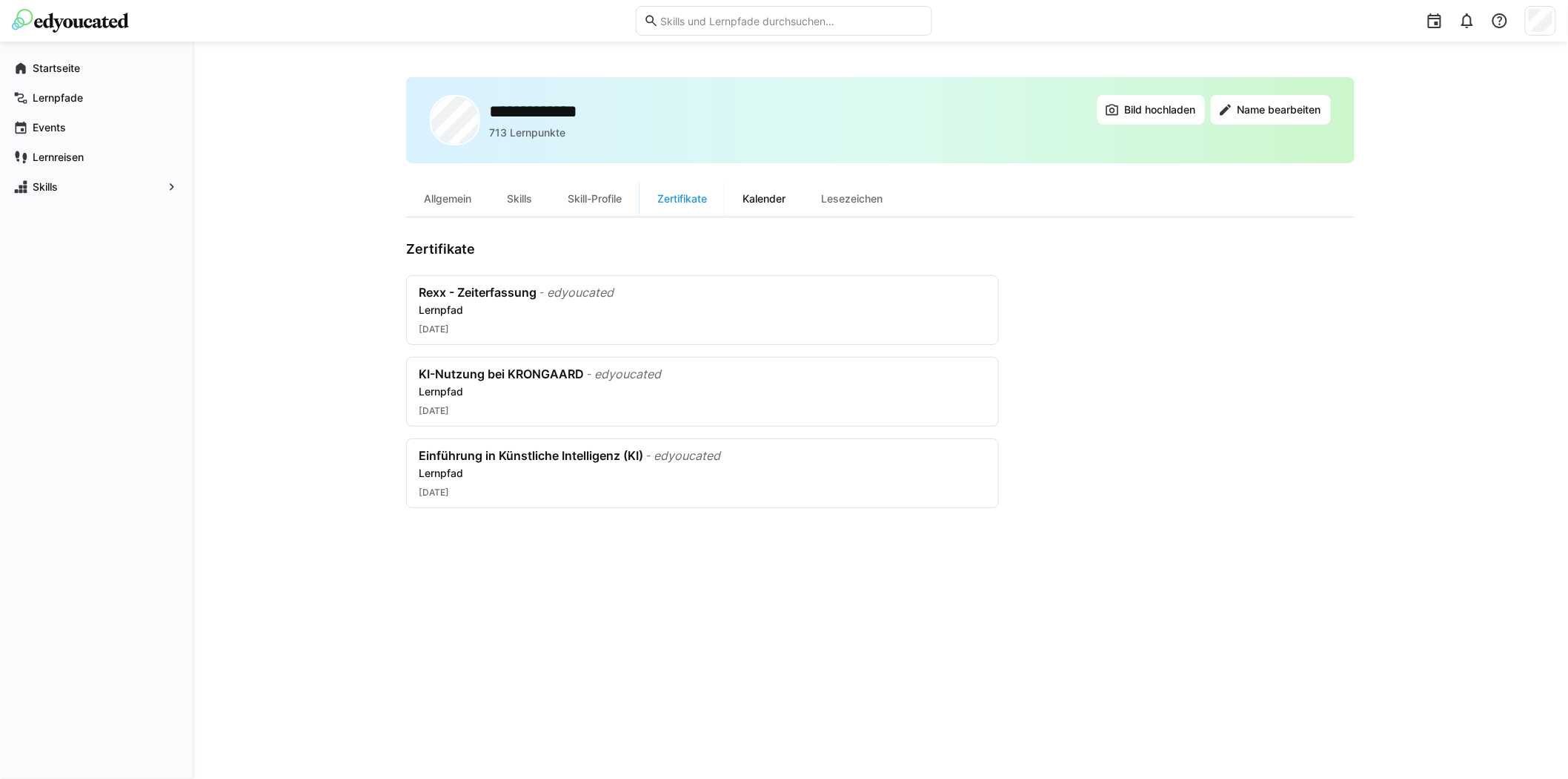
click at [773, 195] on div "Kalender" at bounding box center [764, 199] width 78 height 36
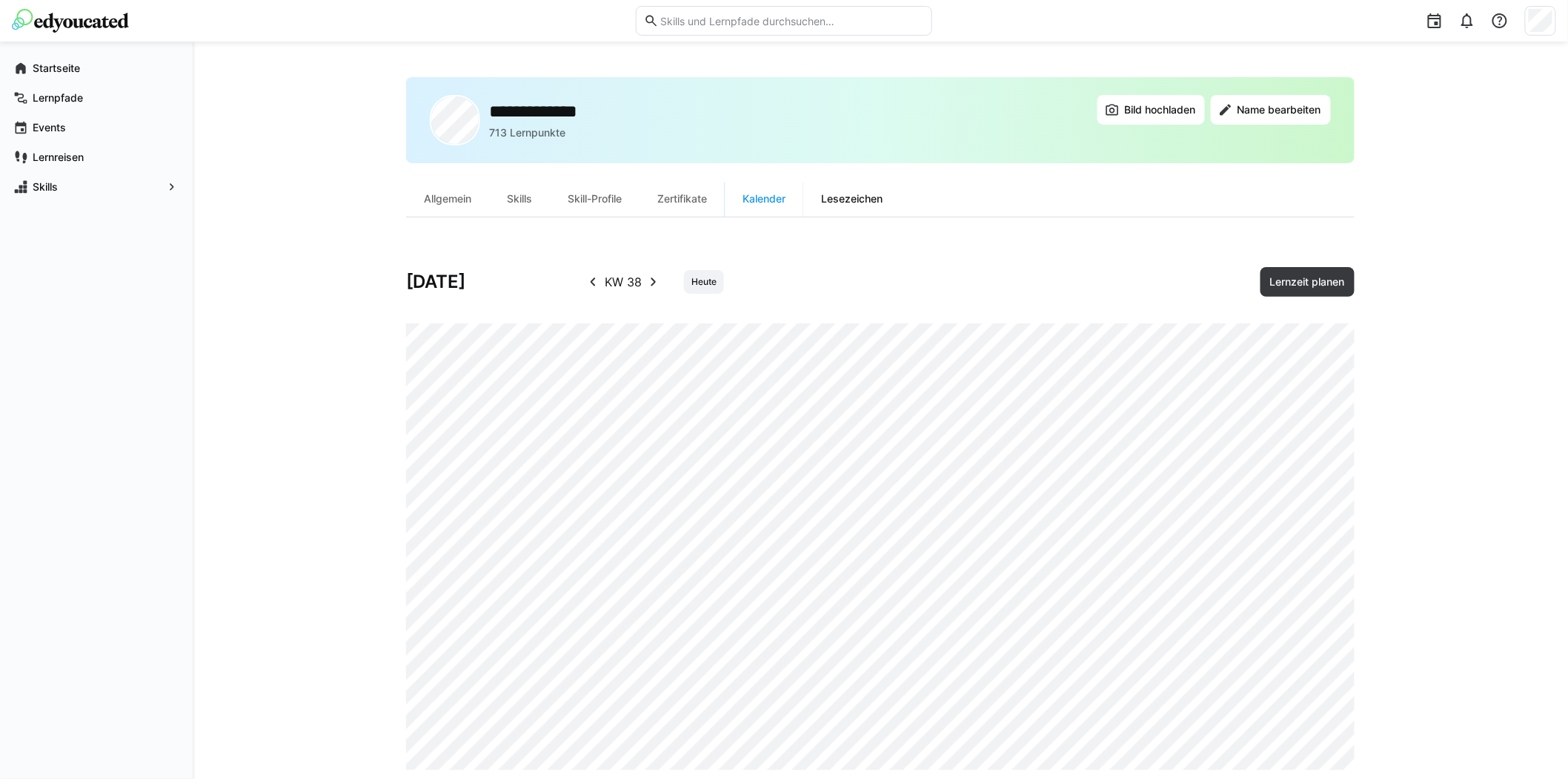
click at [845, 195] on div "Lesezeichen" at bounding box center [852, 199] width 97 height 36
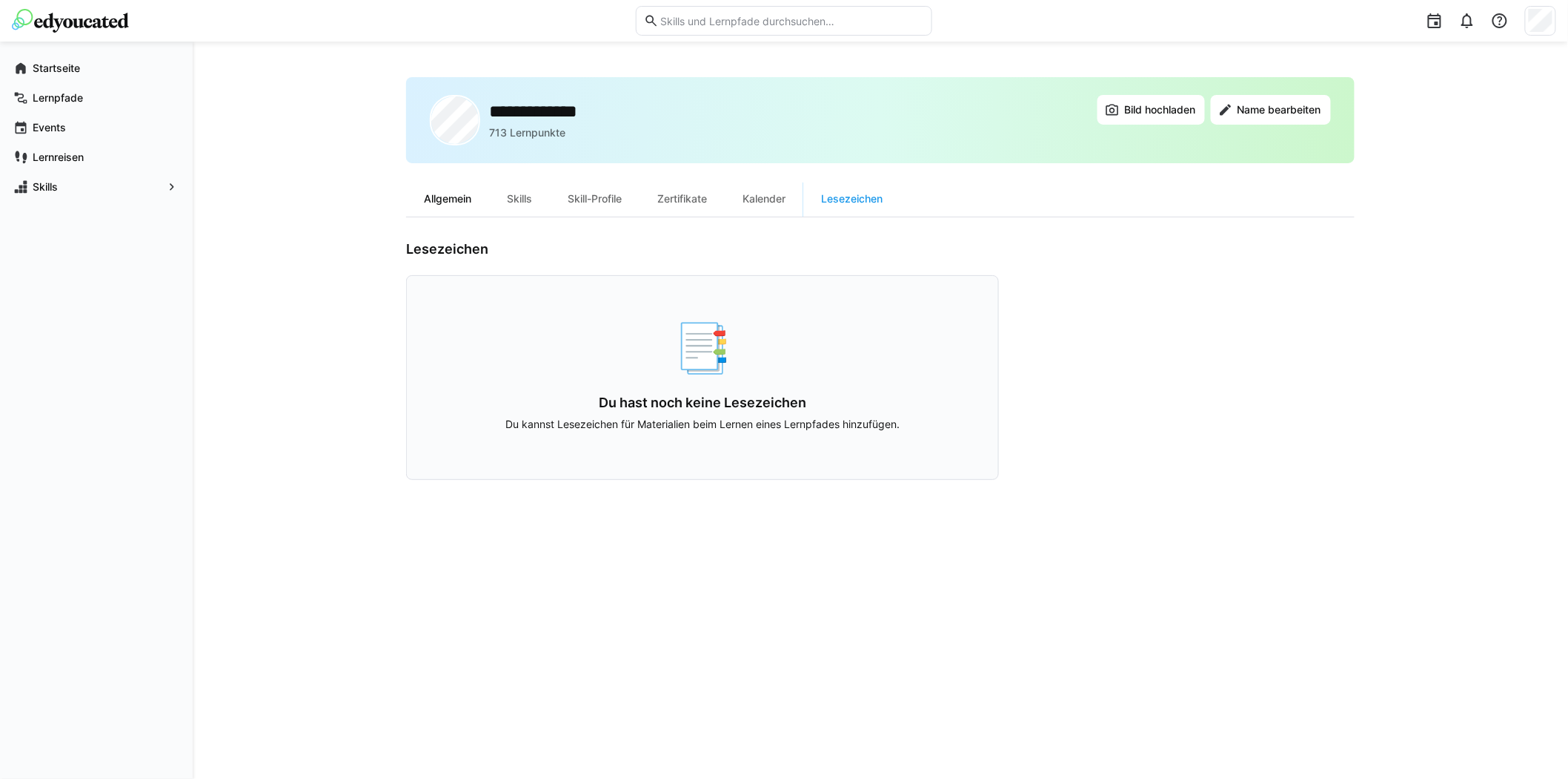
click at [443, 195] on div "Allgemein" at bounding box center [448, 199] width 83 height 36
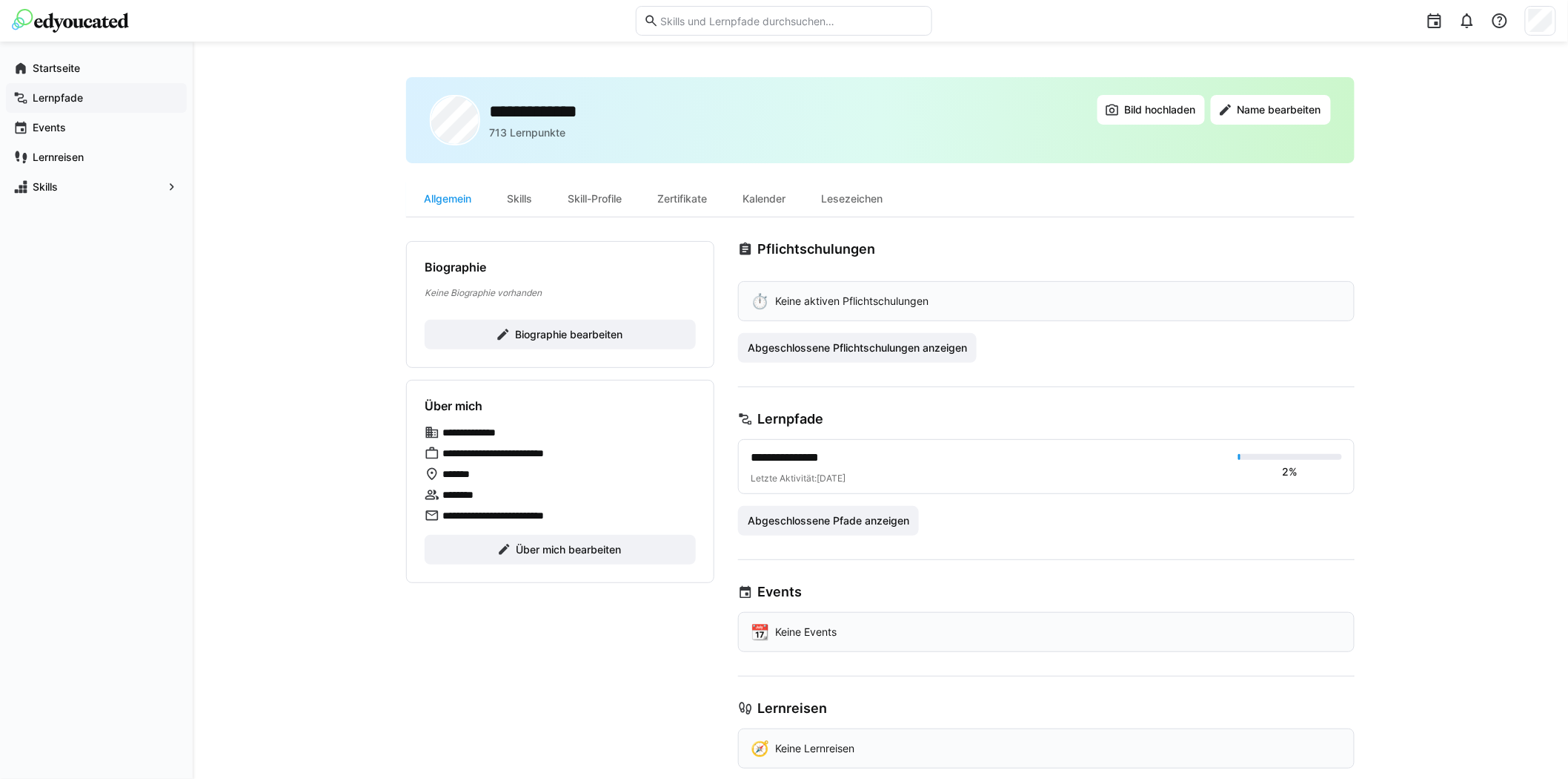
click at [0, 0] on app-navigation-label "Lernpfade" at bounding box center [0, 0] width 0 height 0
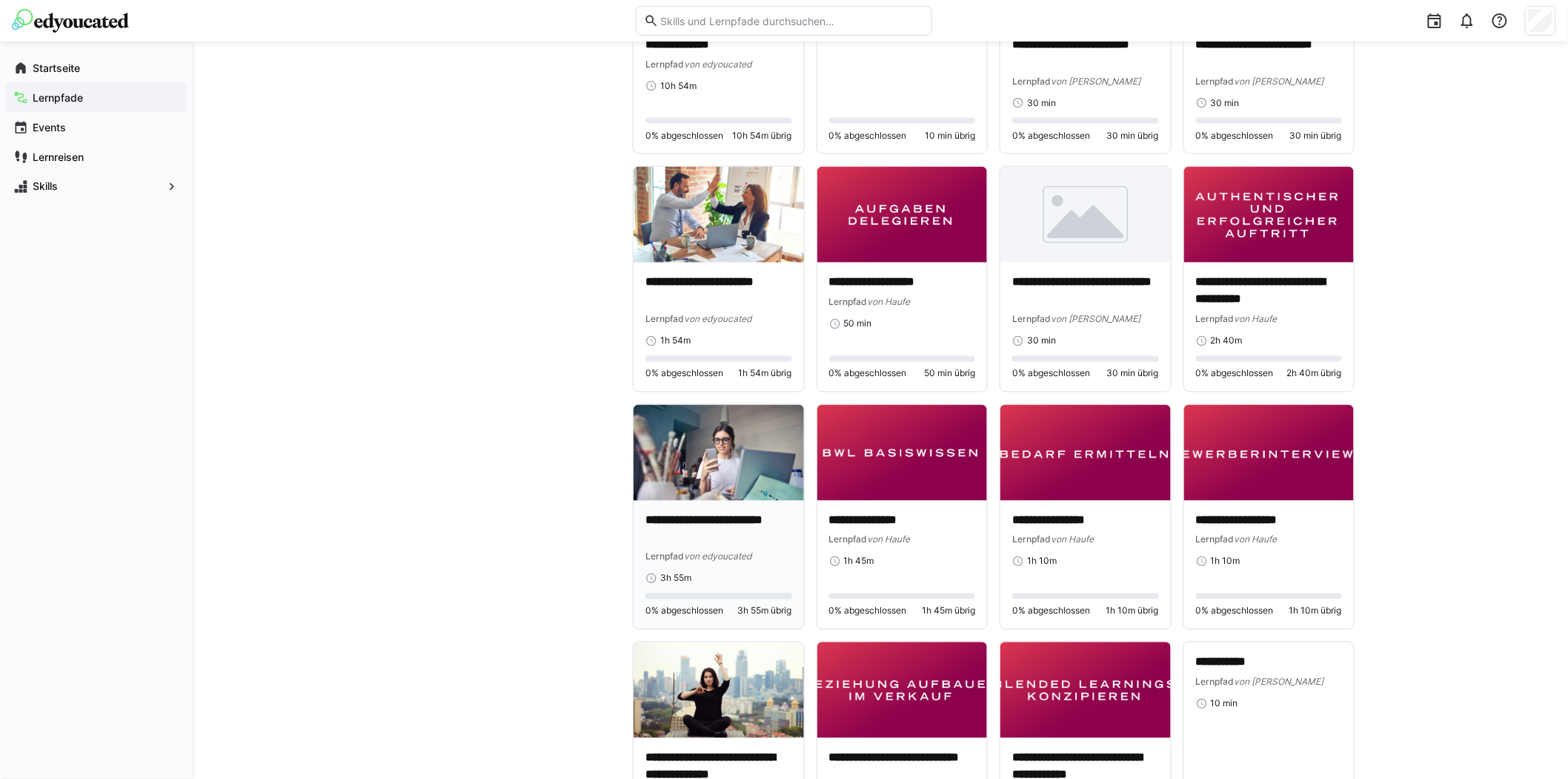
scroll to position [989, 0]
click at [729, 465] on img at bounding box center [719, 452] width 171 height 95
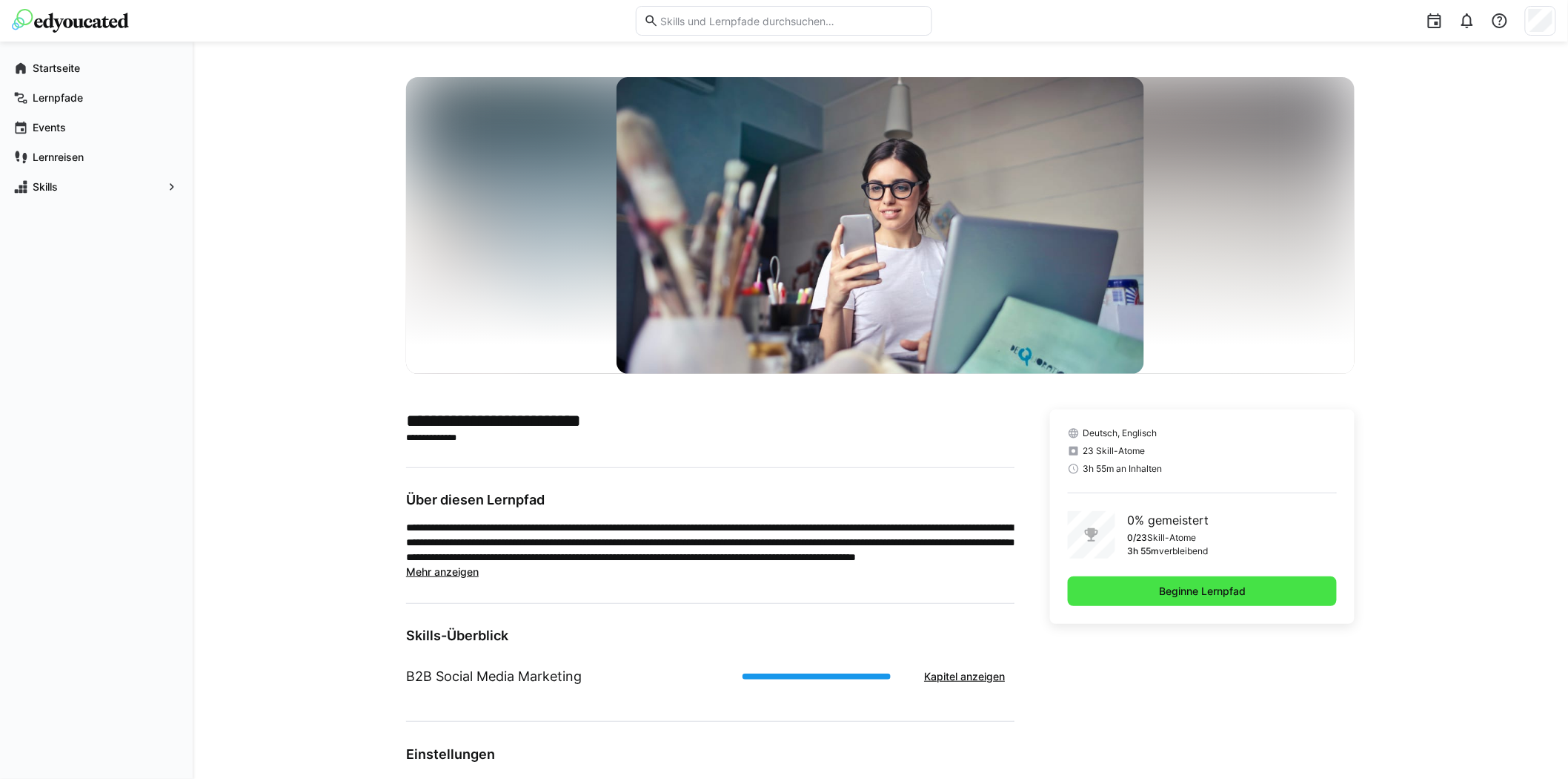
click at [1157, 593] on span "Beginne Lernpfad" at bounding box center [1203, 590] width 91 height 15
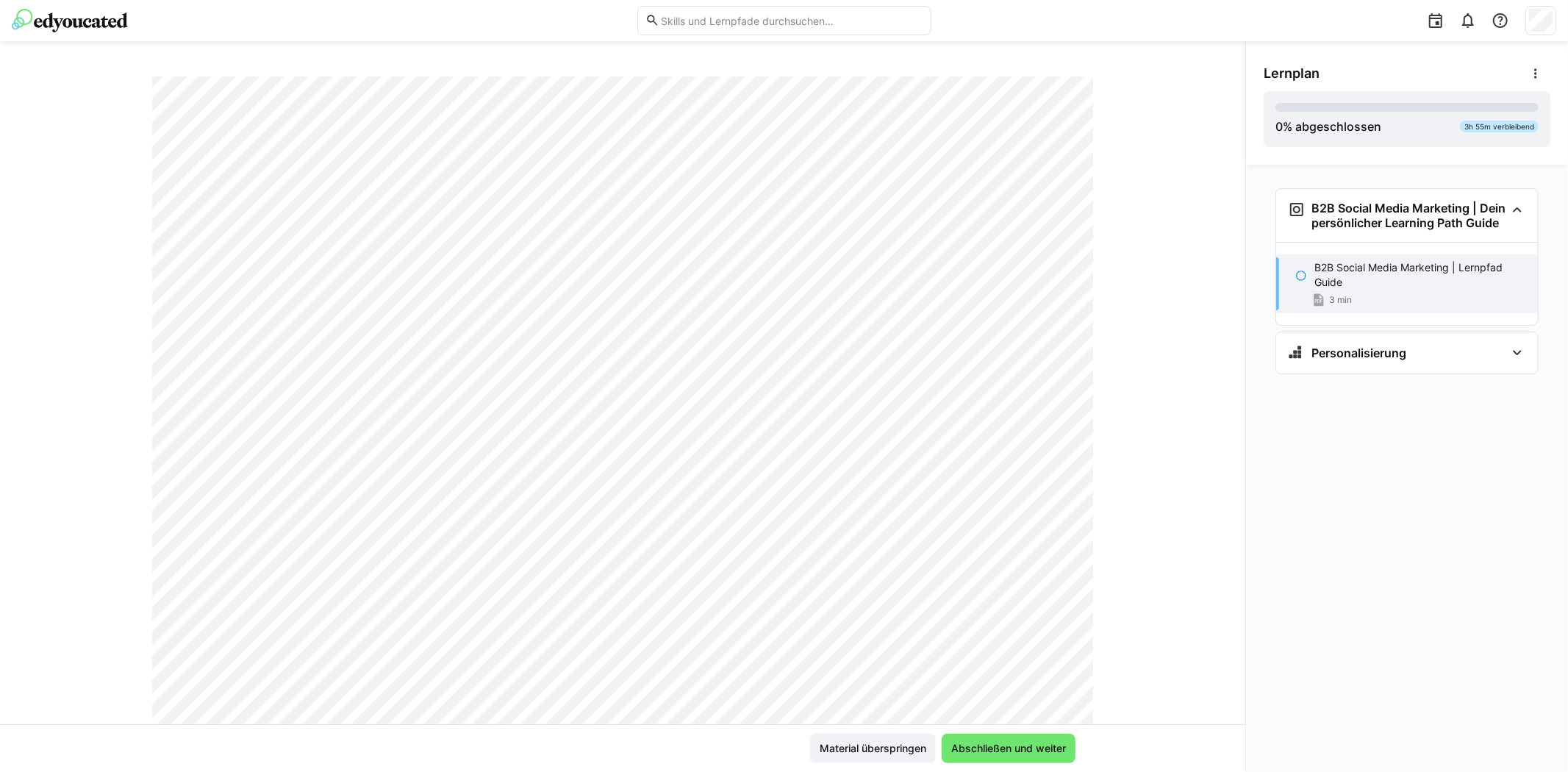
scroll to position [82, 0]
